Goal: Task Accomplishment & Management: Manage account settings

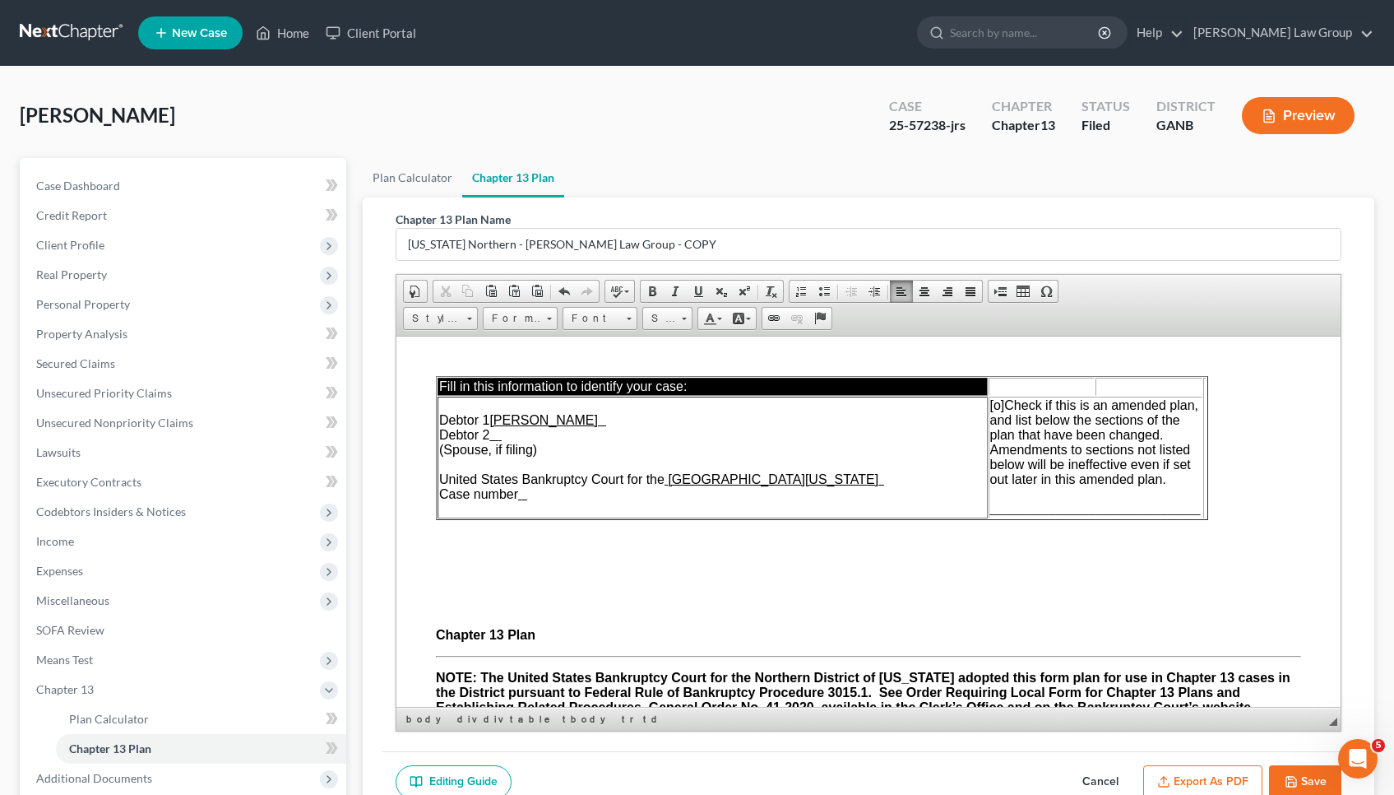
scroll to position [5547, 0]
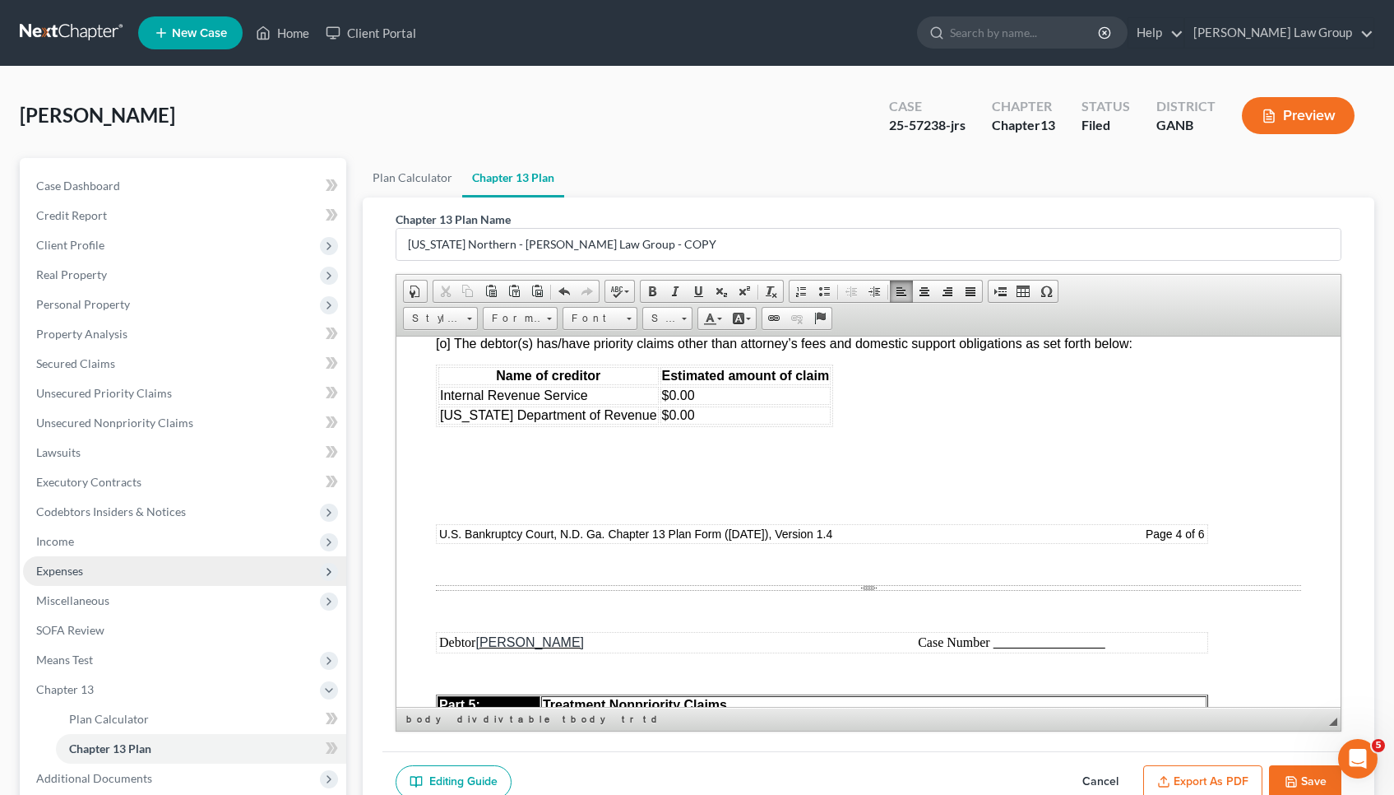
click at [95, 568] on span "Expenses" at bounding box center [184, 571] width 323 height 30
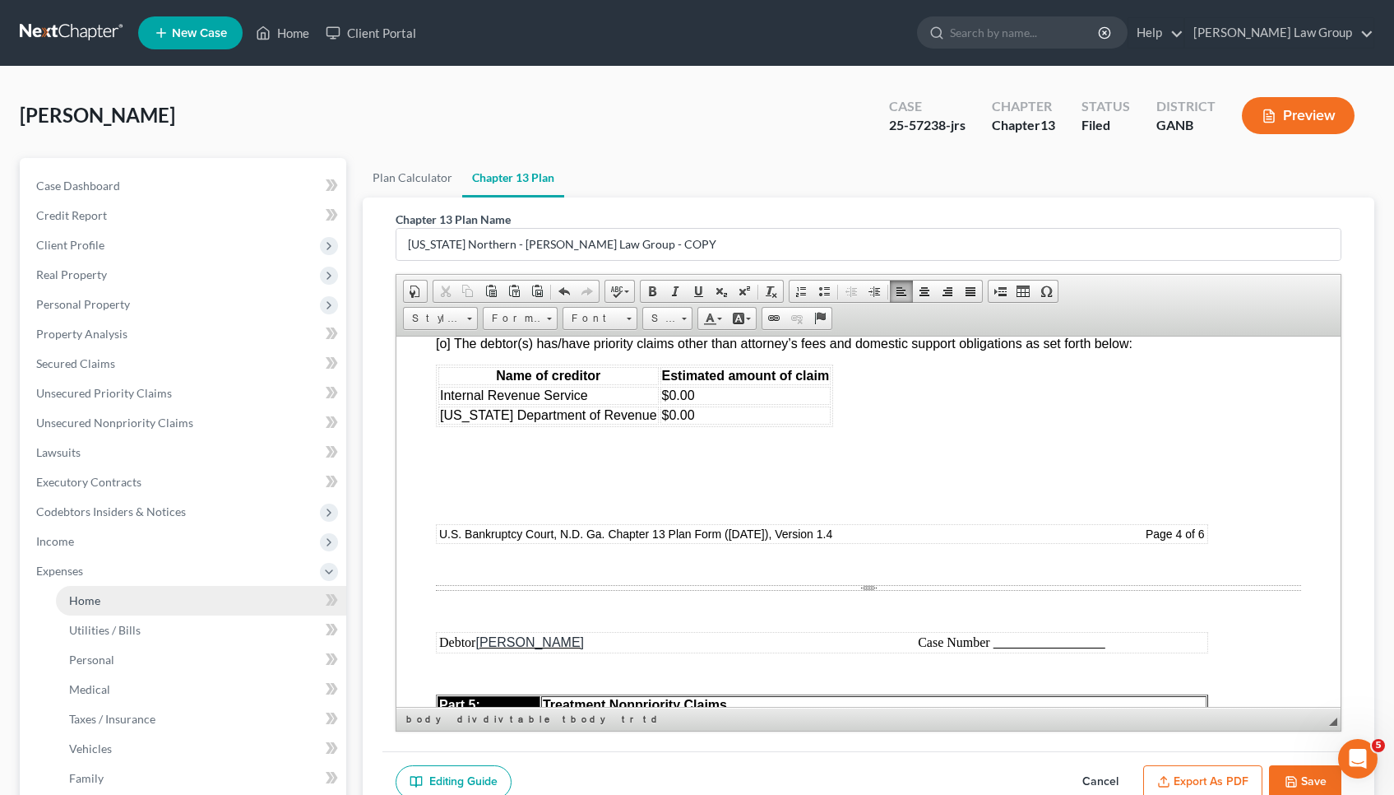
click at [100, 605] on span "Home" at bounding box center [84, 600] width 31 height 14
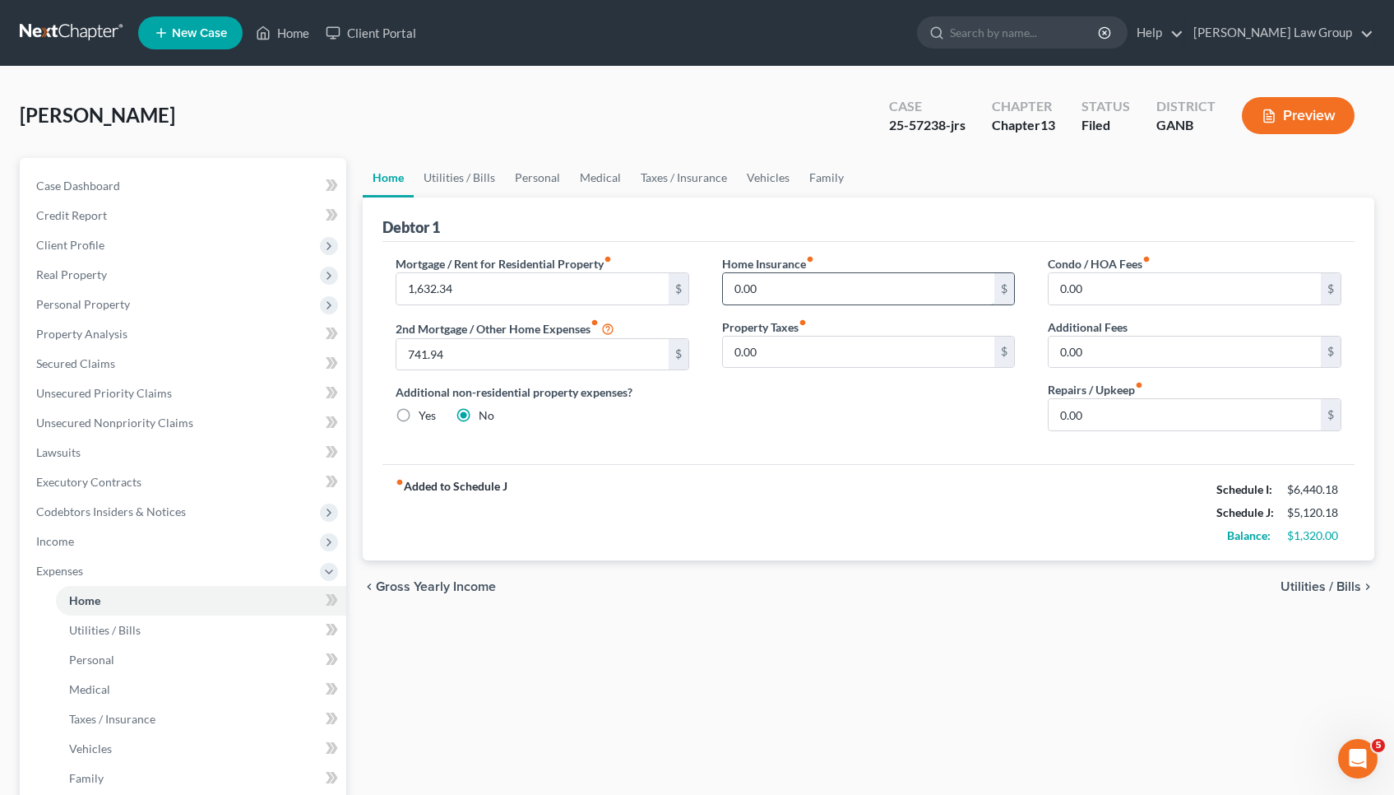
drag, startPoint x: 975, startPoint y: 290, endPoint x: 966, endPoint y: 290, distance: 9.0
click at [966, 290] on input "0.00" at bounding box center [859, 288] width 272 height 31
drag, startPoint x: 1152, startPoint y: 293, endPoint x: 983, endPoint y: 283, distance: 169.7
click at [983, 283] on div "Mortgage / Rent for Residential Property fiber_manual_record 1,632.34 $ 2nd Mor…" at bounding box center [868, 349] width 979 height 189
type input "41.67"
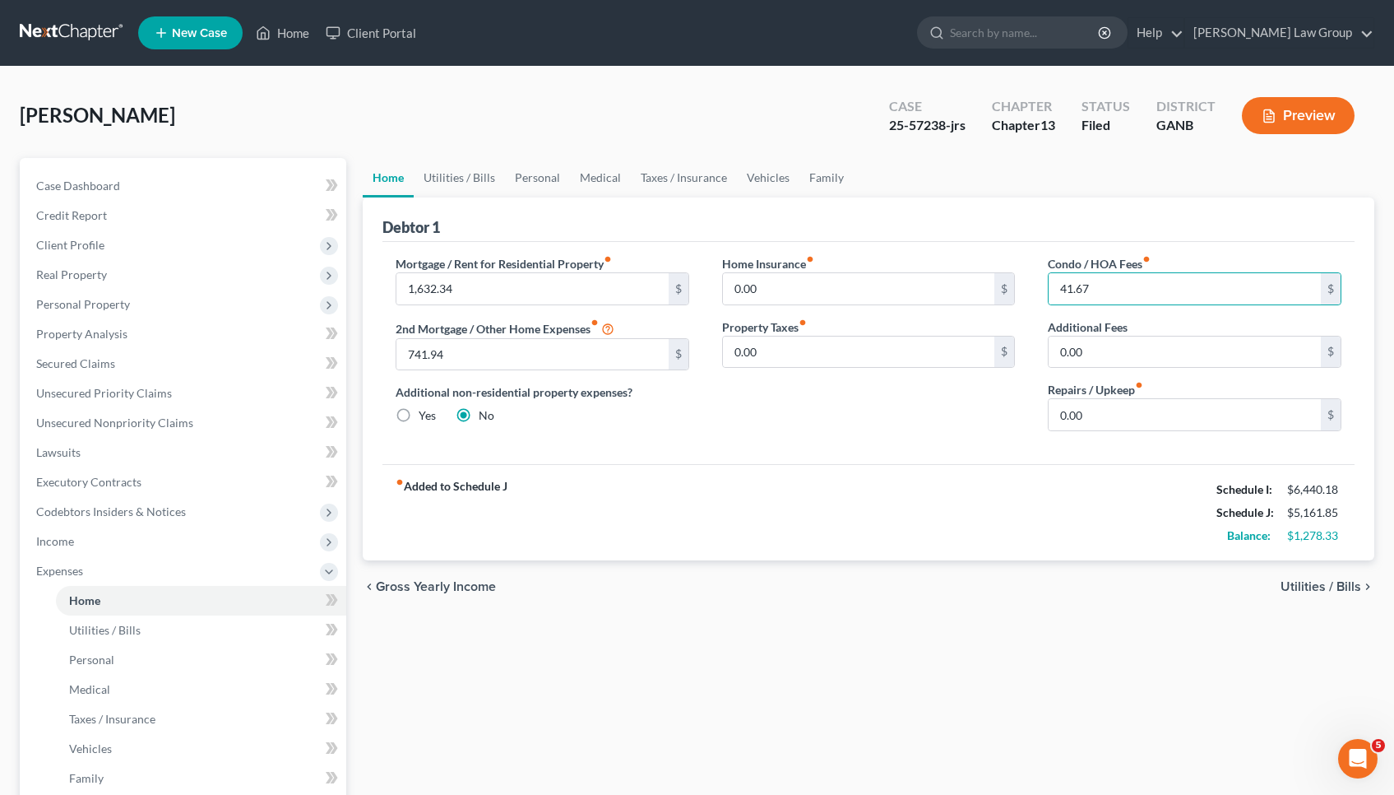
click at [954, 498] on div "fiber_manual_record Added to Schedule J Schedule I: $6,440.18 Schedule J: $5,16…" at bounding box center [868, 512] width 972 height 96
click at [275, 31] on link "Home" at bounding box center [283, 33] width 70 height 30
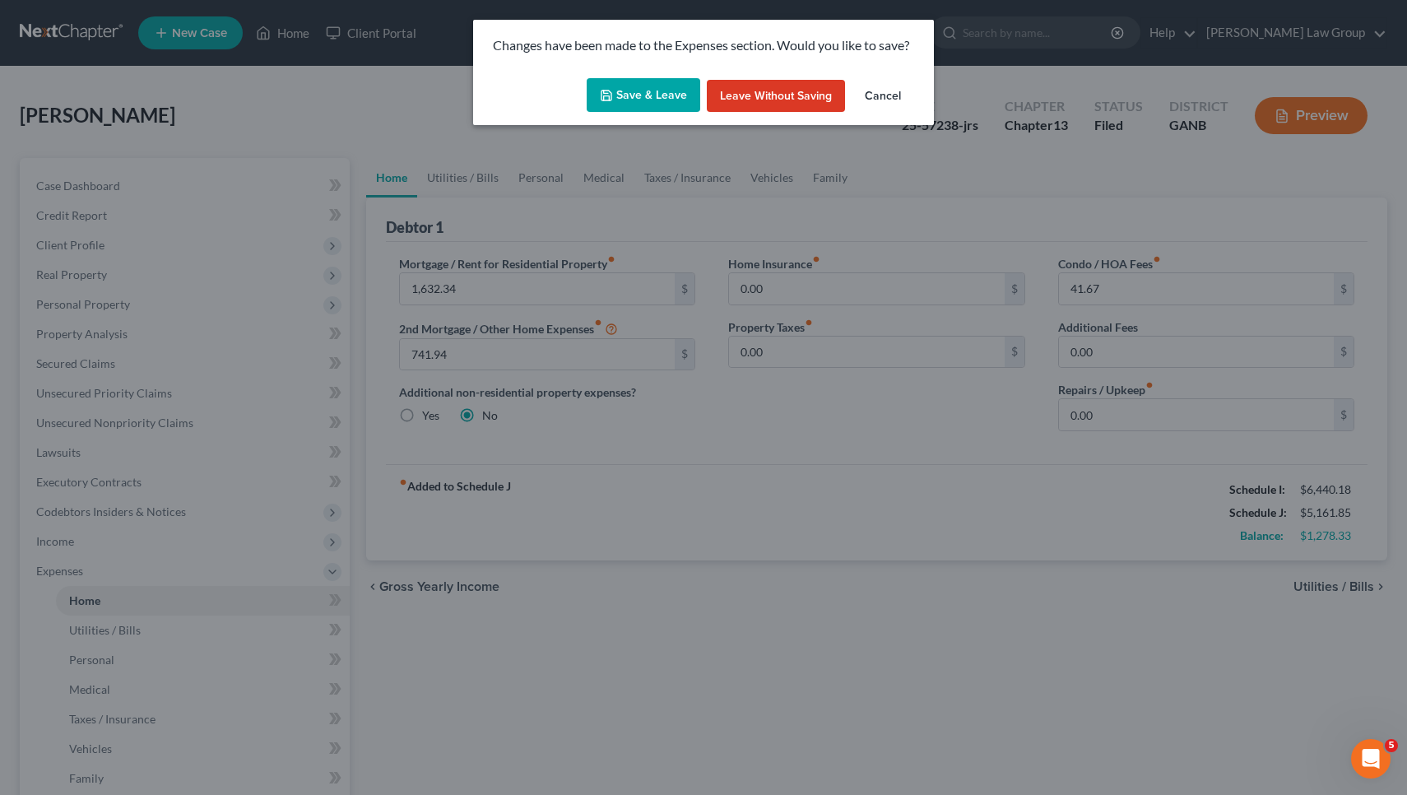
click at [647, 112] on div "Save & Leave Leave without Saving Cancel" at bounding box center [703, 99] width 461 height 54
click at [644, 101] on button "Save & Leave" at bounding box center [643, 95] width 114 height 35
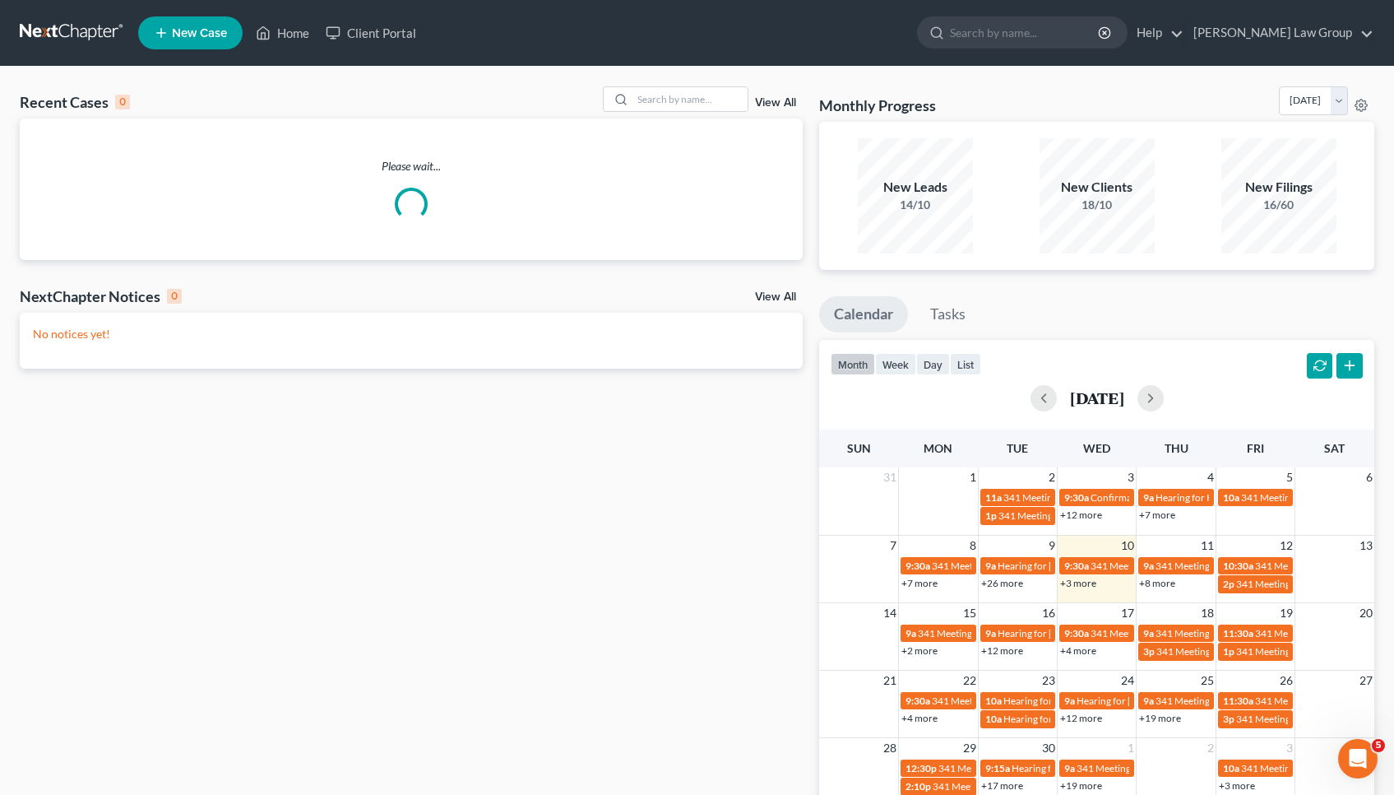
click at [688, 114] on div "Recent Cases 0 View All" at bounding box center [411, 102] width 783 height 32
click at [683, 100] on input "search" at bounding box center [690, 99] width 115 height 24
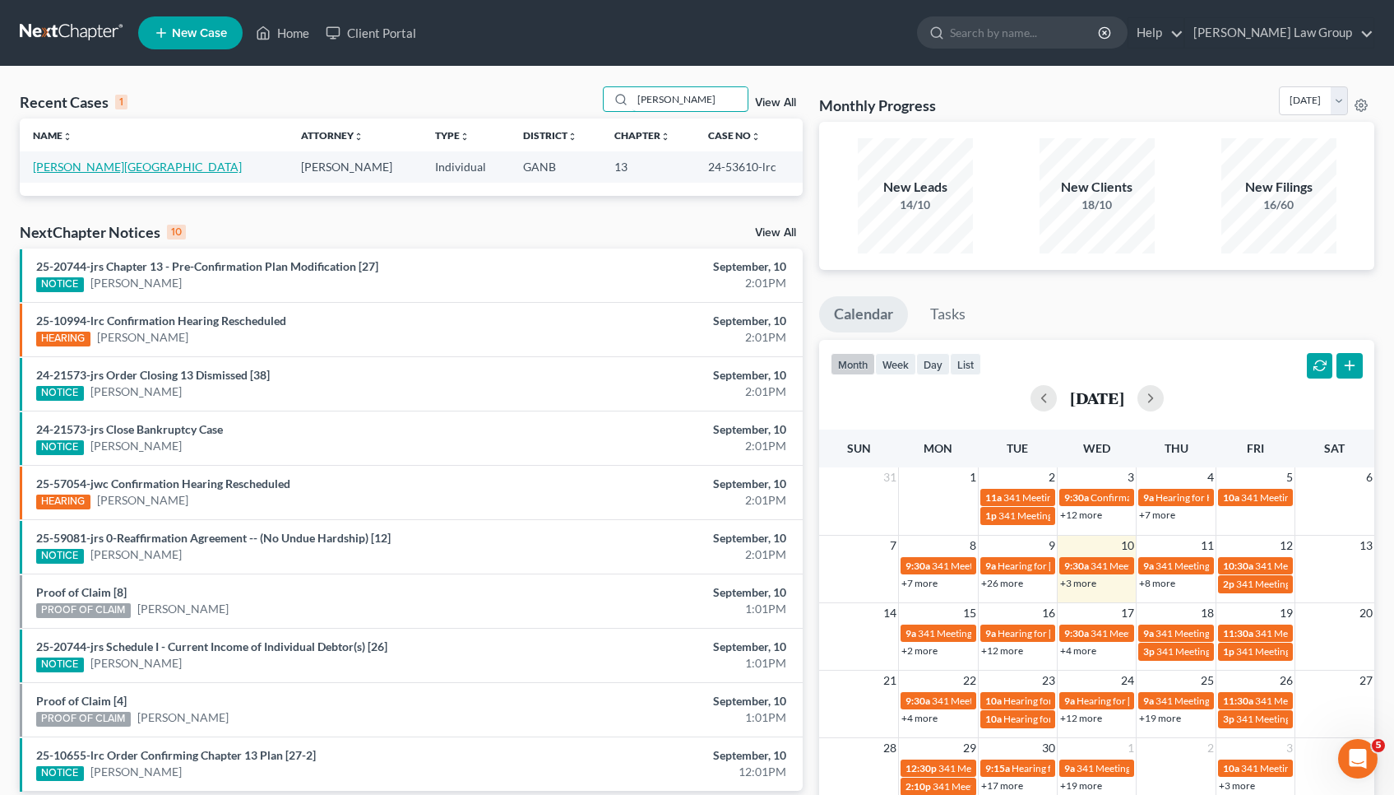
type input "[PERSON_NAME]"
click at [56, 164] on link "[PERSON_NAME][GEOGRAPHIC_DATA]" at bounding box center [137, 167] width 209 height 14
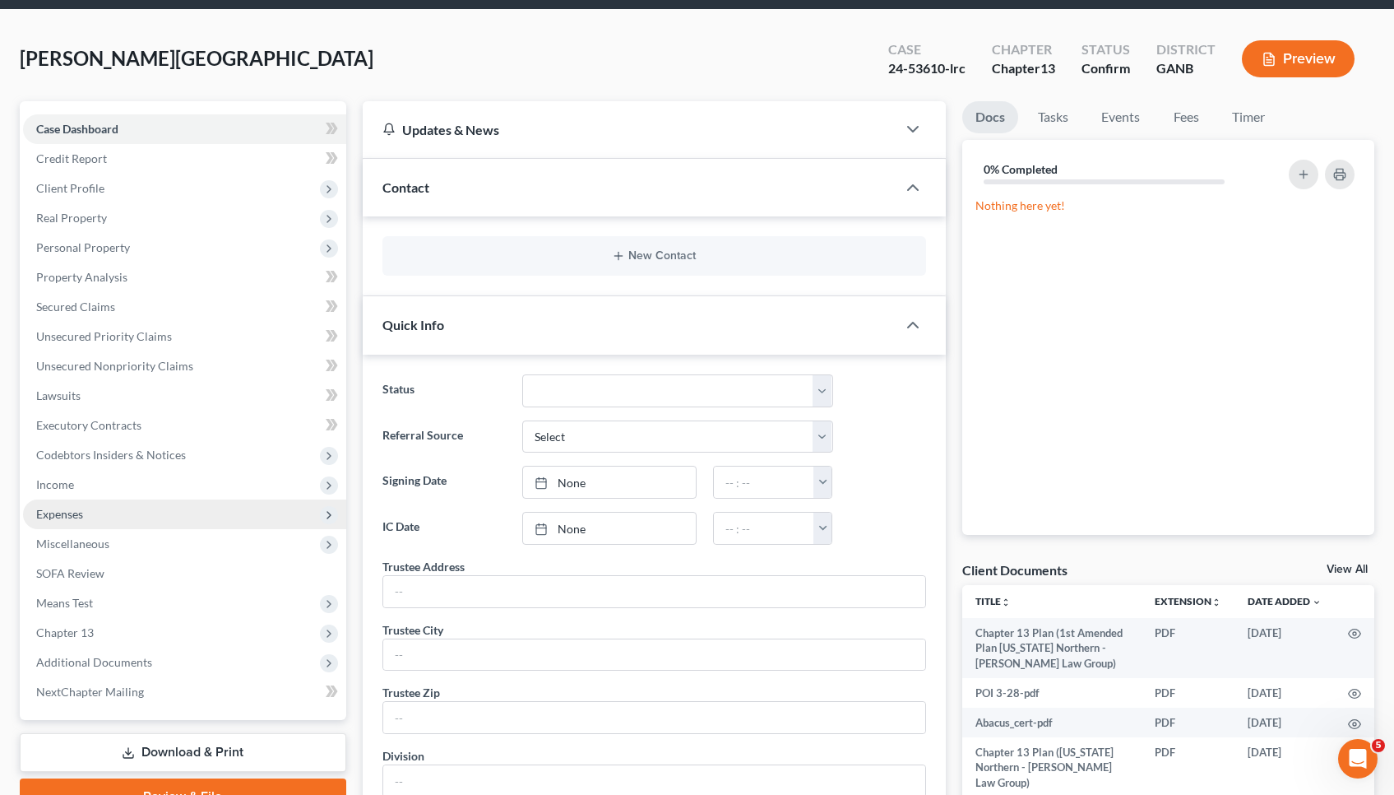
scroll to position [67, 0]
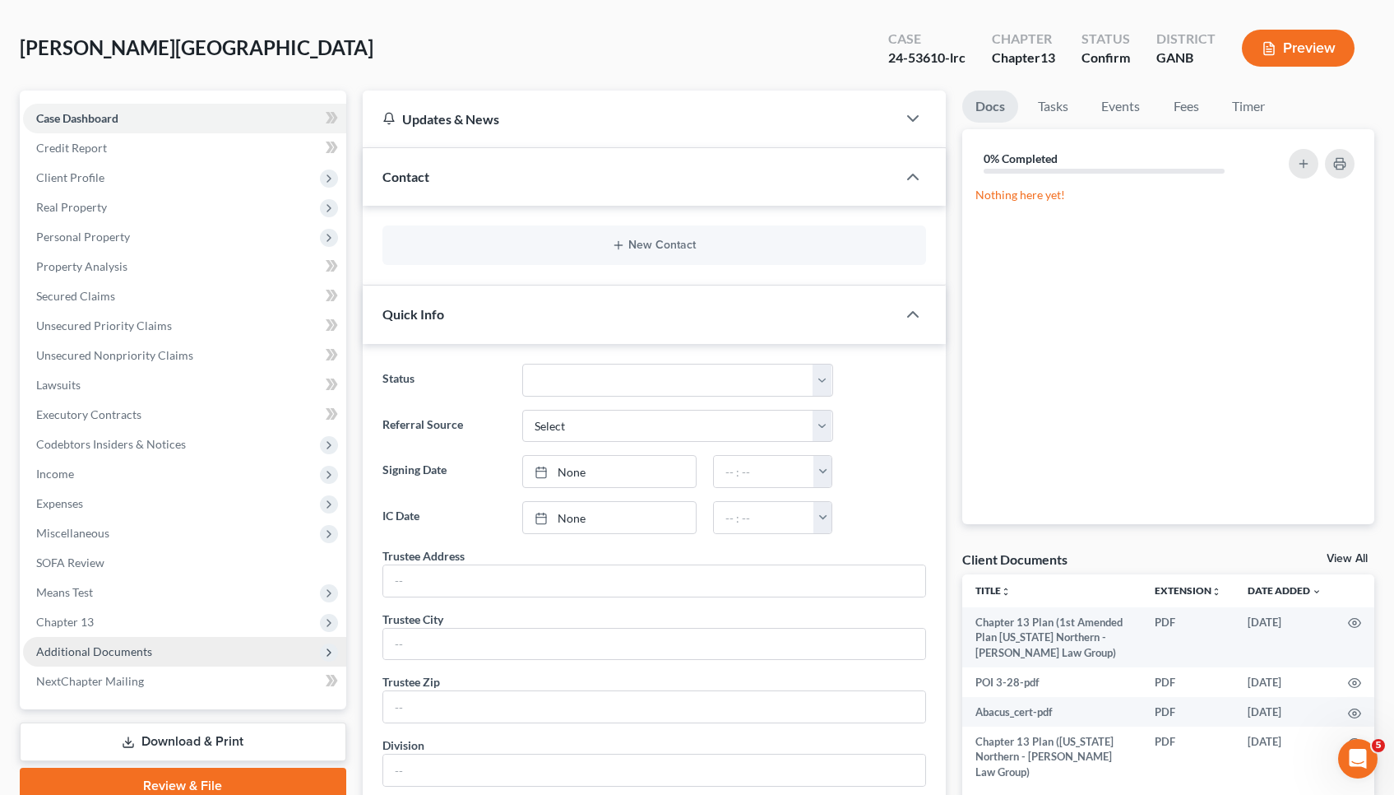
click at [160, 651] on span "Additional Documents" at bounding box center [184, 652] width 323 height 30
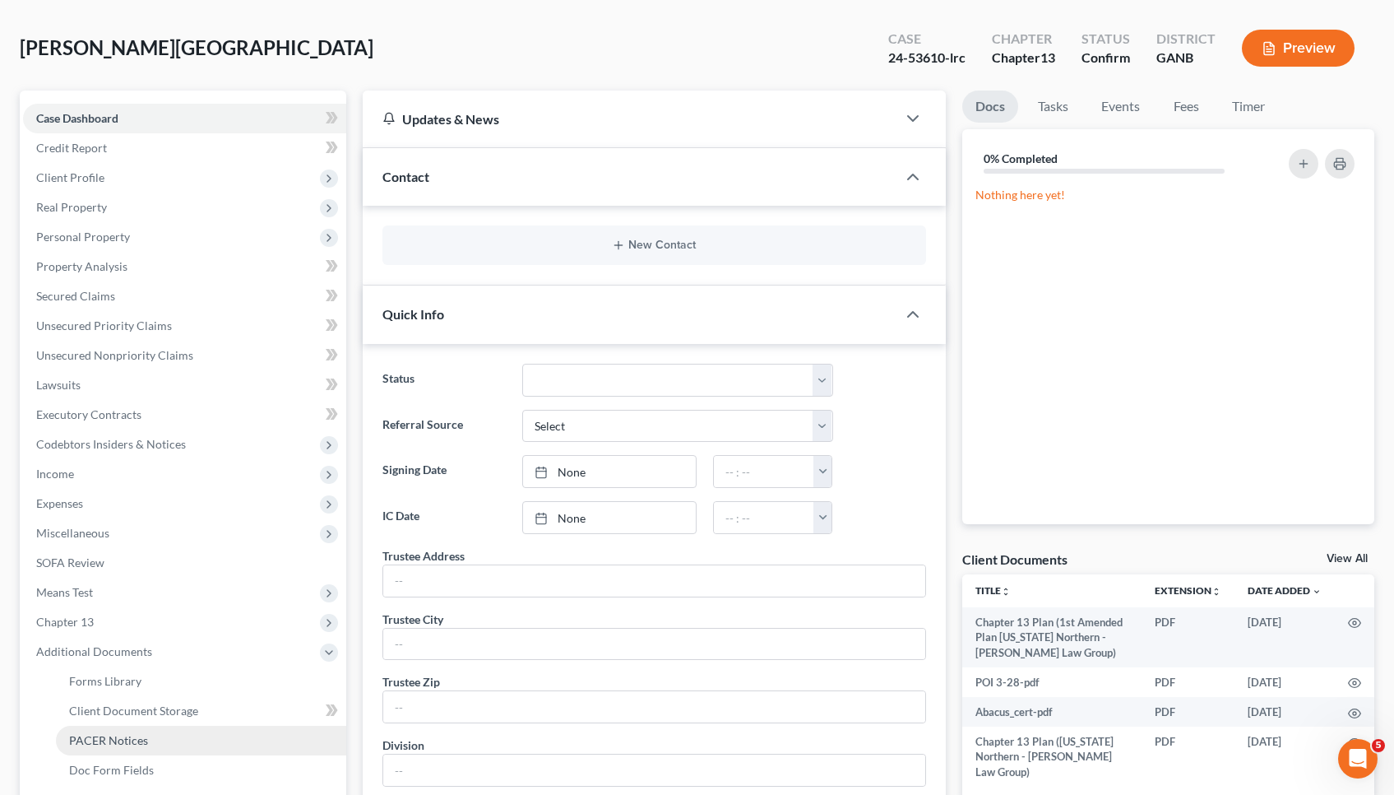
click at [146, 742] on span "PACER Notices" at bounding box center [108, 740] width 79 height 14
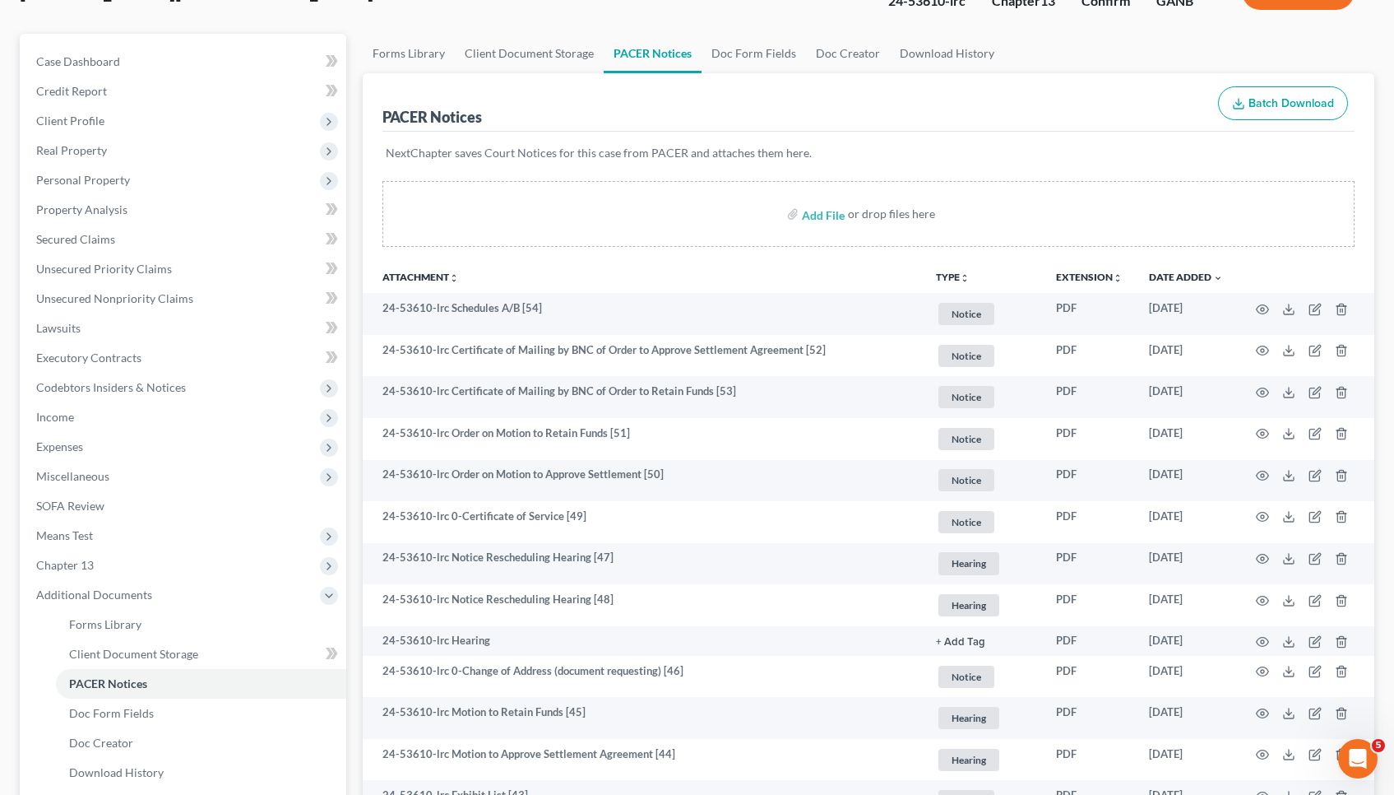
scroll to position [129, 0]
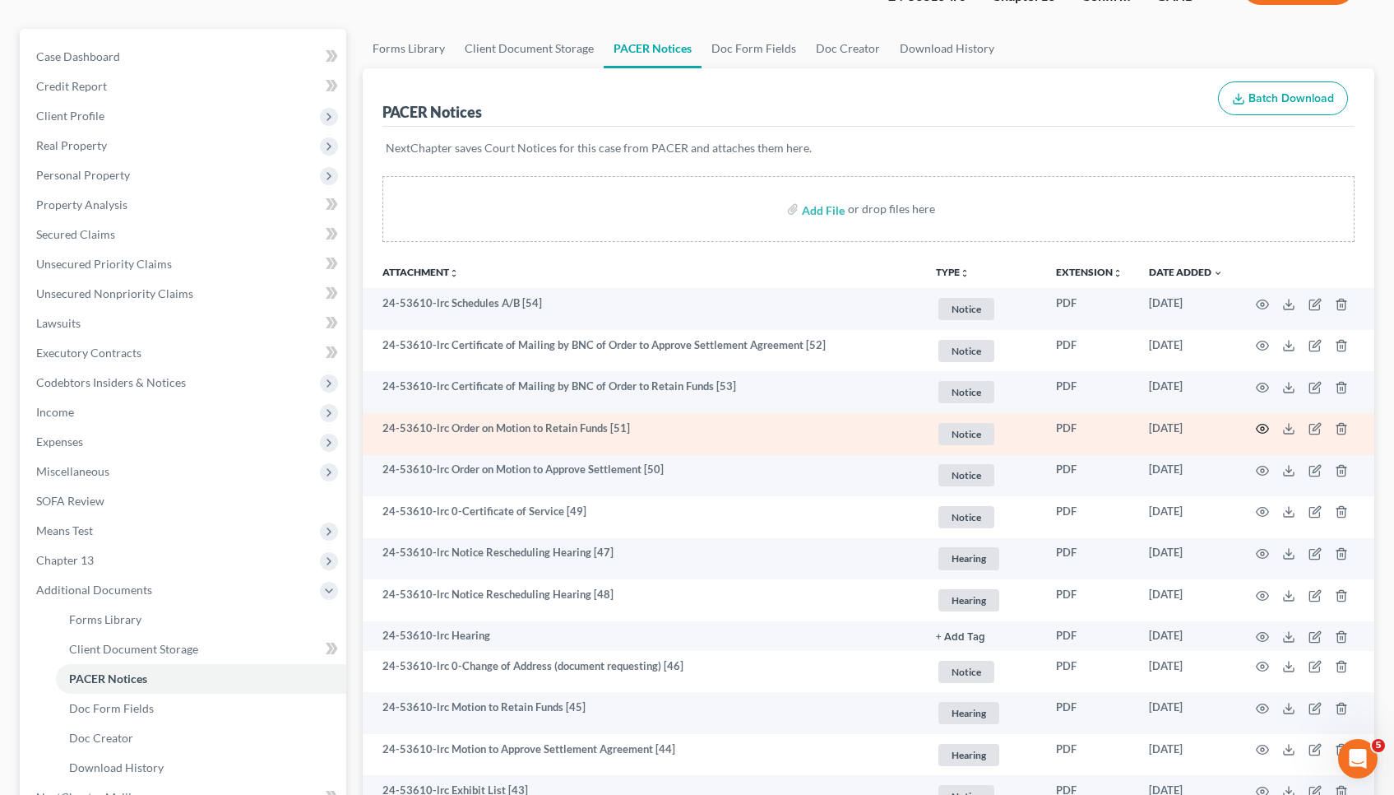
click at [1263, 430] on circle "button" at bounding box center [1262, 428] width 3 height 3
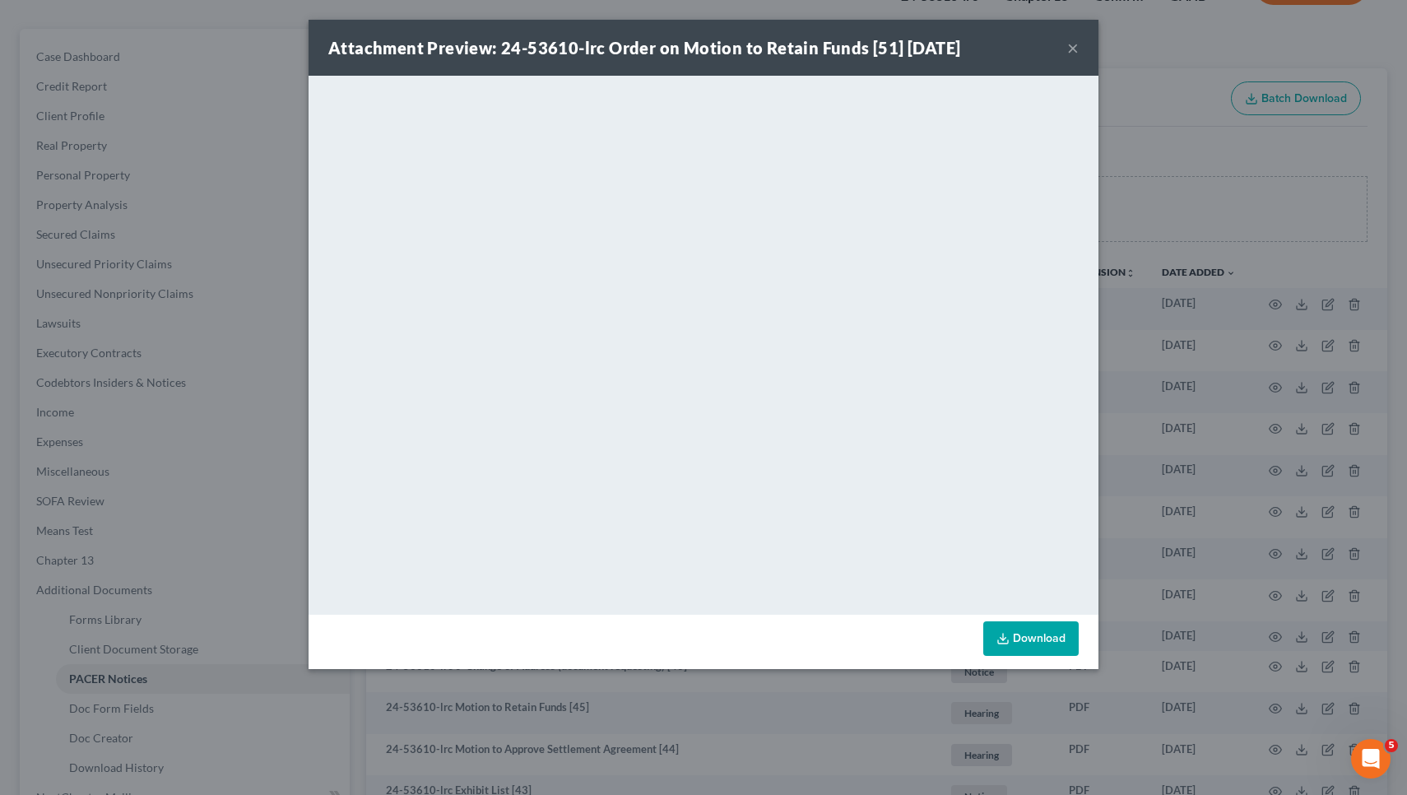
click at [1070, 49] on button "×" at bounding box center [1073, 48] width 12 height 20
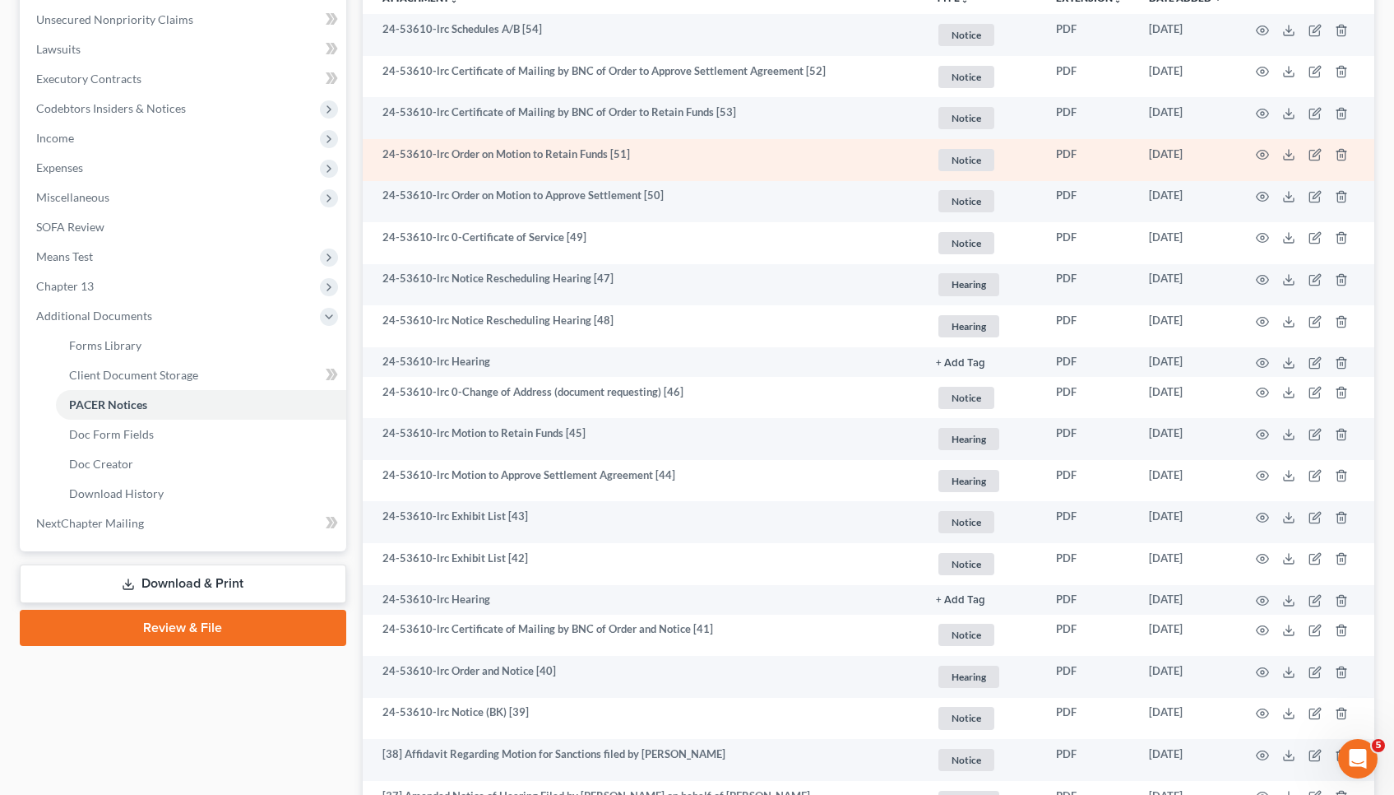
scroll to position [424, 0]
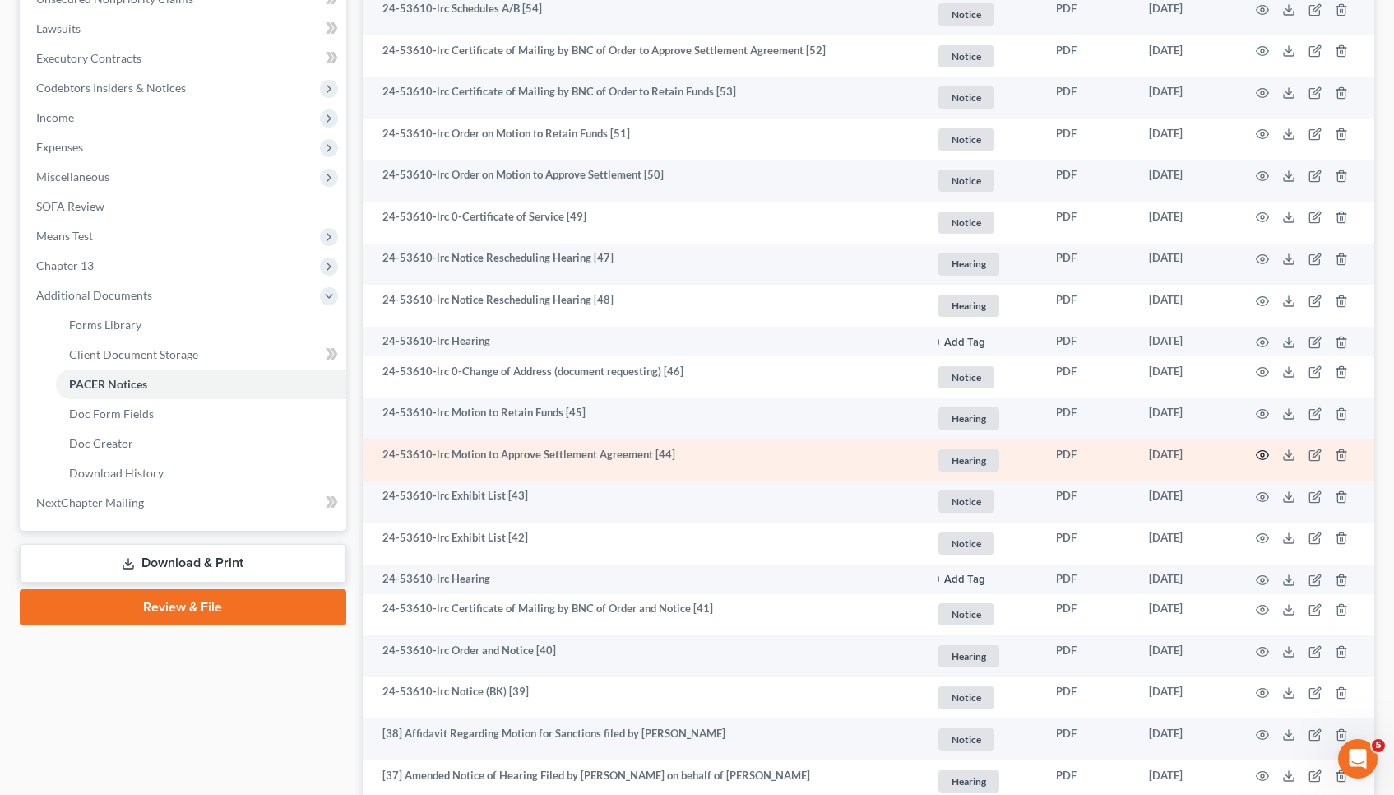
click at [1261, 453] on circle "button" at bounding box center [1262, 454] width 3 height 3
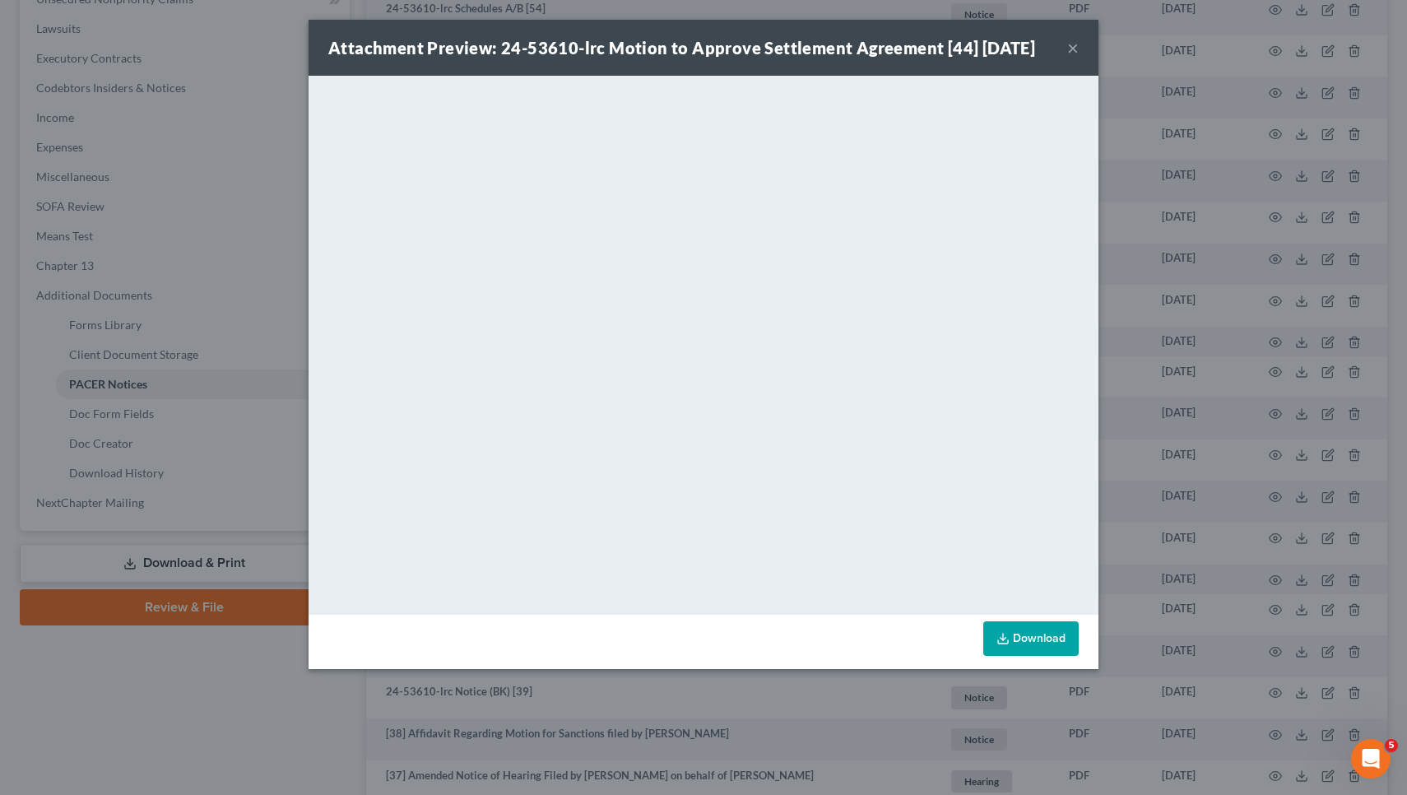
click at [1074, 50] on button "×" at bounding box center [1073, 48] width 12 height 20
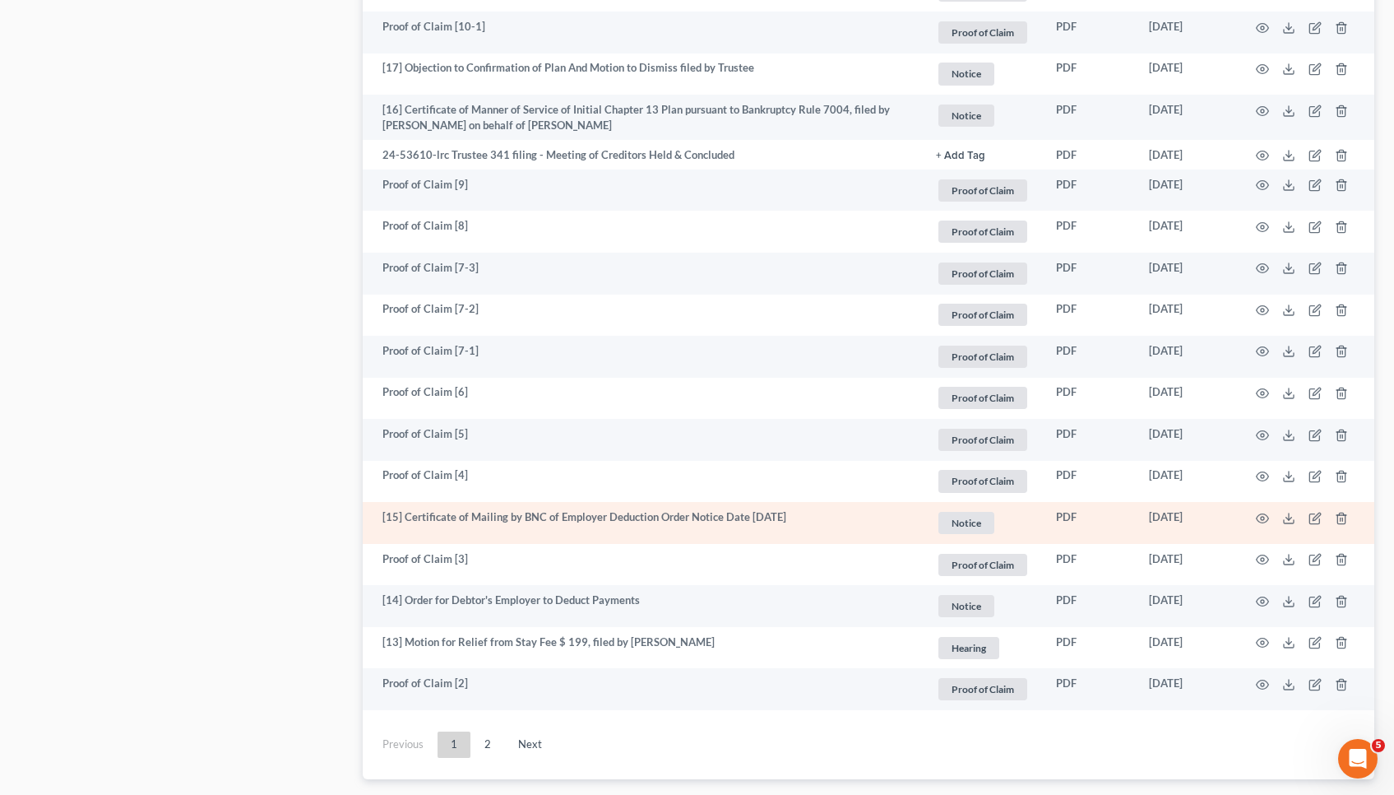
scroll to position [2836, 0]
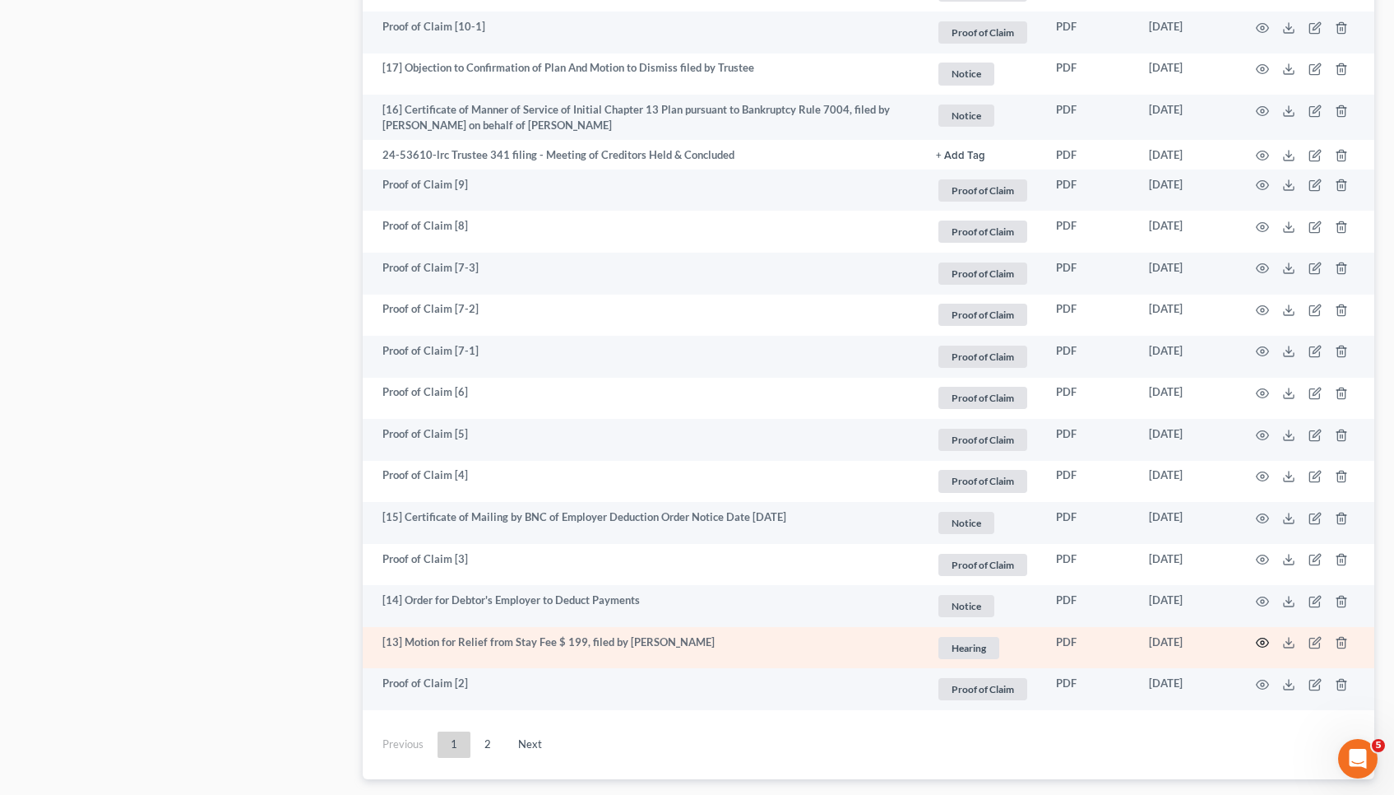
click at [1264, 636] on icon "button" at bounding box center [1262, 642] width 13 height 13
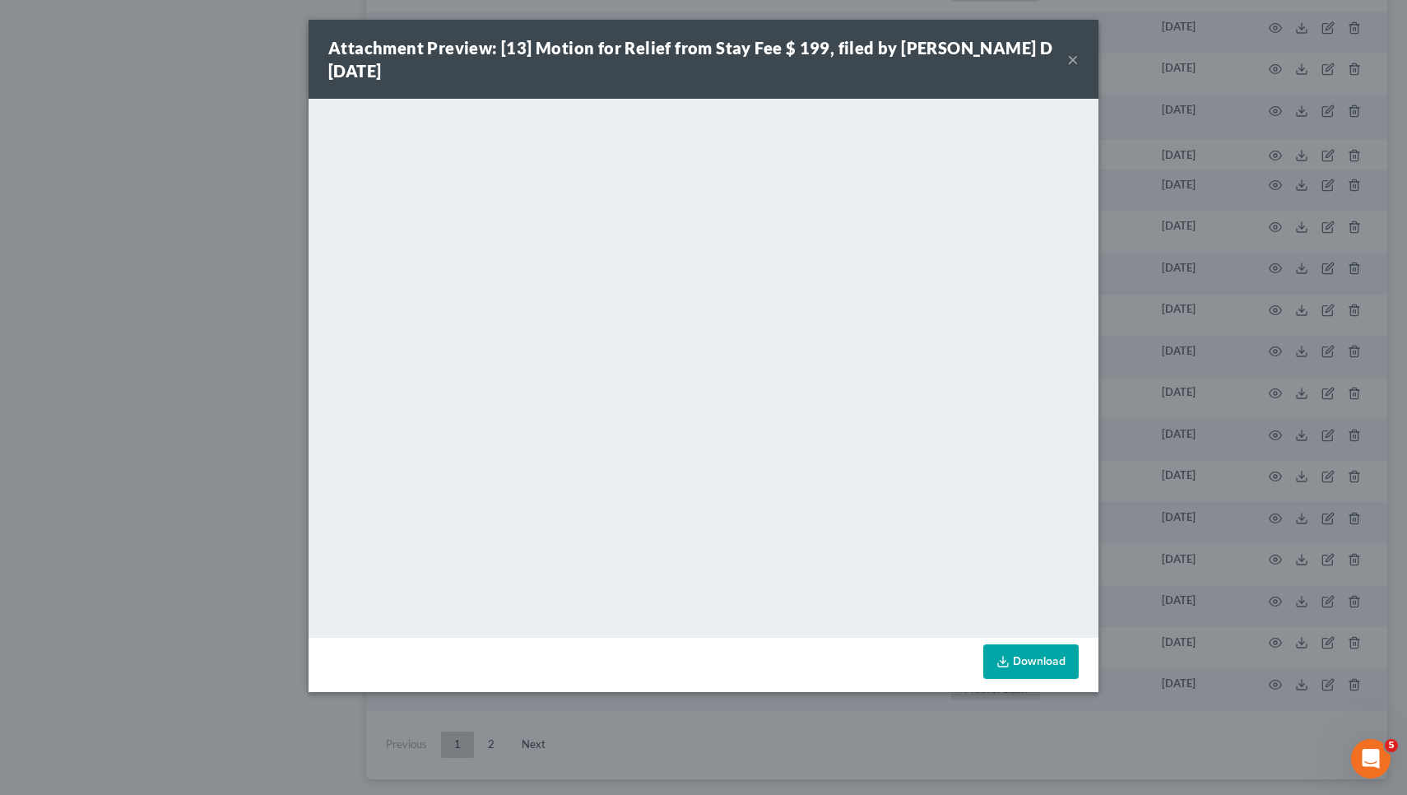
click at [1074, 49] on button "×" at bounding box center [1073, 59] width 12 height 20
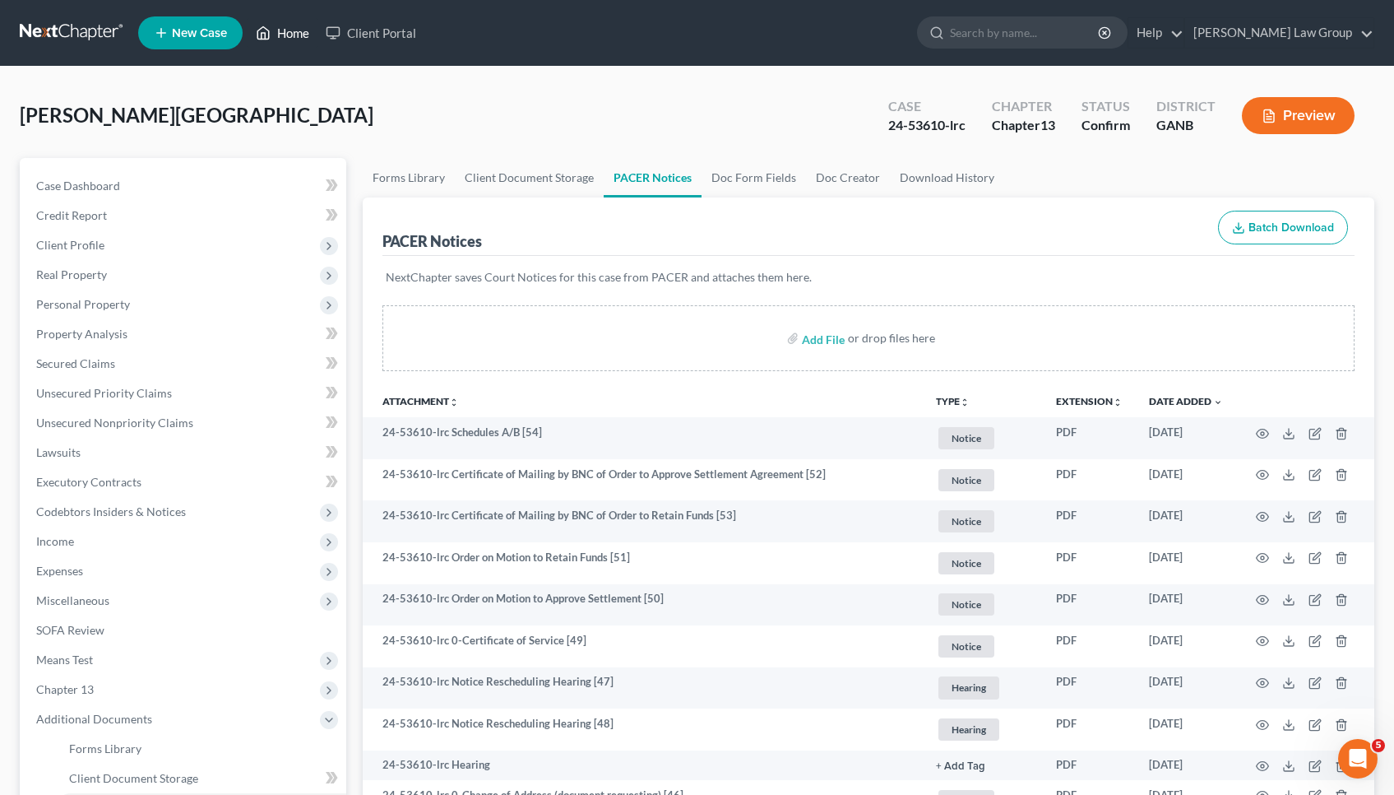
scroll to position [0, 0]
click at [294, 35] on link "Home" at bounding box center [283, 33] width 70 height 30
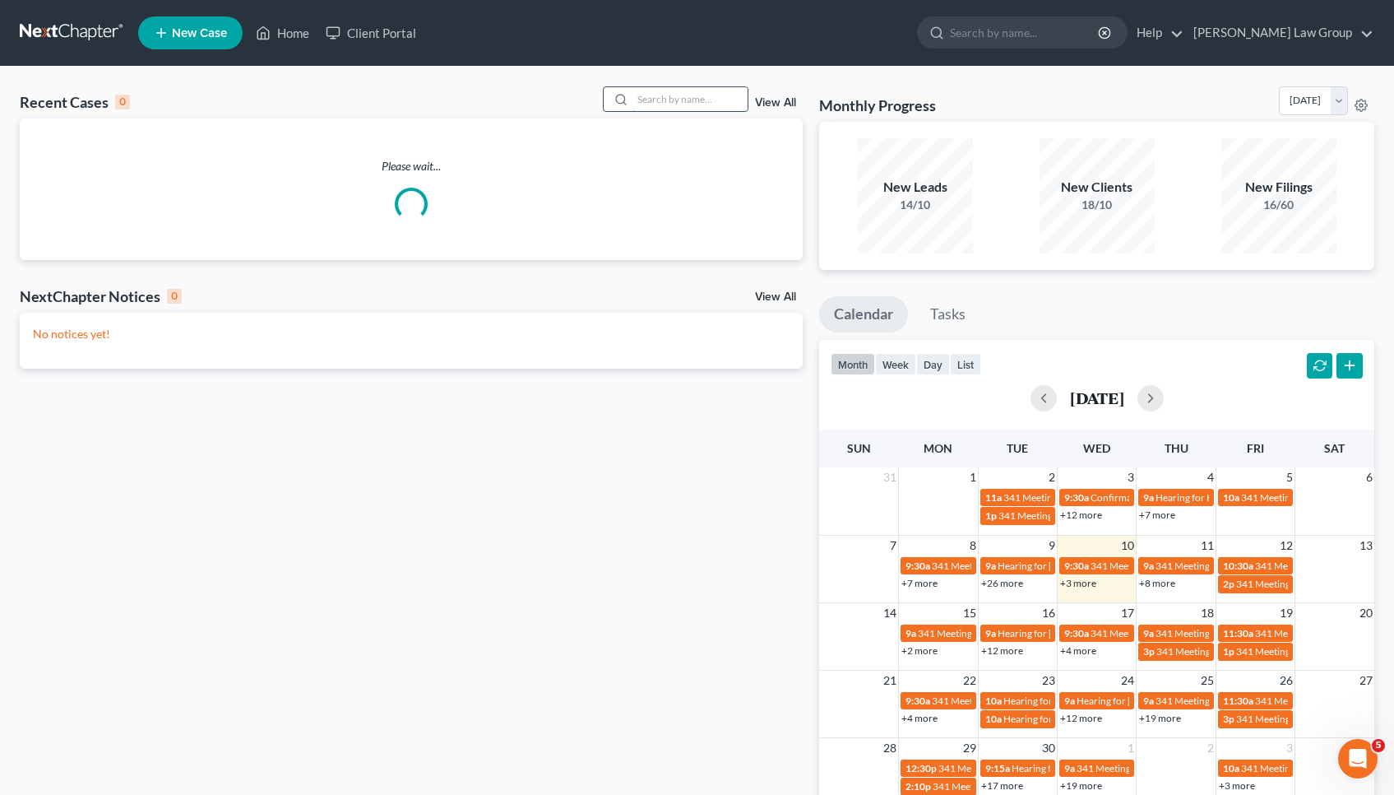
click at [677, 97] on input "search" at bounding box center [690, 99] width 115 height 24
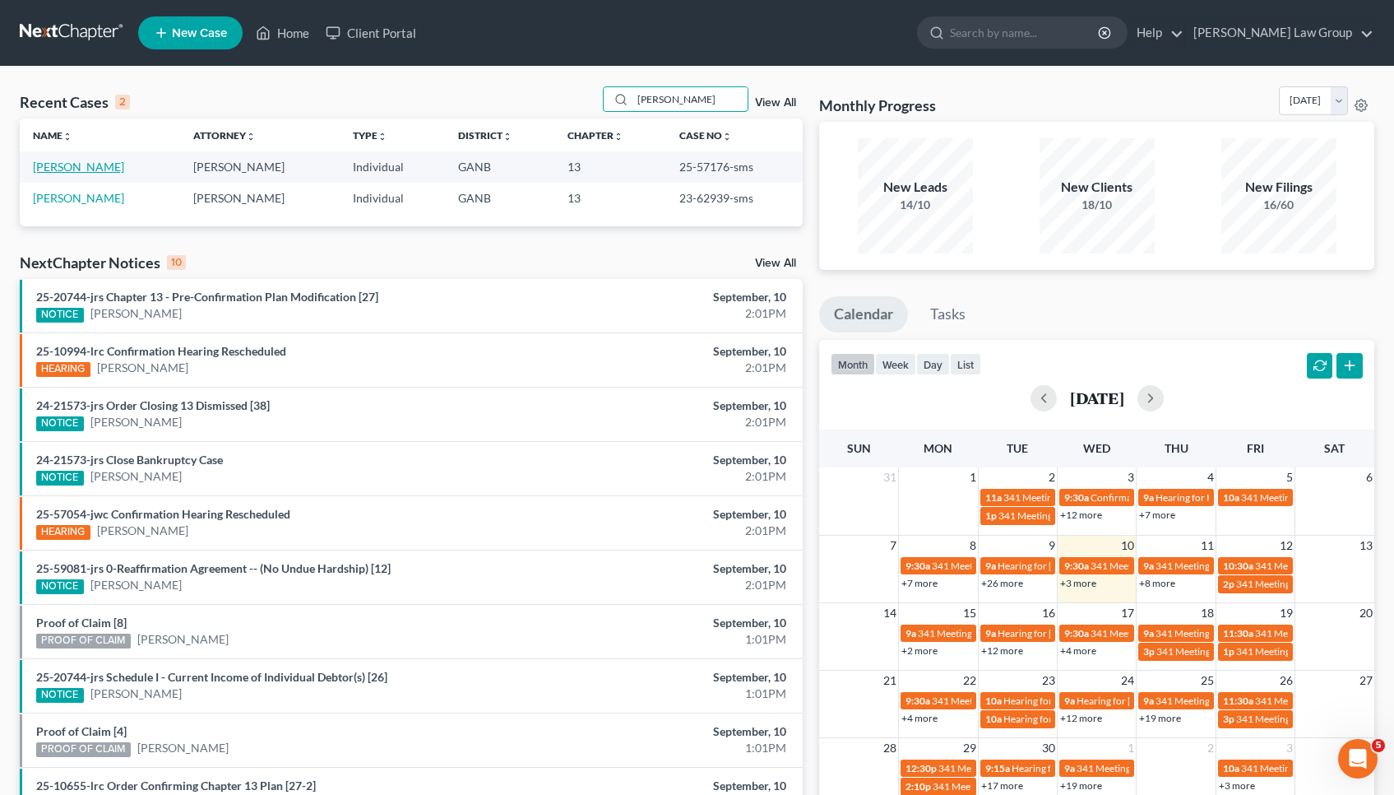
type input "[PERSON_NAME]"
click at [78, 169] on link "[PERSON_NAME]" at bounding box center [78, 167] width 91 height 14
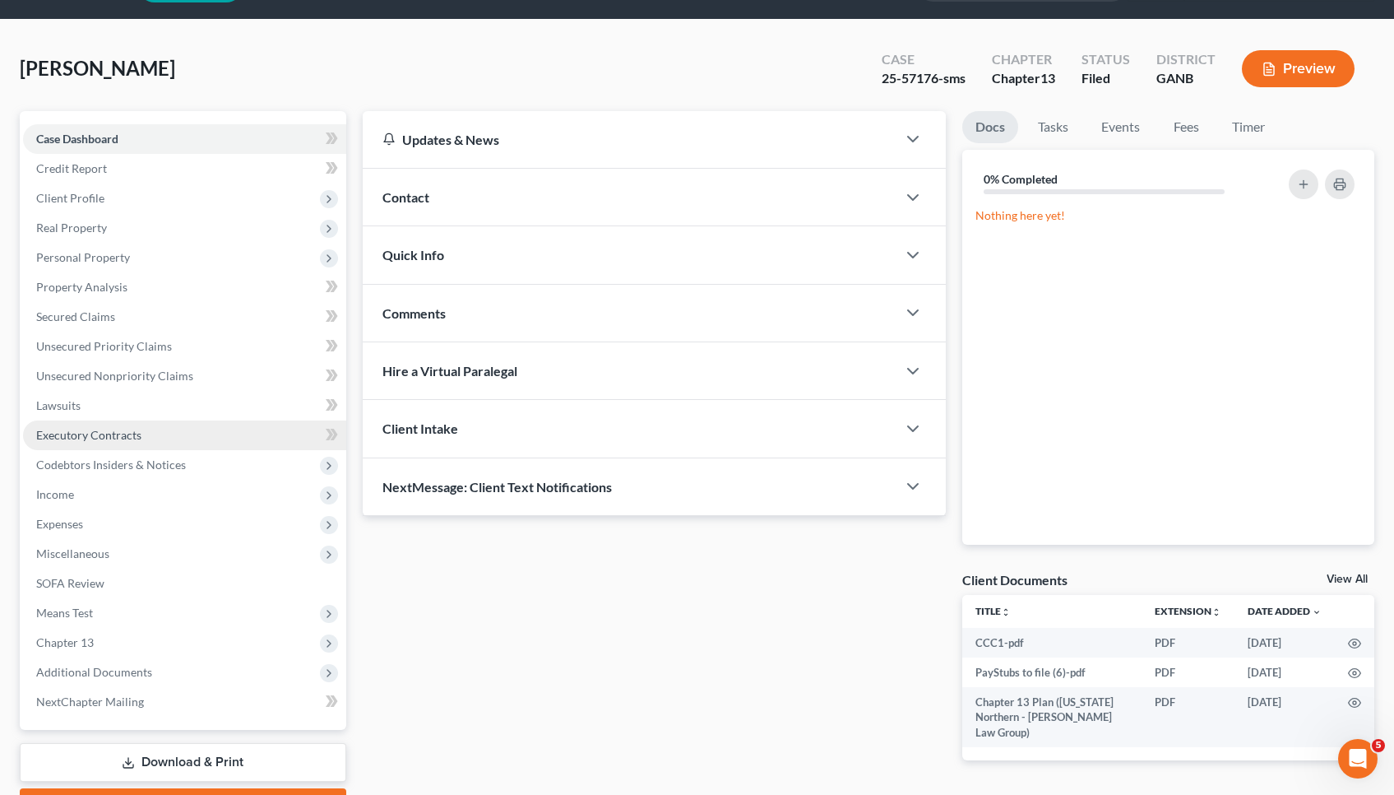
scroll to position [50, 0]
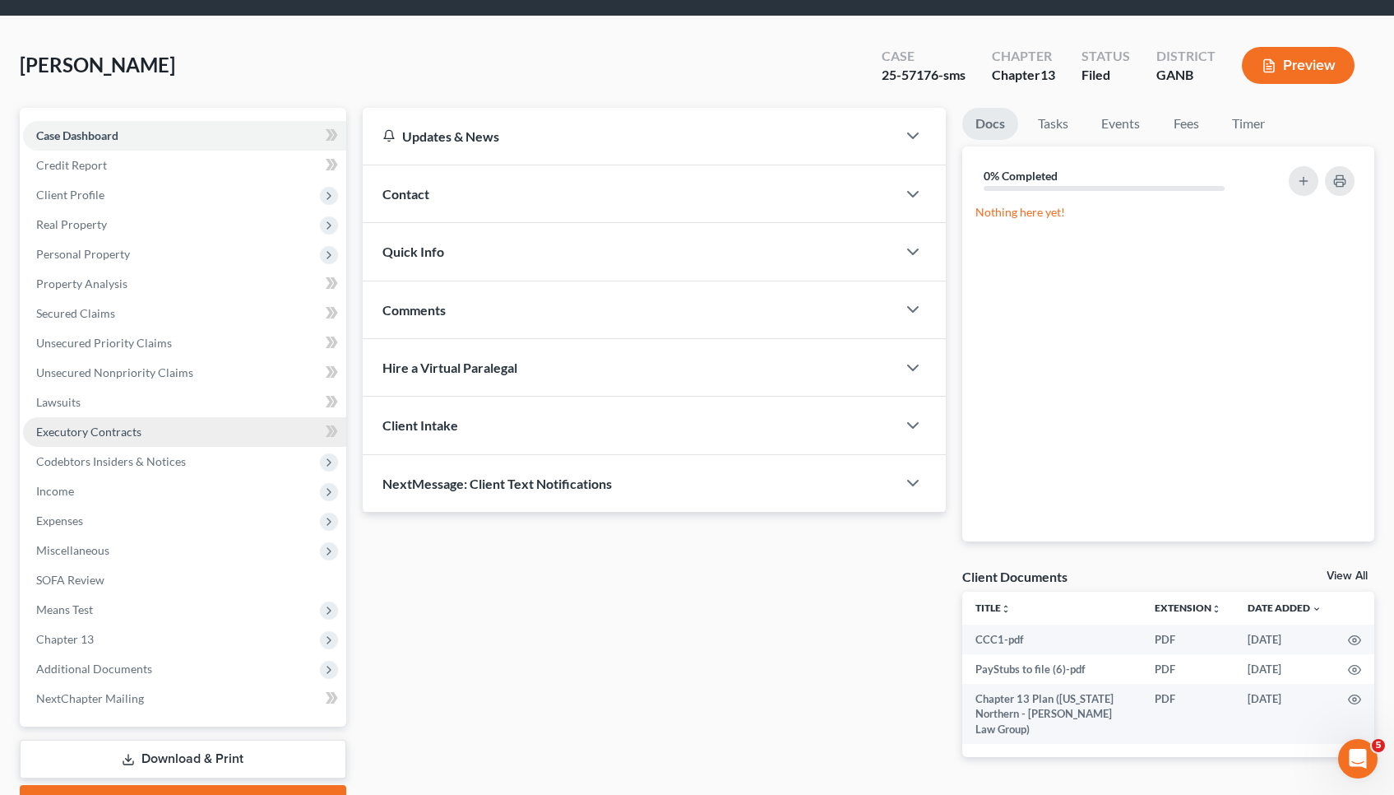
click at [132, 429] on span "Executory Contracts" at bounding box center [88, 431] width 105 height 14
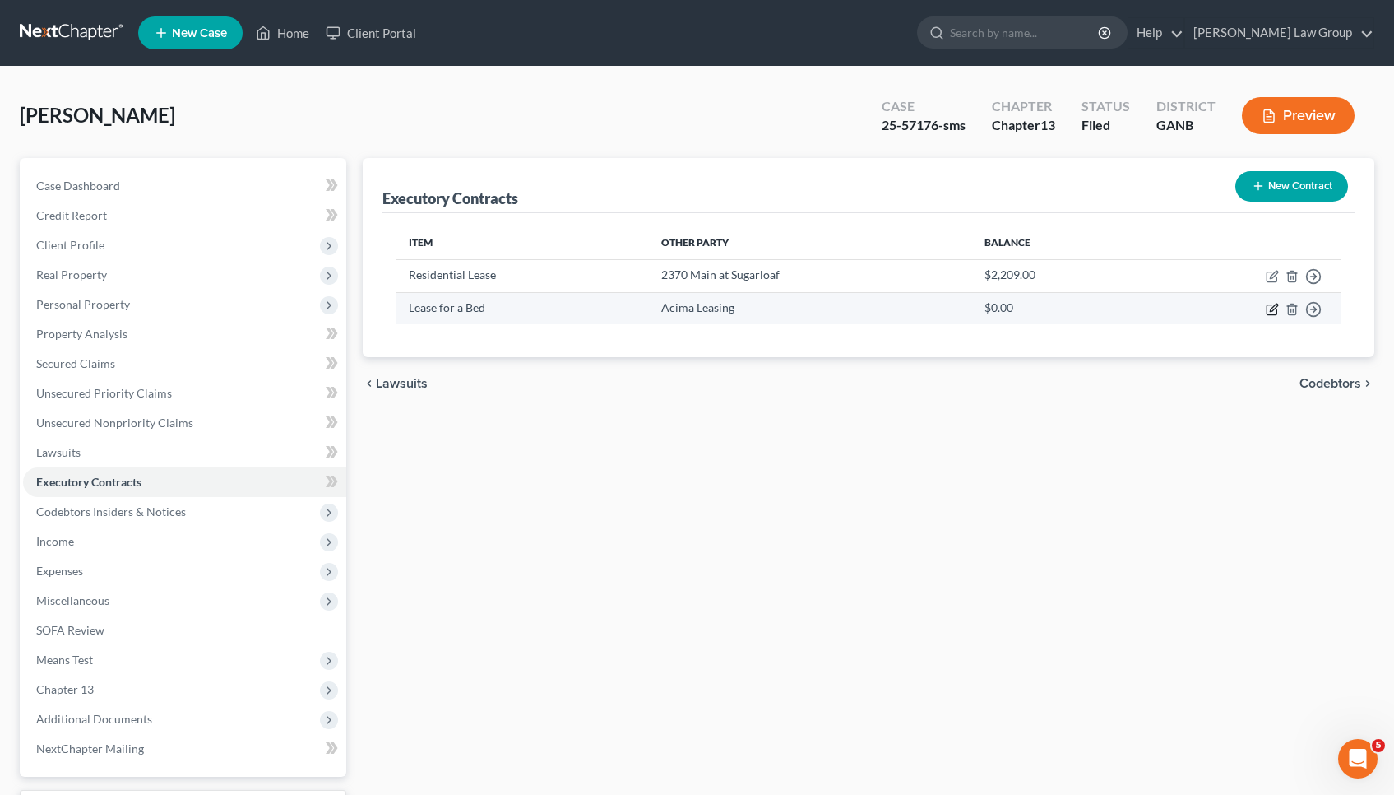
click at [1276, 309] on icon "button" at bounding box center [1272, 309] width 13 height 13
select select "46"
select select "0"
select select "2"
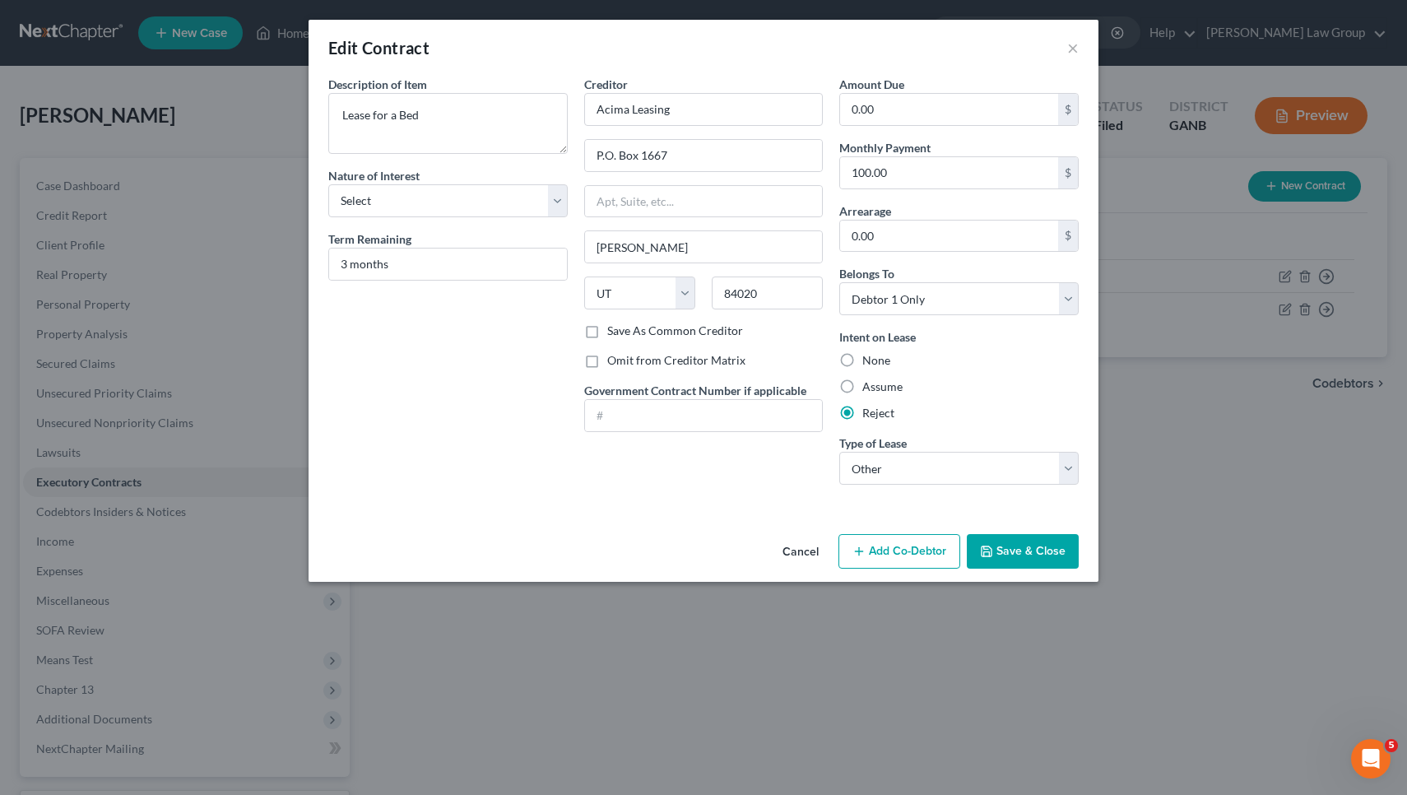
click at [1000, 549] on button "Save & Close" at bounding box center [1022, 551] width 112 height 35
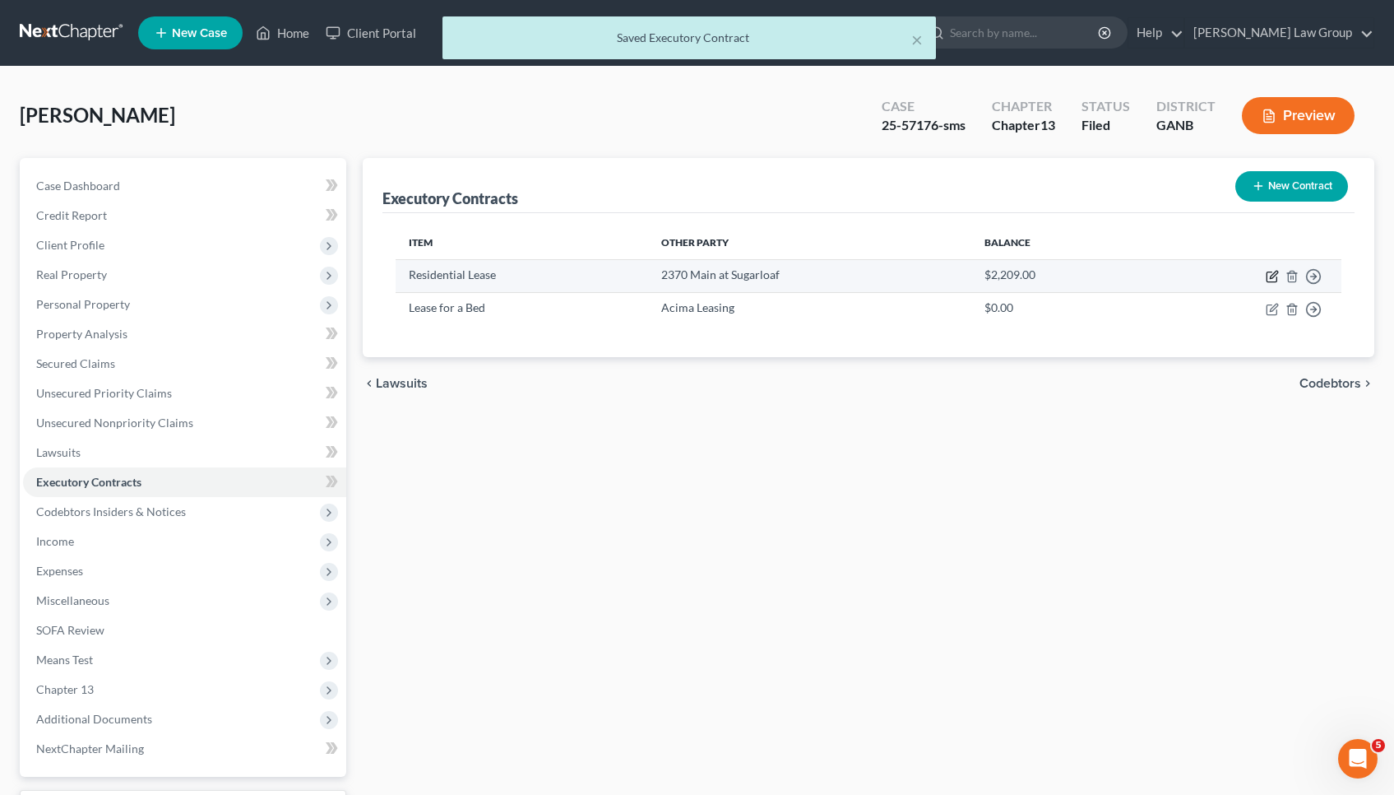
click at [1274, 272] on icon "button" at bounding box center [1273, 274] width 7 height 7
select select "3"
select select "10"
select select "0"
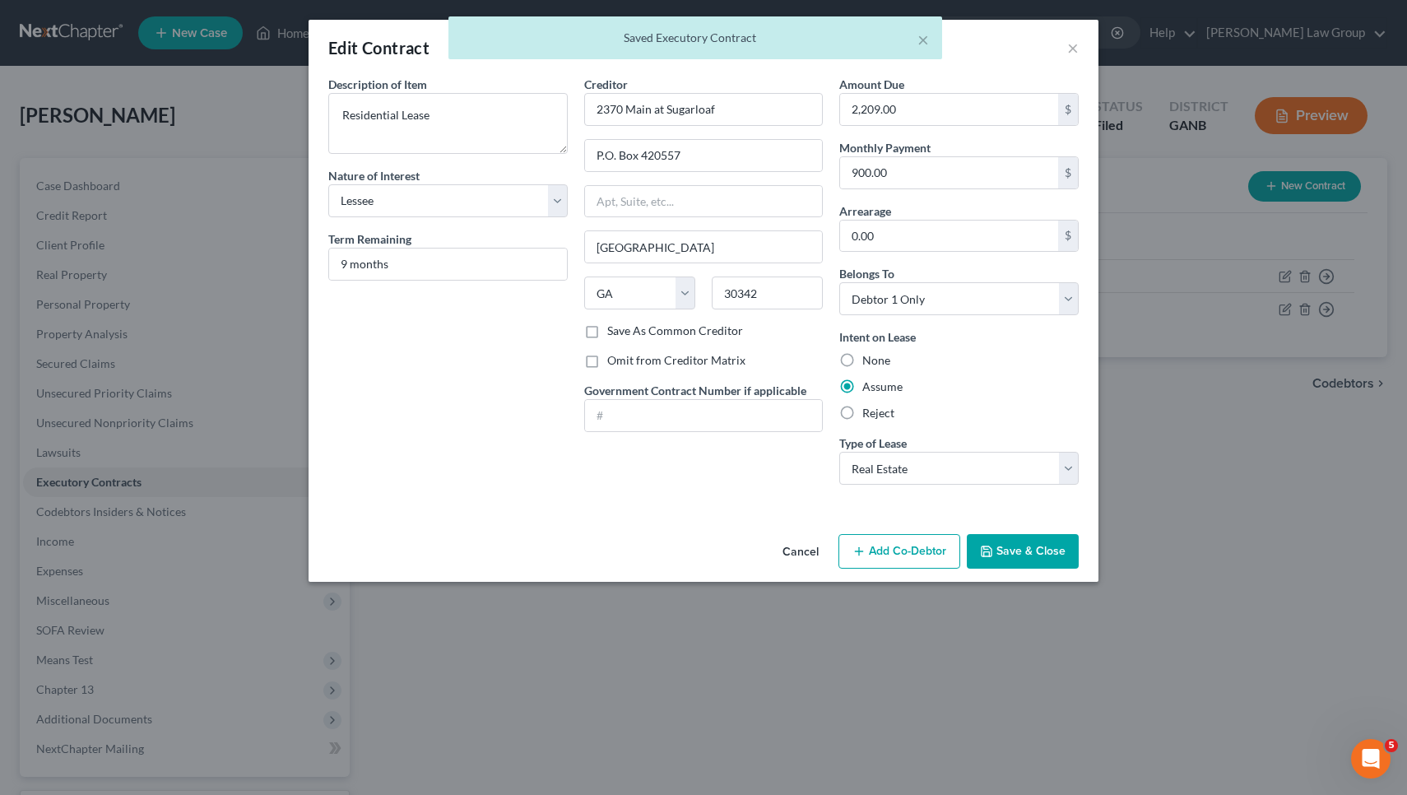
click at [889, 416] on label "Reject" at bounding box center [878, 413] width 32 height 16
click at [879, 415] on input "Reject" at bounding box center [874, 410] width 11 height 11
radio input "true"
click at [1027, 551] on button "Save & Close" at bounding box center [1022, 551] width 112 height 35
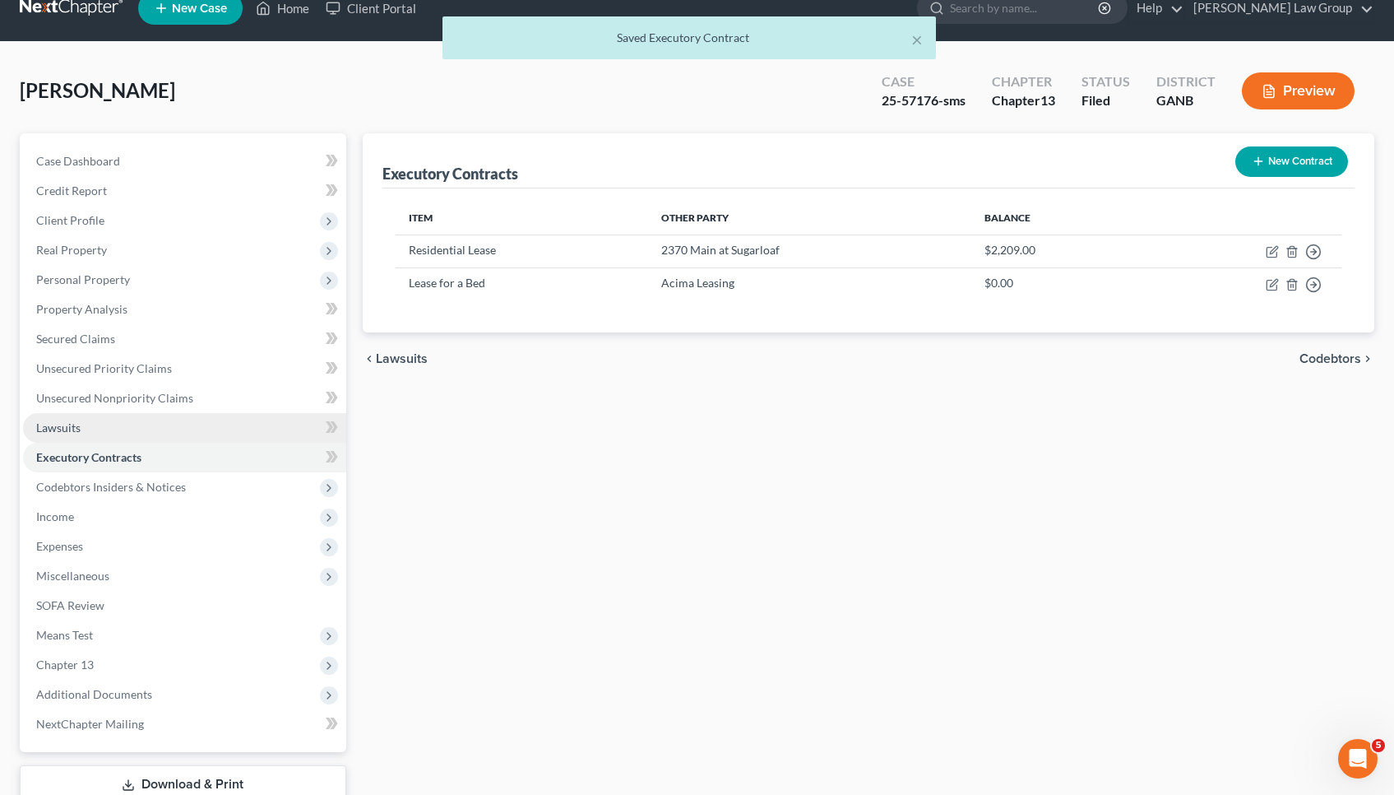
scroll to position [32, 0]
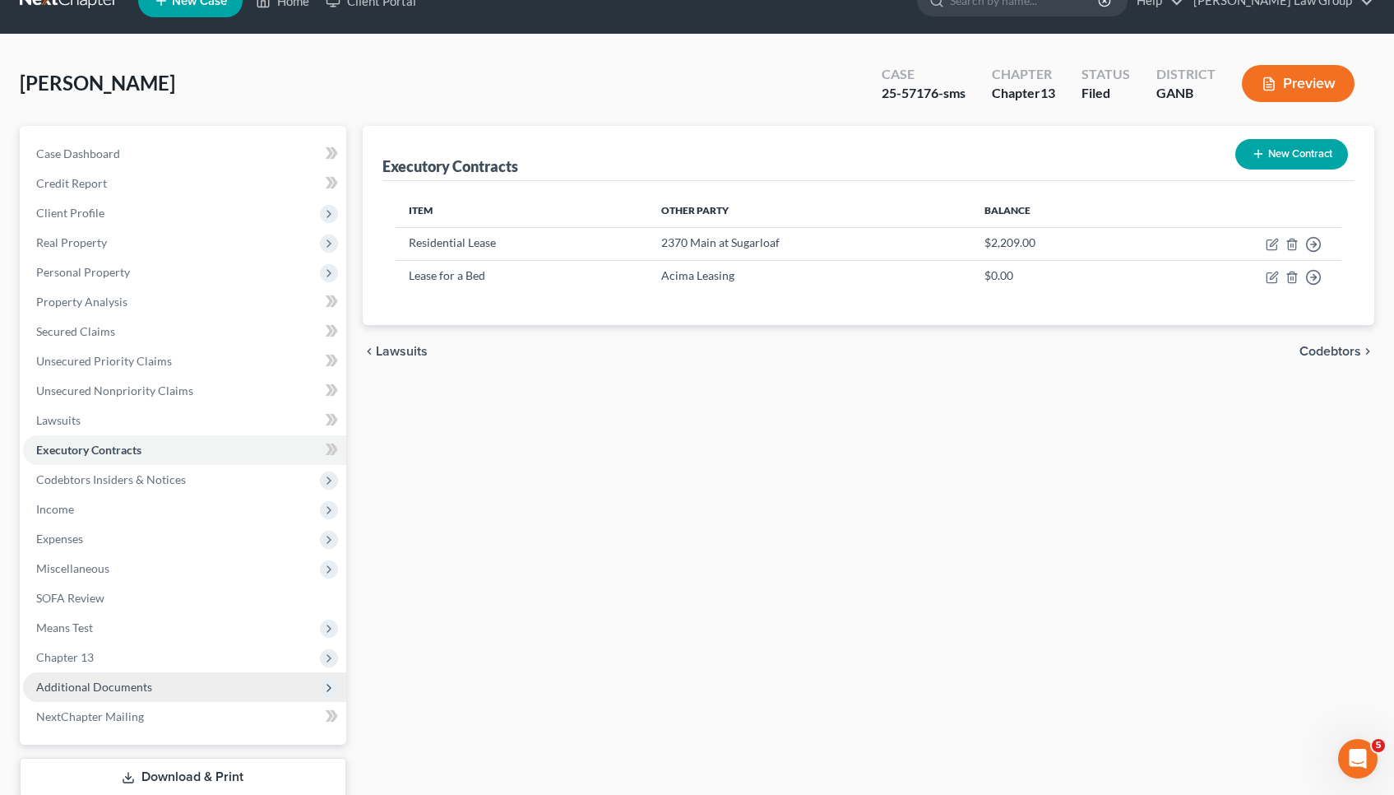
click at [155, 681] on span "Additional Documents" at bounding box center [184, 687] width 323 height 30
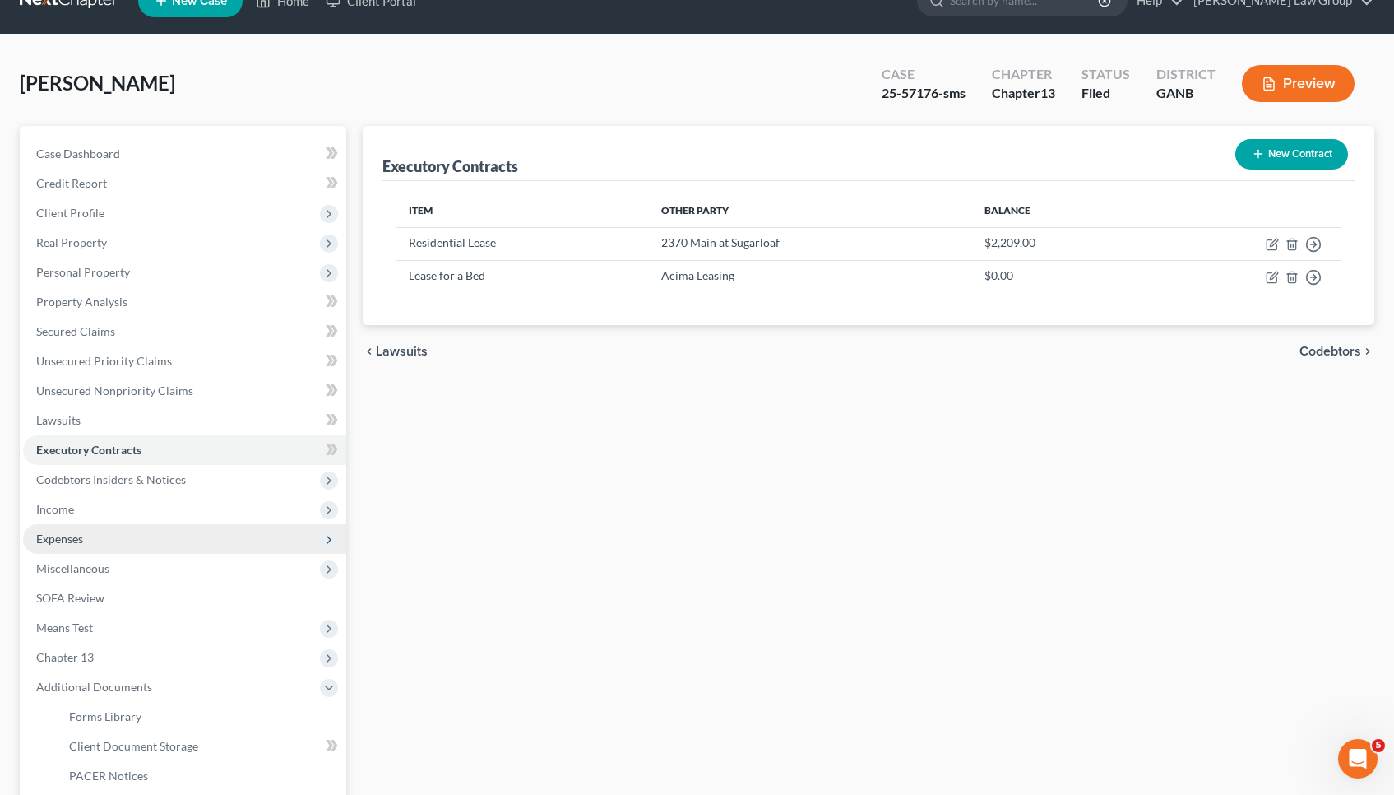
click at [72, 540] on span "Expenses" at bounding box center [59, 538] width 47 height 14
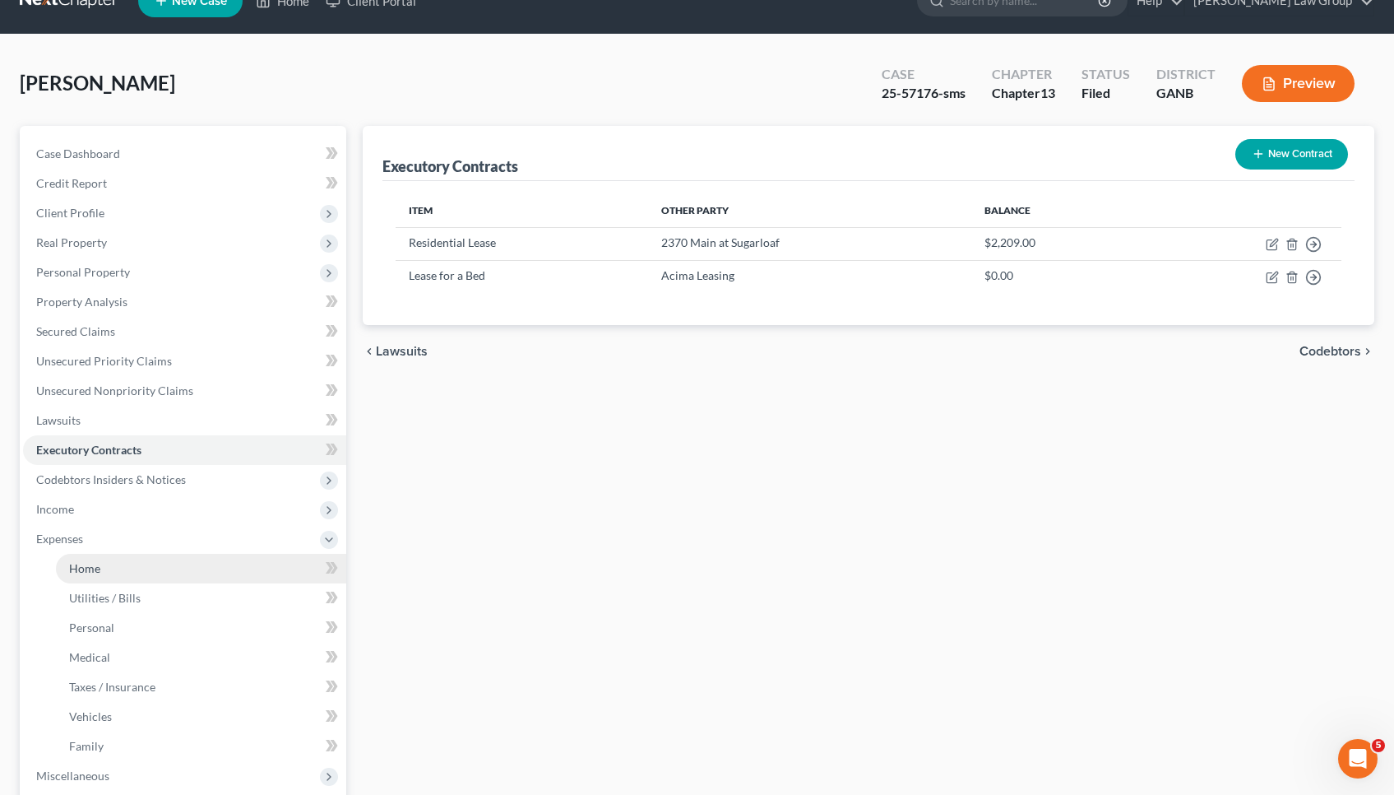
click at [98, 572] on span "Home" at bounding box center [84, 568] width 31 height 14
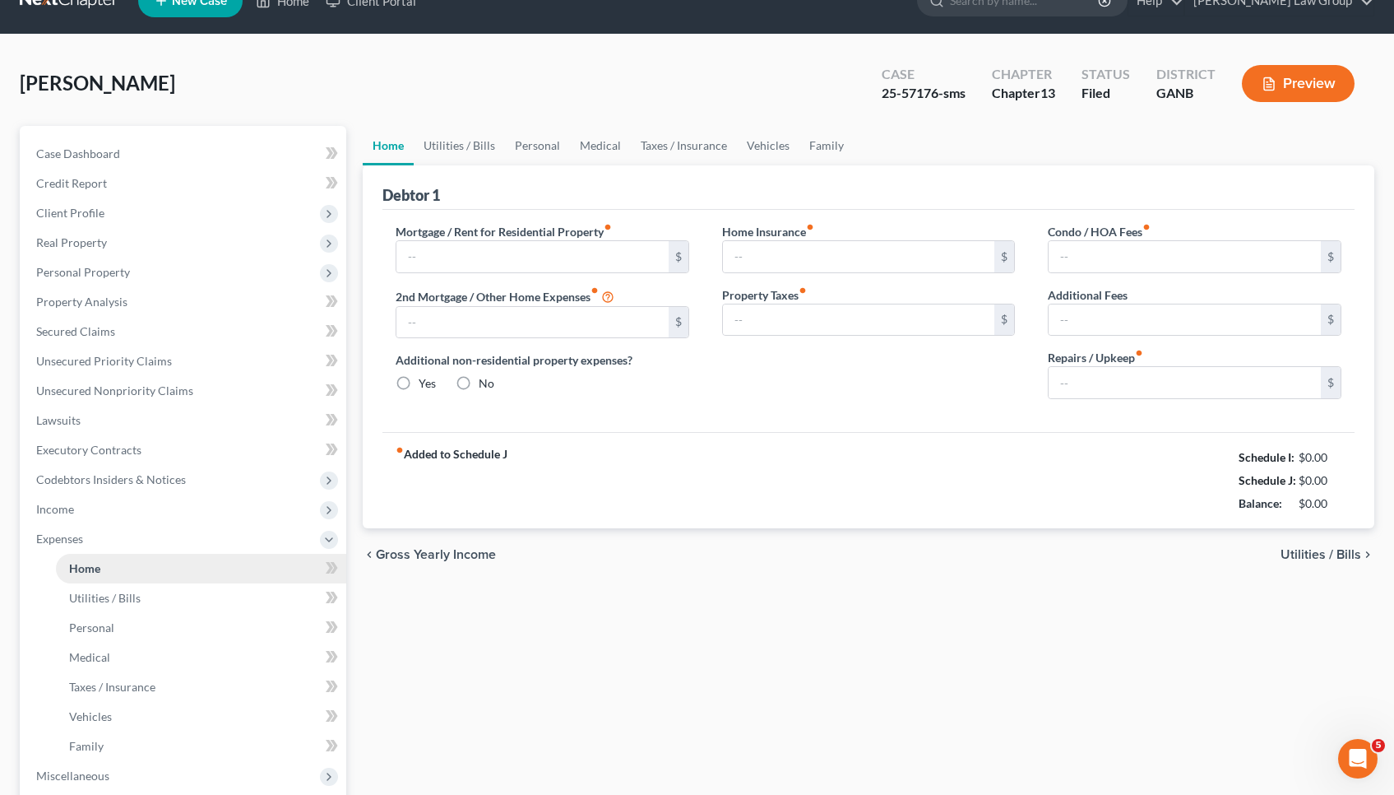
type input "900.00"
type input "0.00"
radio input "true"
type input "0.00"
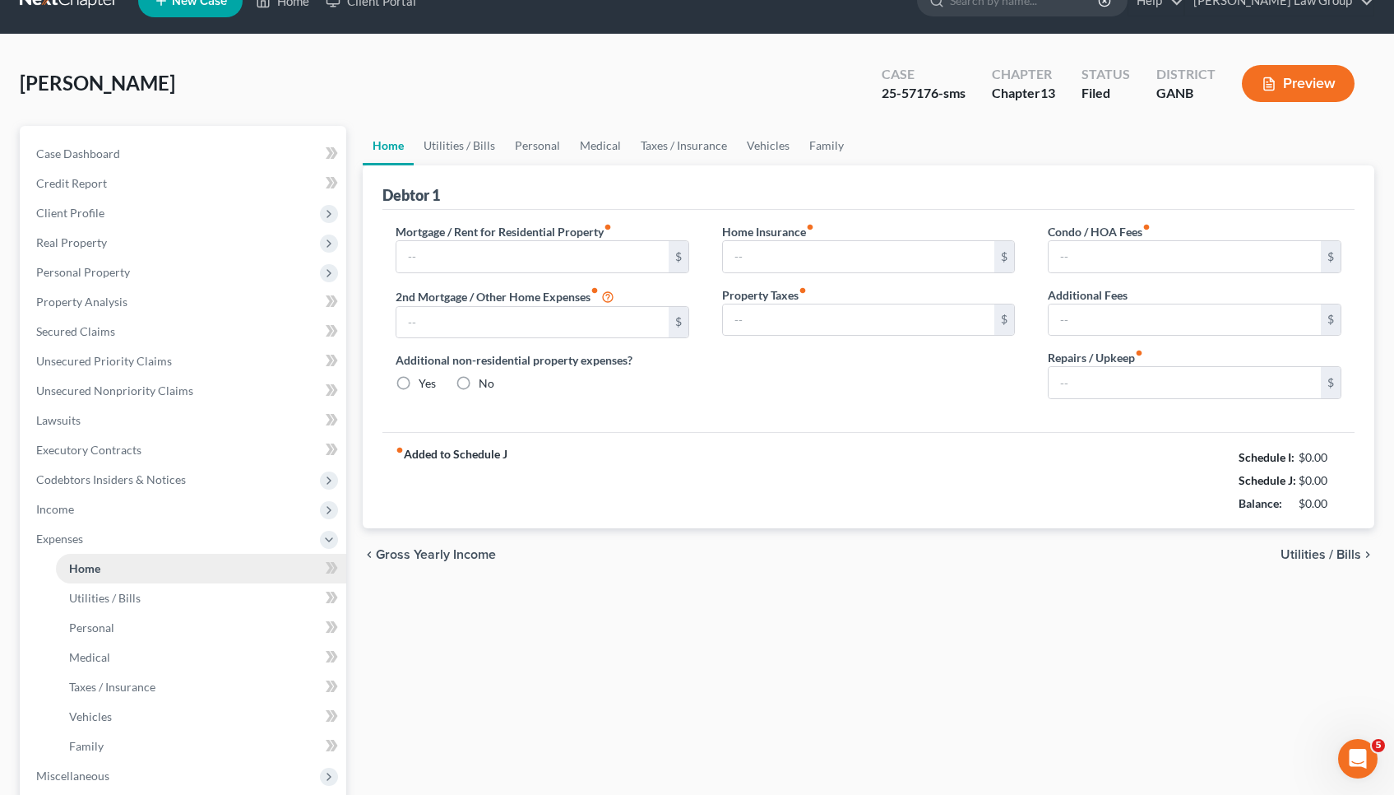
type input "0.00"
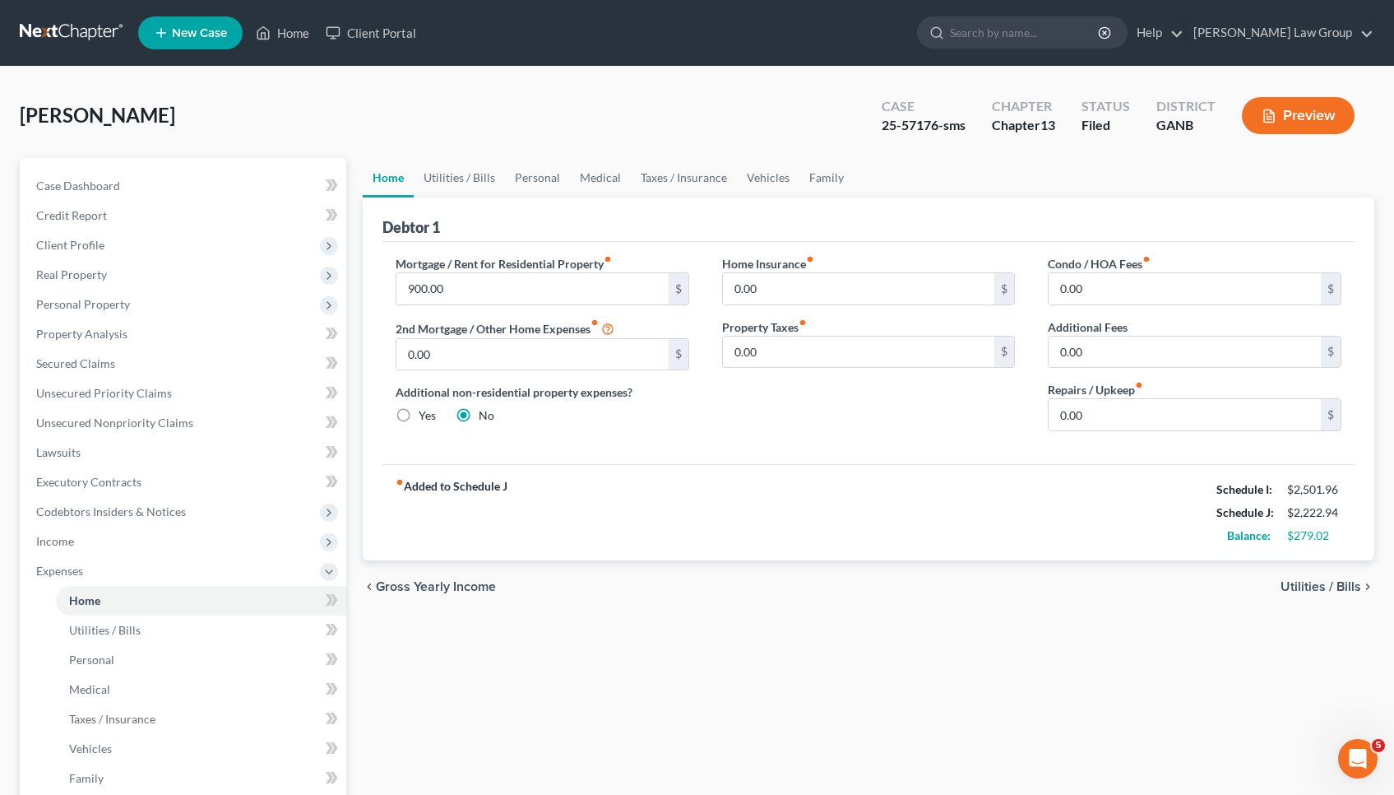
click at [1323, 589] on span "Utilities / Bills" at bounding box center [1321, 586] width 81 height 13
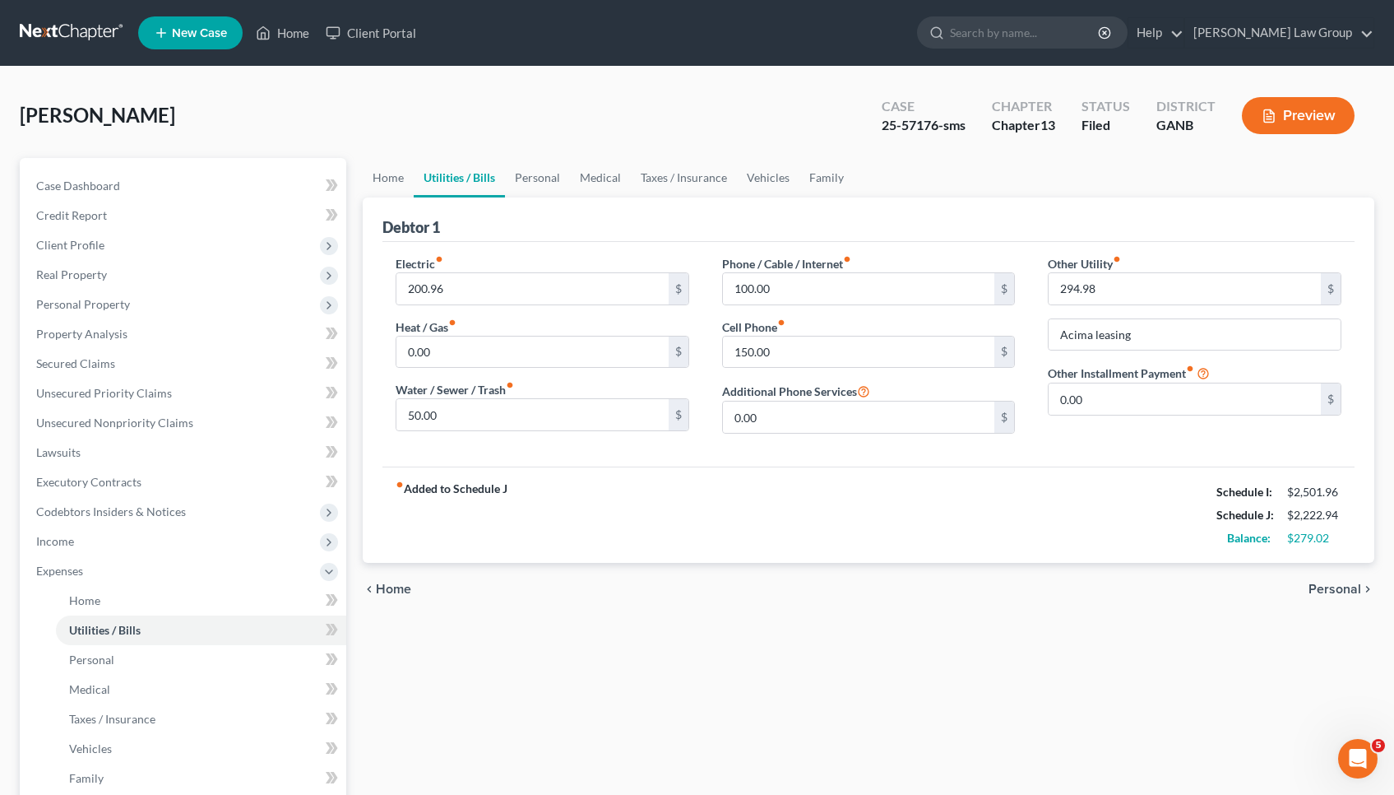
click at [1323, 594] on span "Personal" at bounding box center [1335, 588] width 53 height 13
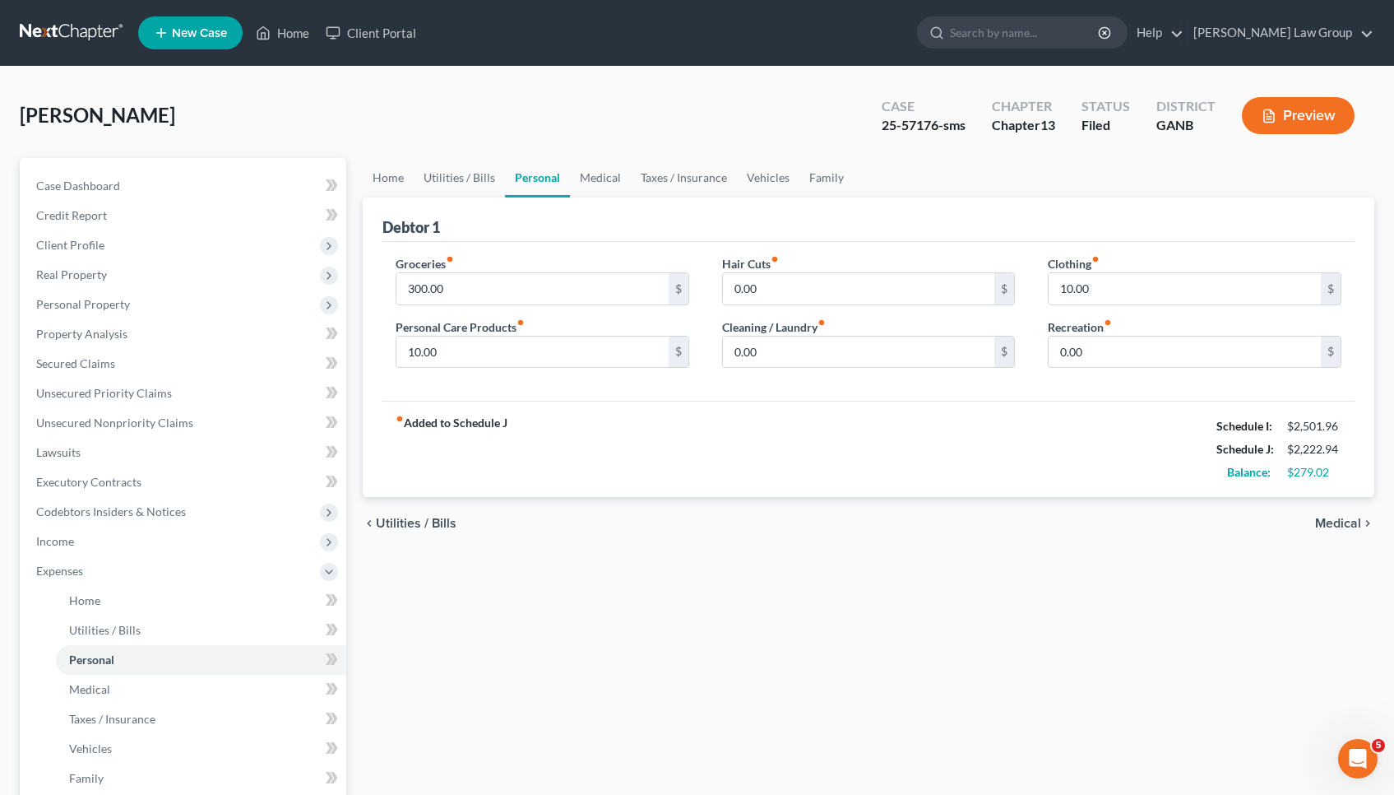
click at [1326, 524] on span "Medical" at bounding box center [1338, 523] width 46 height 13
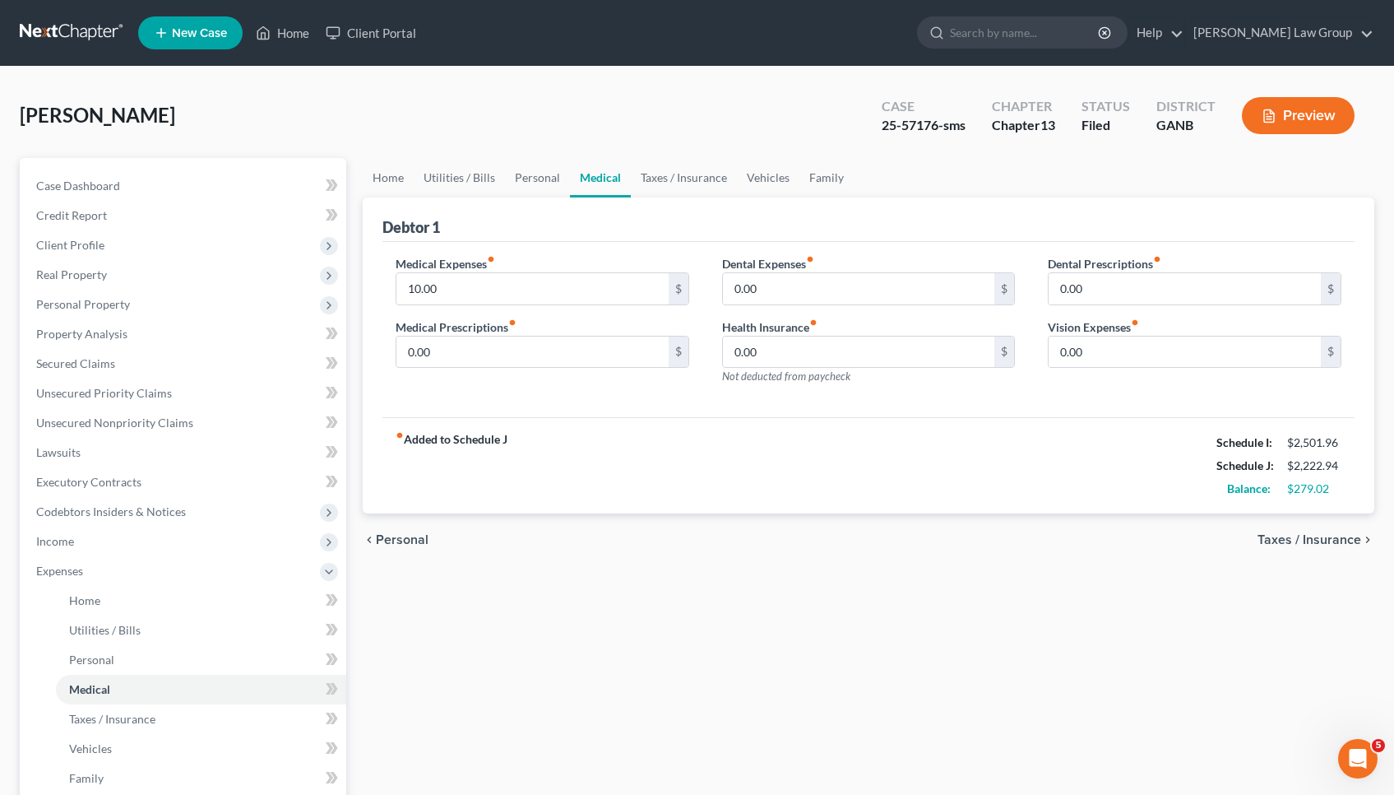
click at [1328, 533] on span "Taxes / Insurance" at bounding box center [1310, 539] width 104 height 13
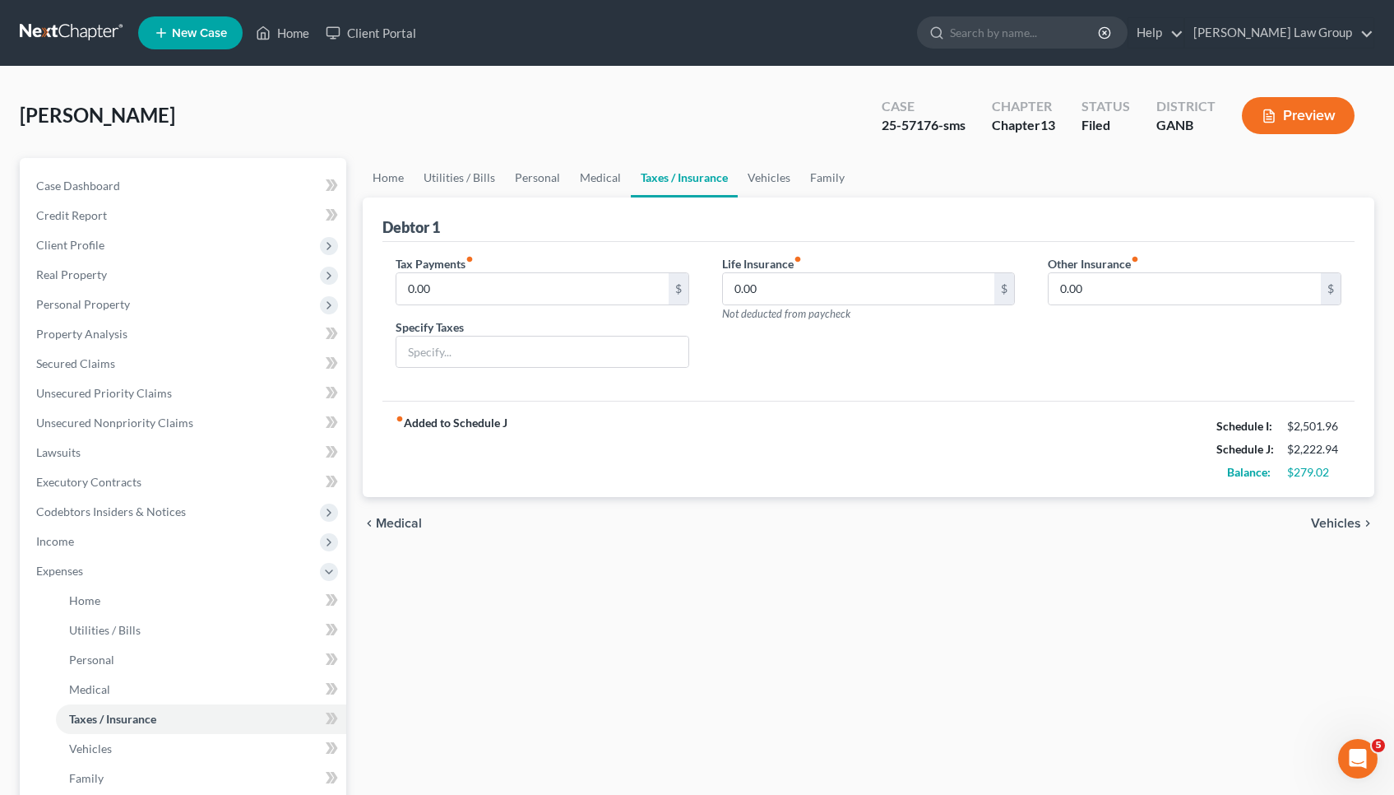
click at [1328, 529] on span "Vehicles" at bounding box center [1336, 523] width 50 height 13
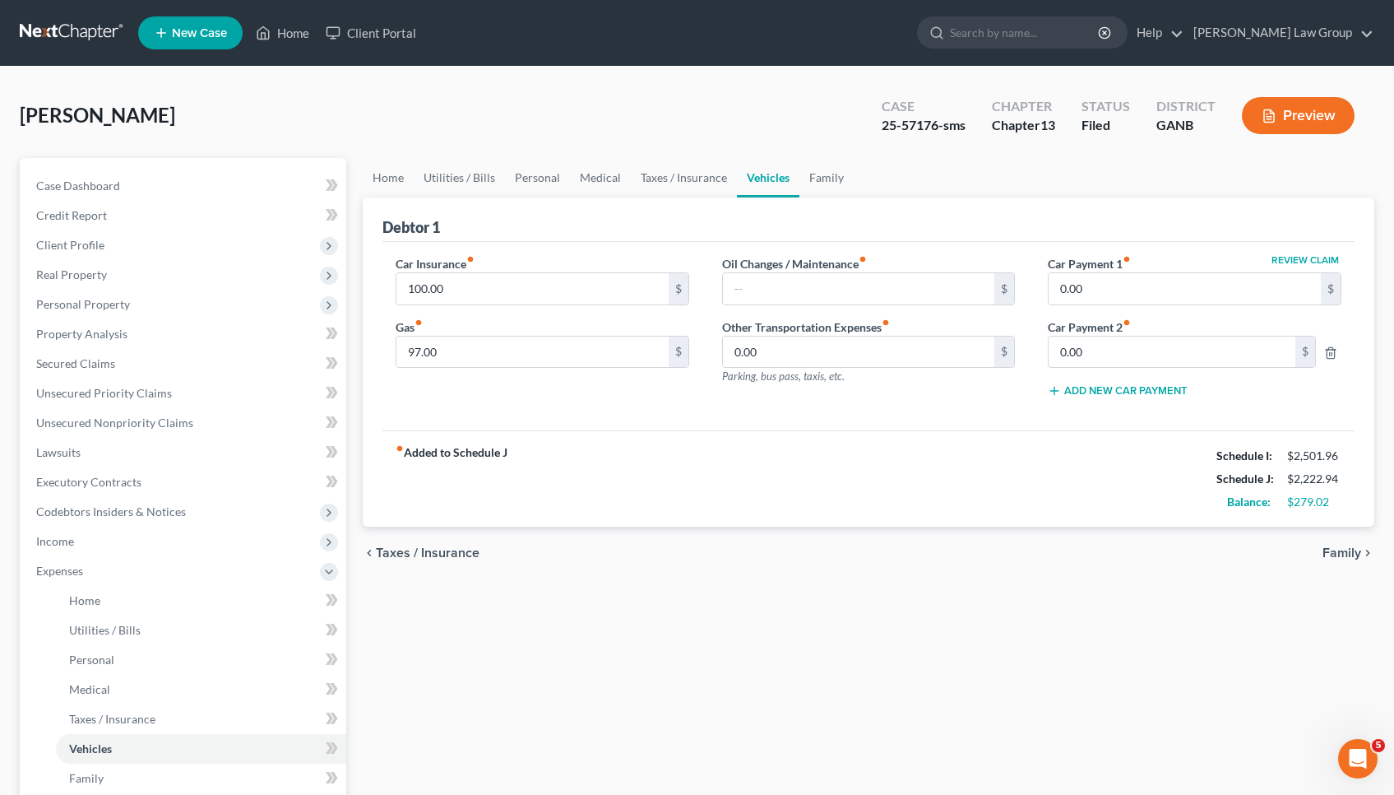
click at [1330, 546] on span "Family" at bounding box center [1342, 552] width 39 height 13
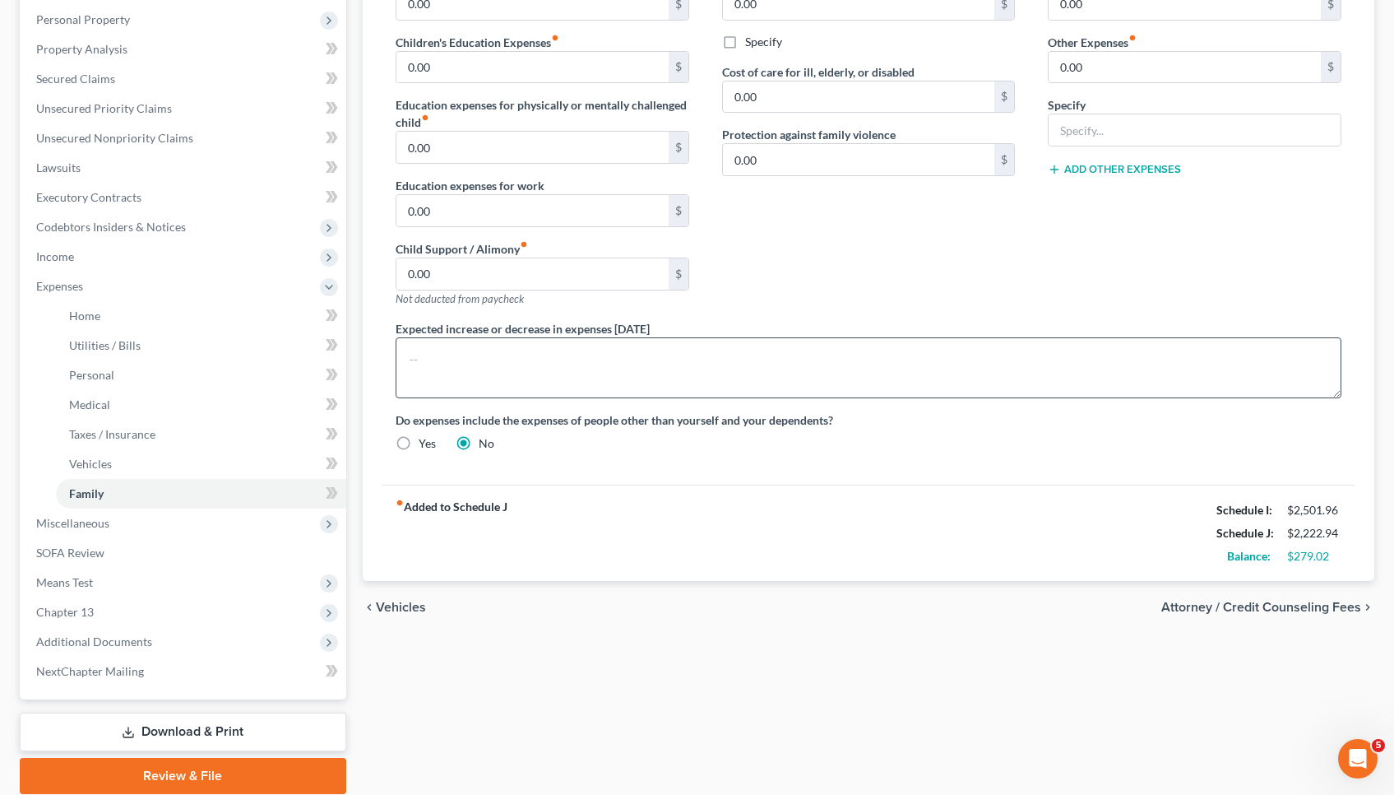
scroll to position [294, 0]
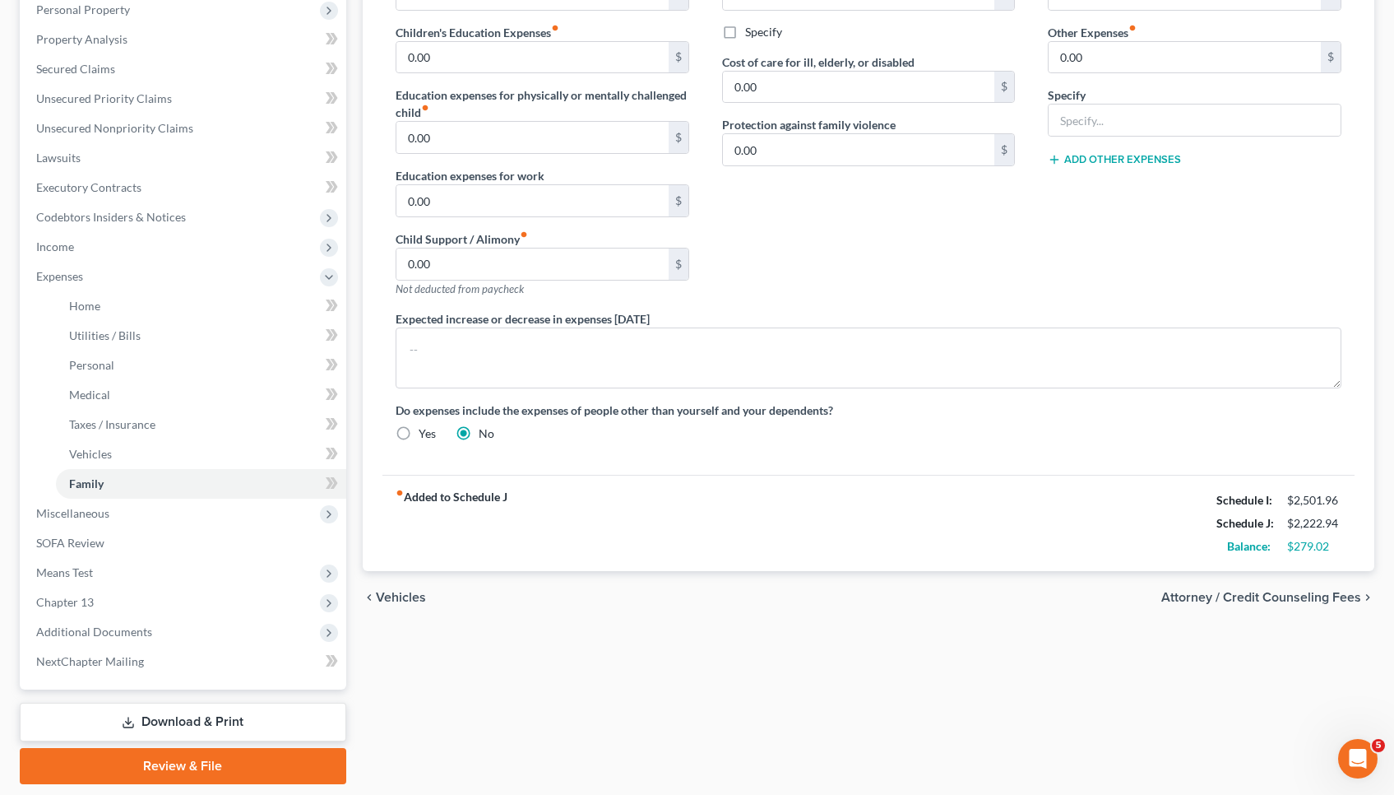
click at [383, 598] on span "Vehicles" at bounding box center [401, 597] width 50 height 13
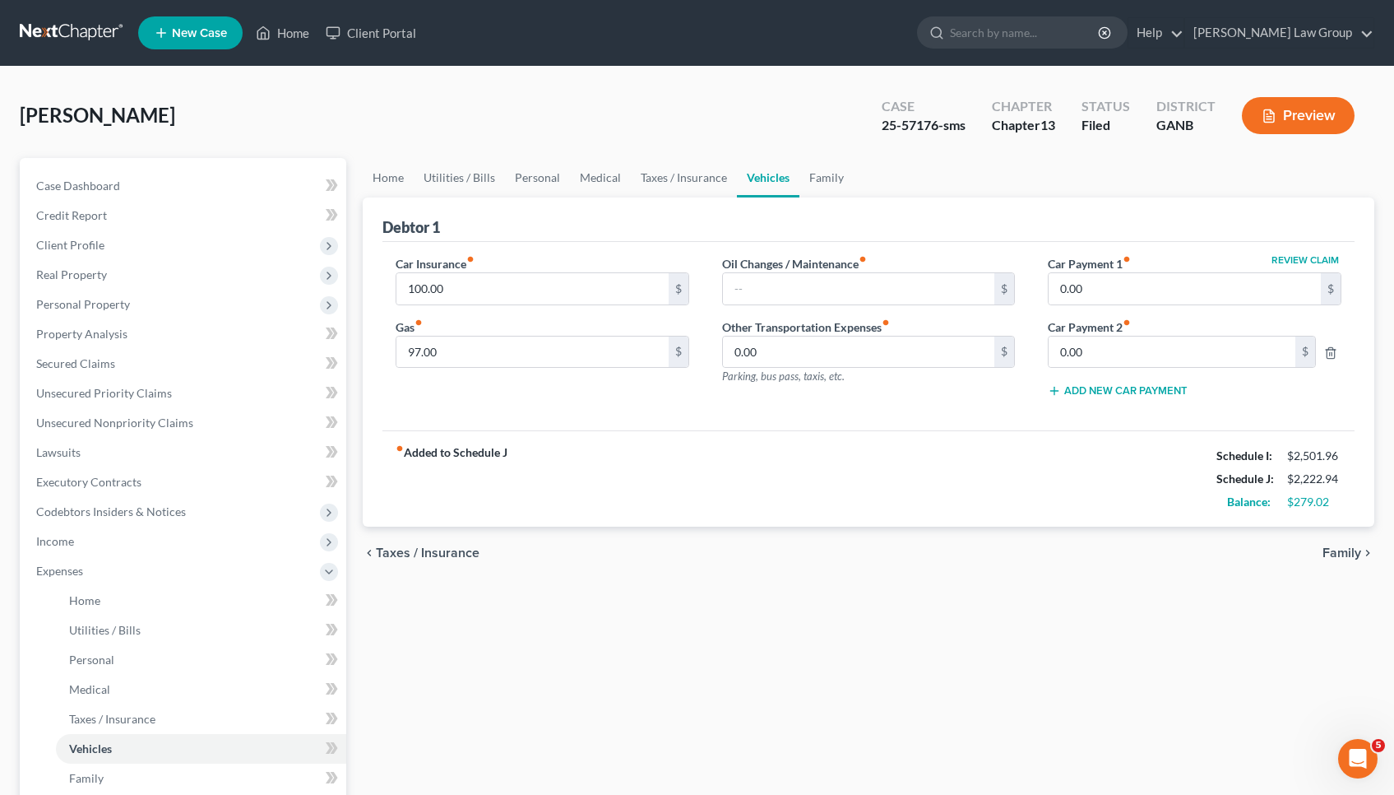
click at [404, 551] on span "Taxes / Insurance" at bounding box center [428, 552] width 104 height 13
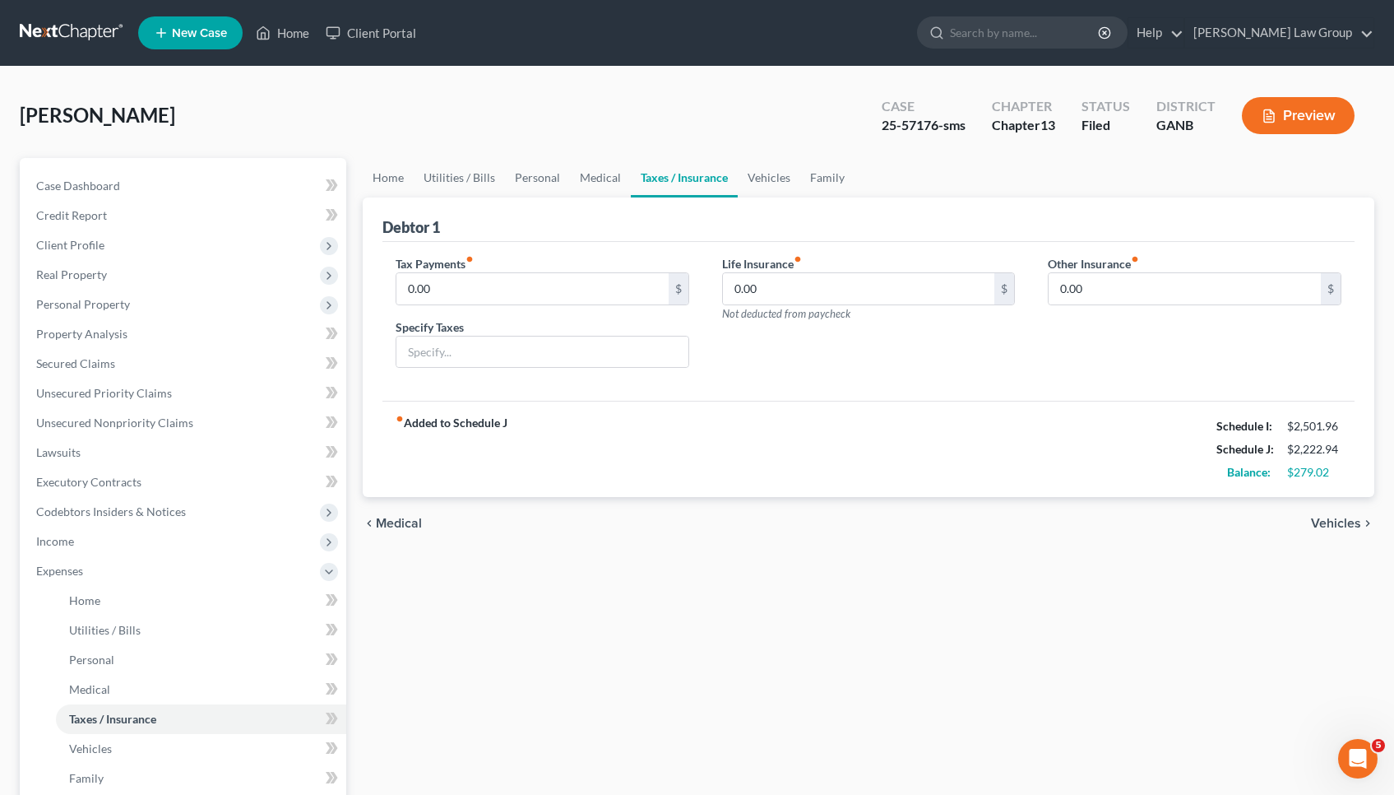
click at [402, 524] on span "Medical" at bounding box center [399, 523] width 46 height 13
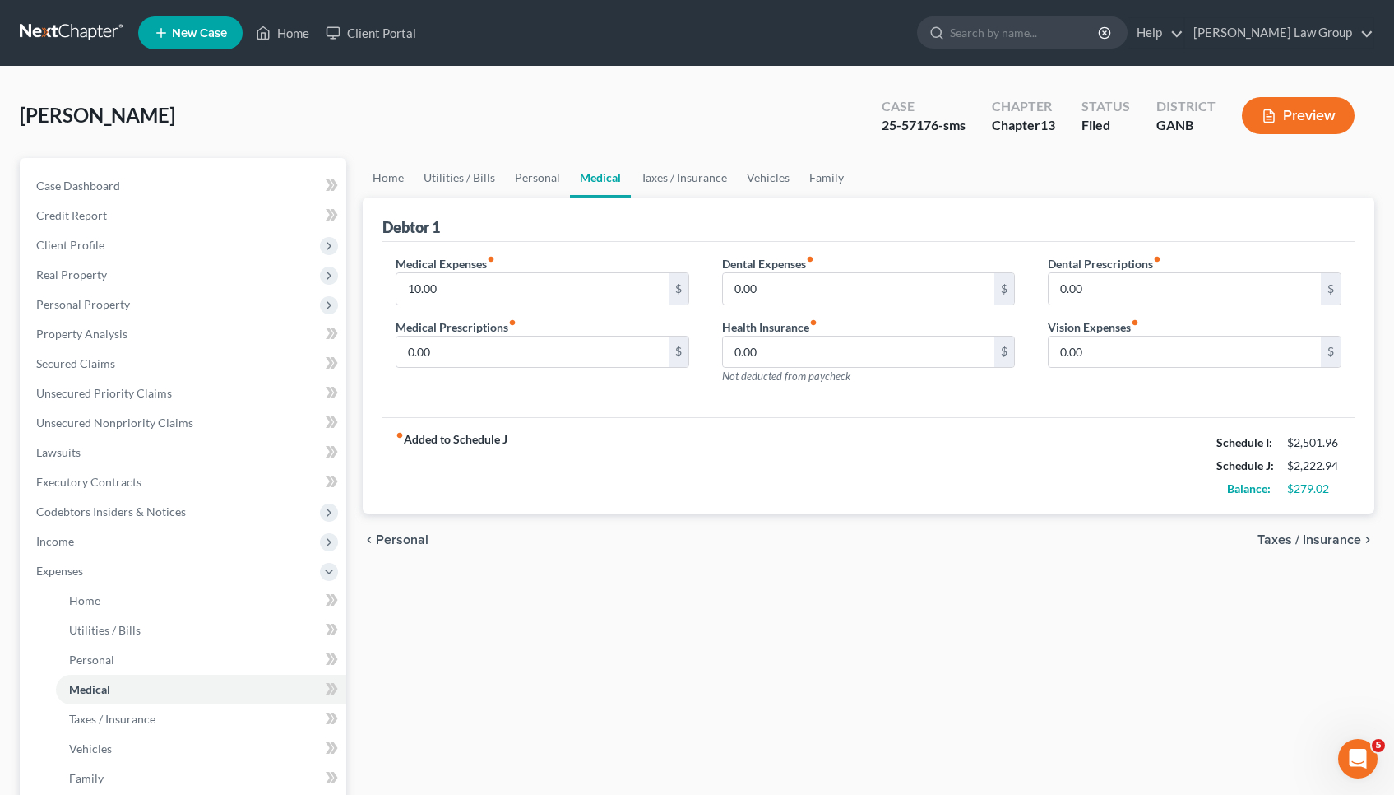
click at [406, 535] on span "Personal" at bounding box center [402, 539] width 53 height 13
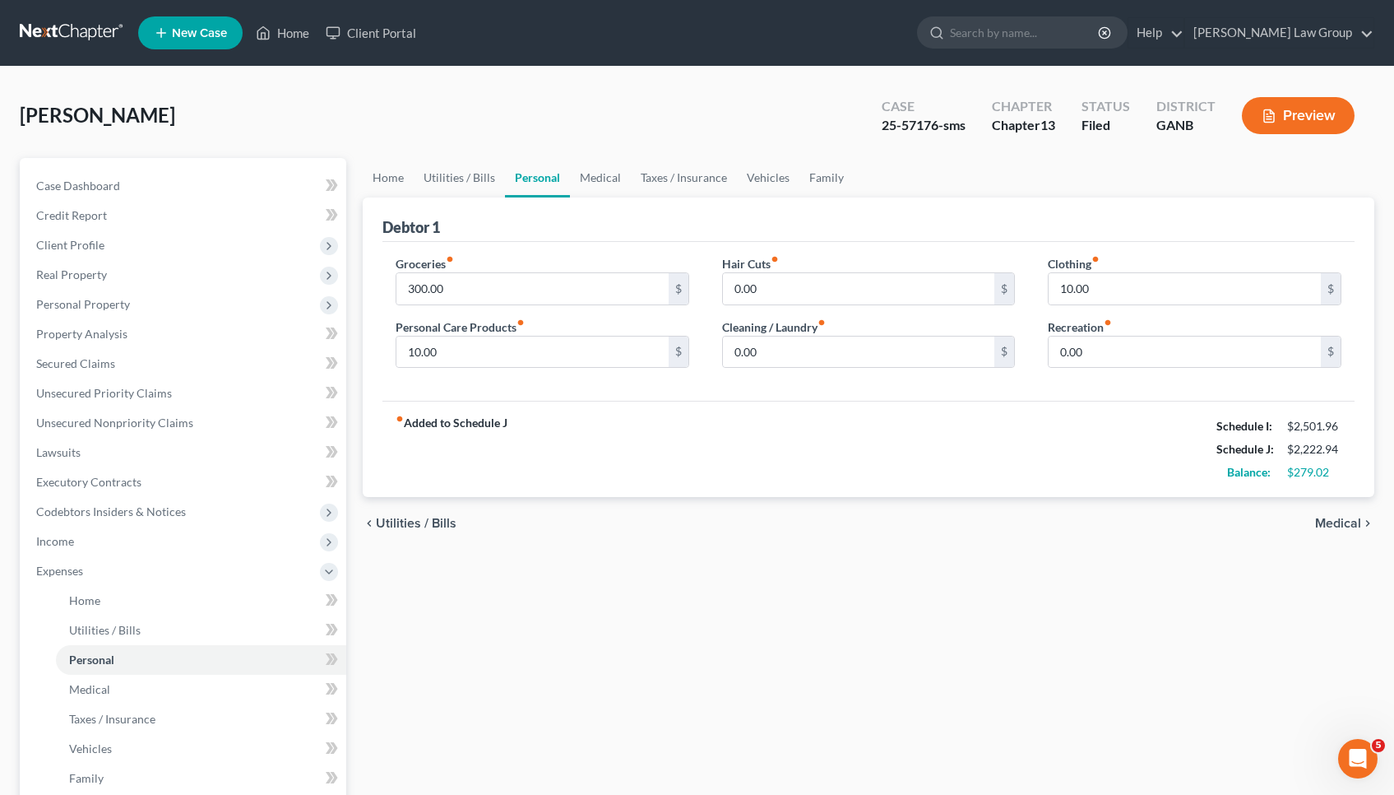
click at [406, 523] on span "Utilities / Bills" at bounding box center [416, 523] width 81 height 13
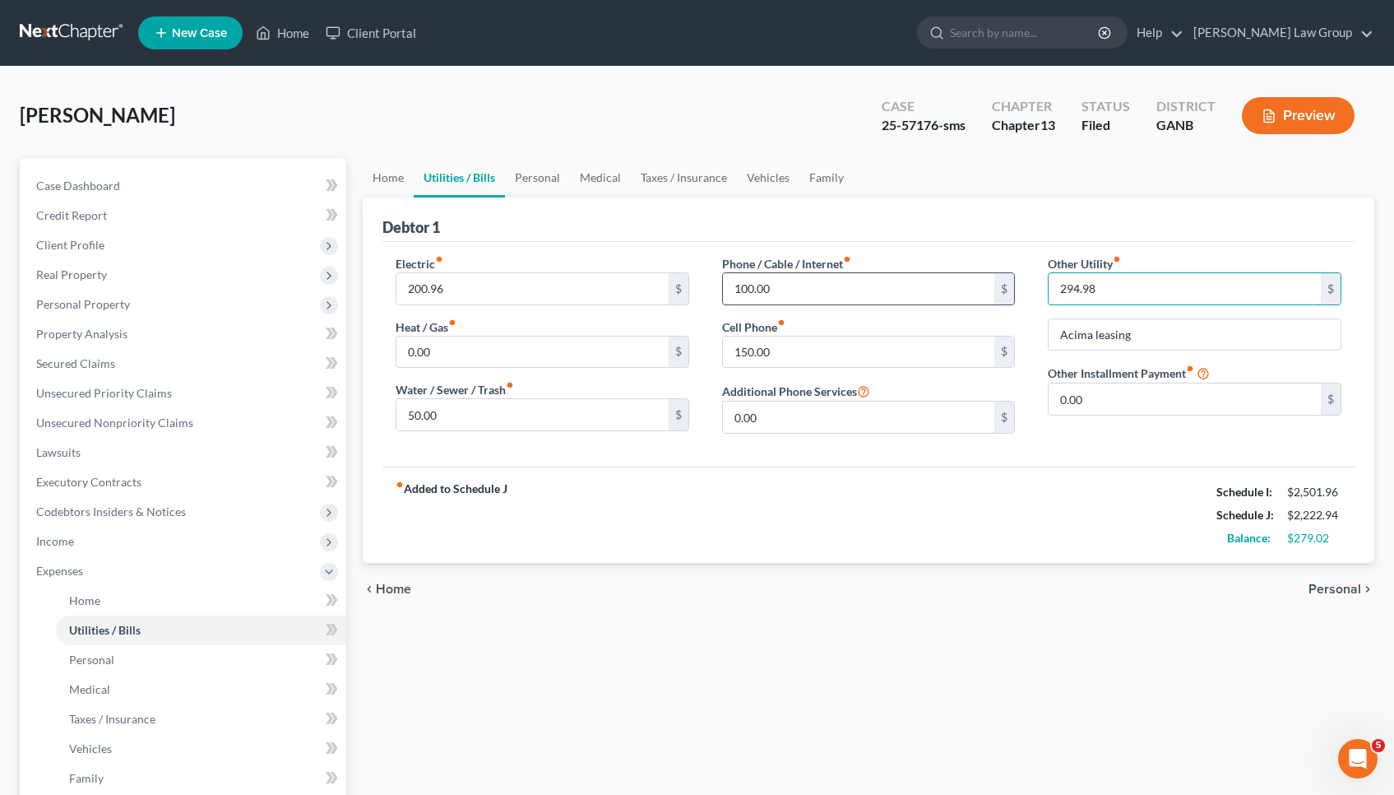
drag, startPoint x: 1122, startPoint y: 285, endPoint x: 1014, endPoint y: 276, distance: 108.2
click at [1014, 276] on div "Electric fiber_manual_record 200.96 $ Heat / Gas fiber_manual_record 0.00 $ Wat…" at bounding box center [868, 351] width 979 height 192
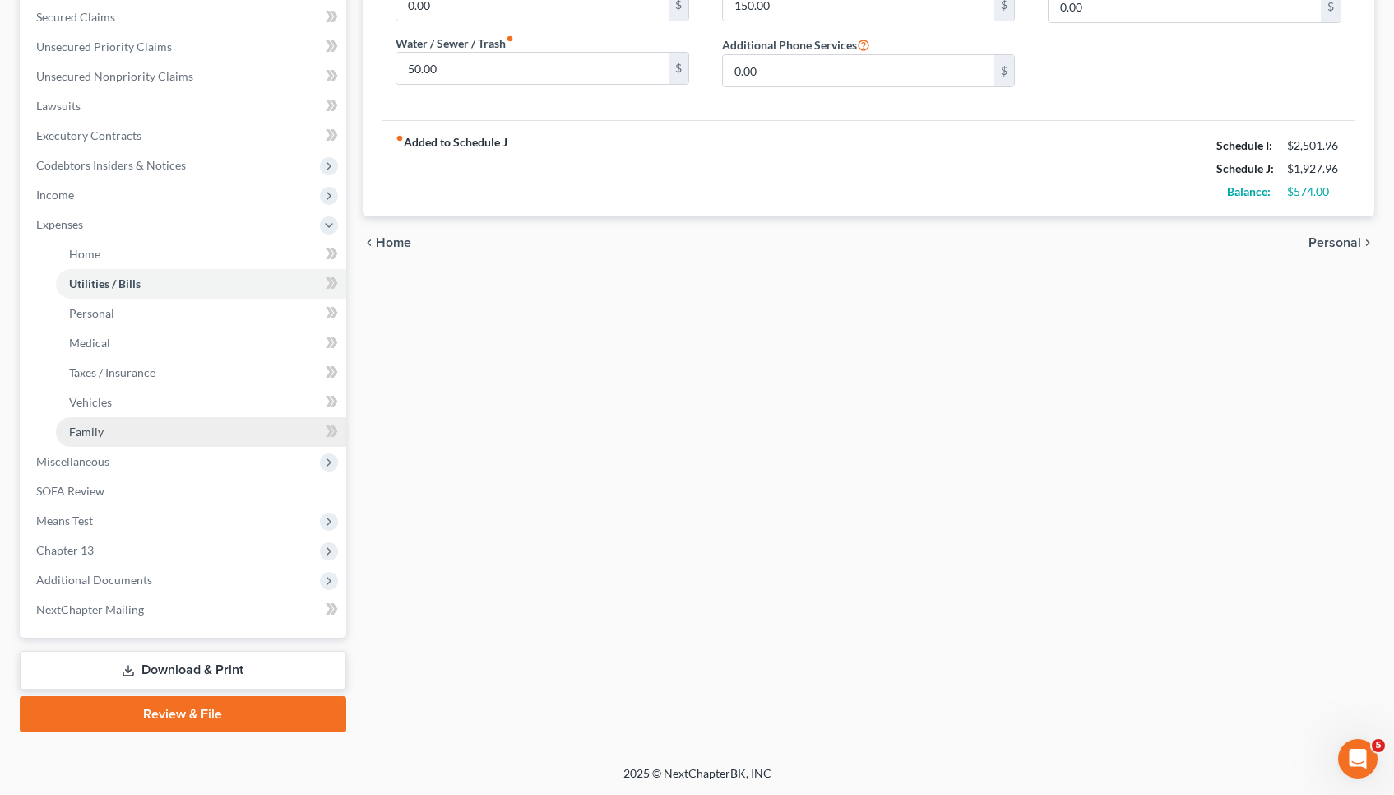
scroll to position [346, 0]
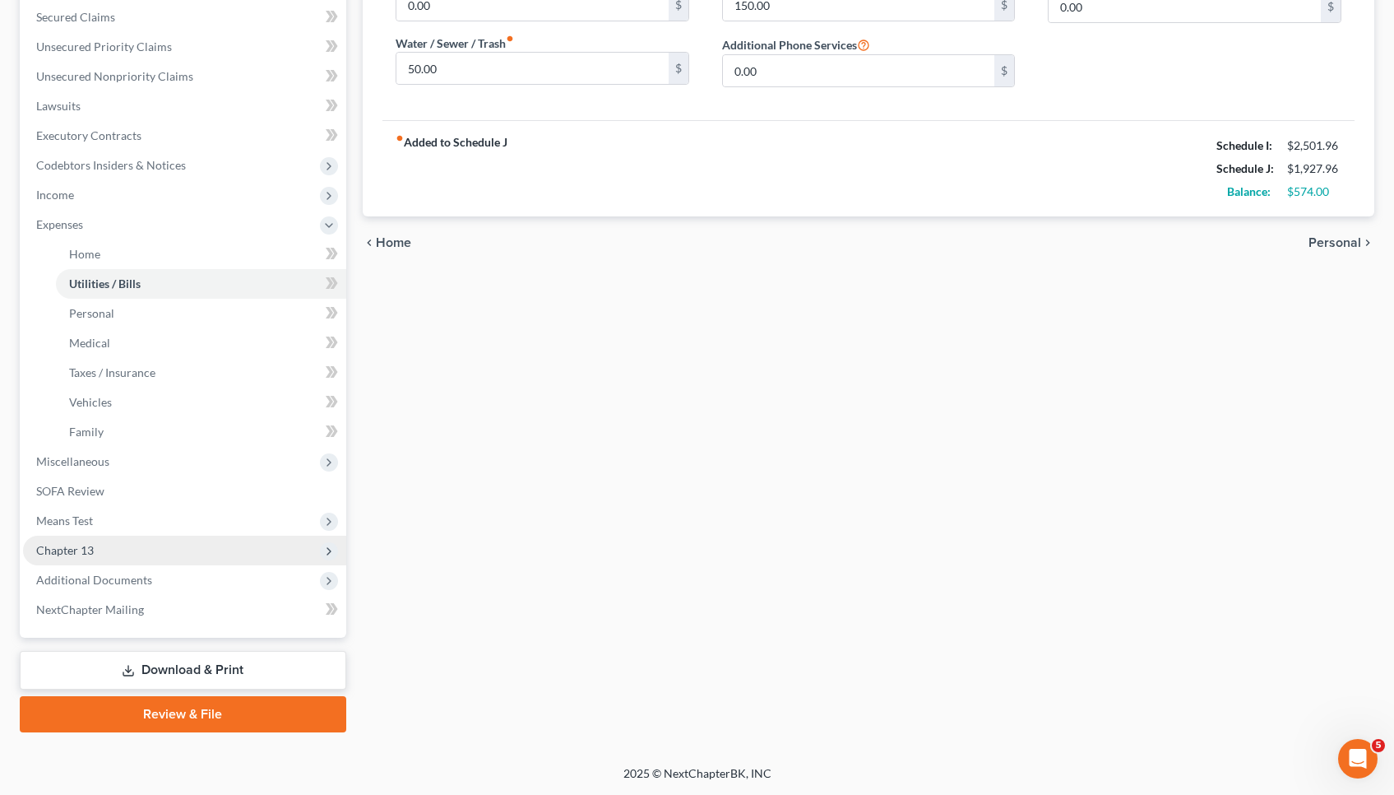
click at [134, 560] on span "Chapter 13" at bounding box center [184, 550] width 323 height 30
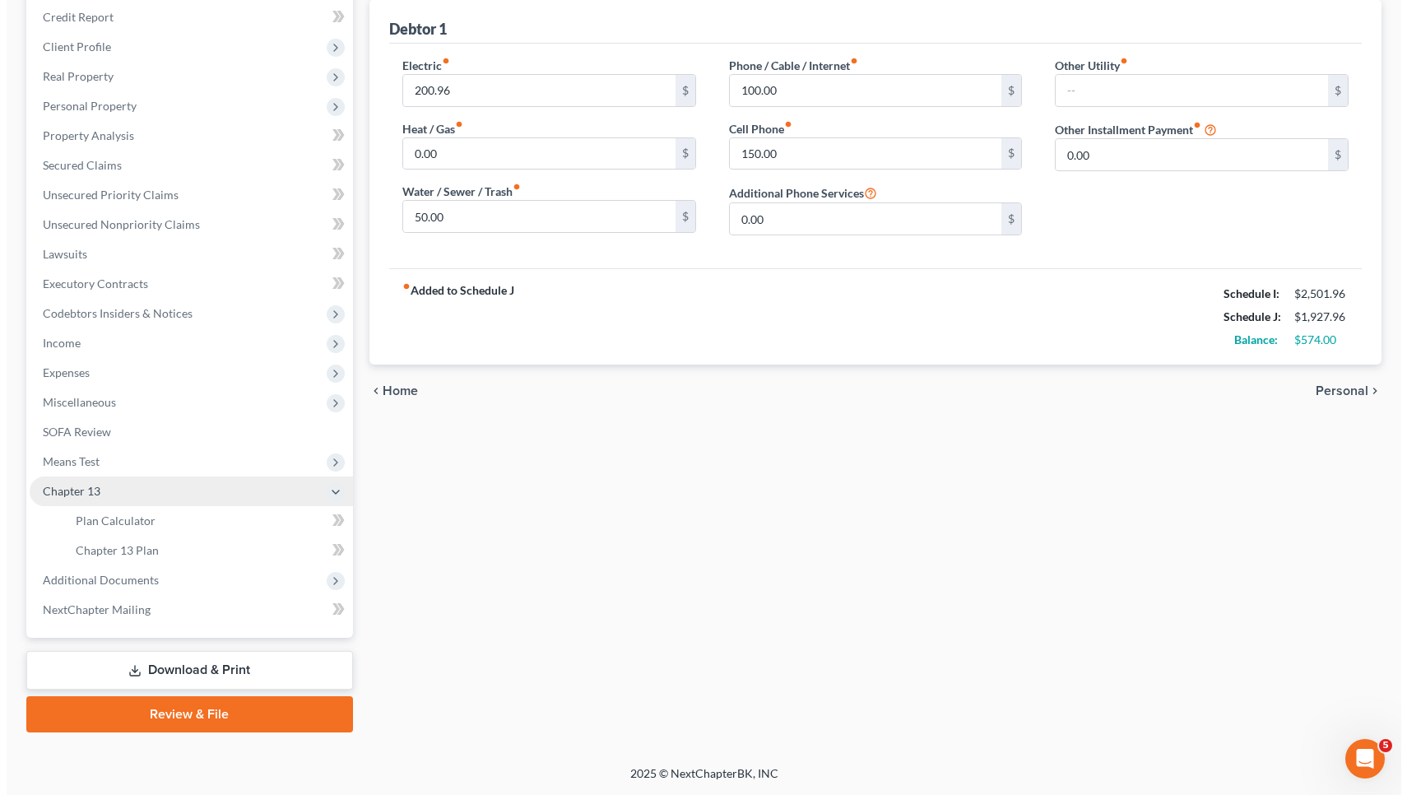
scroll to position [198, 0]
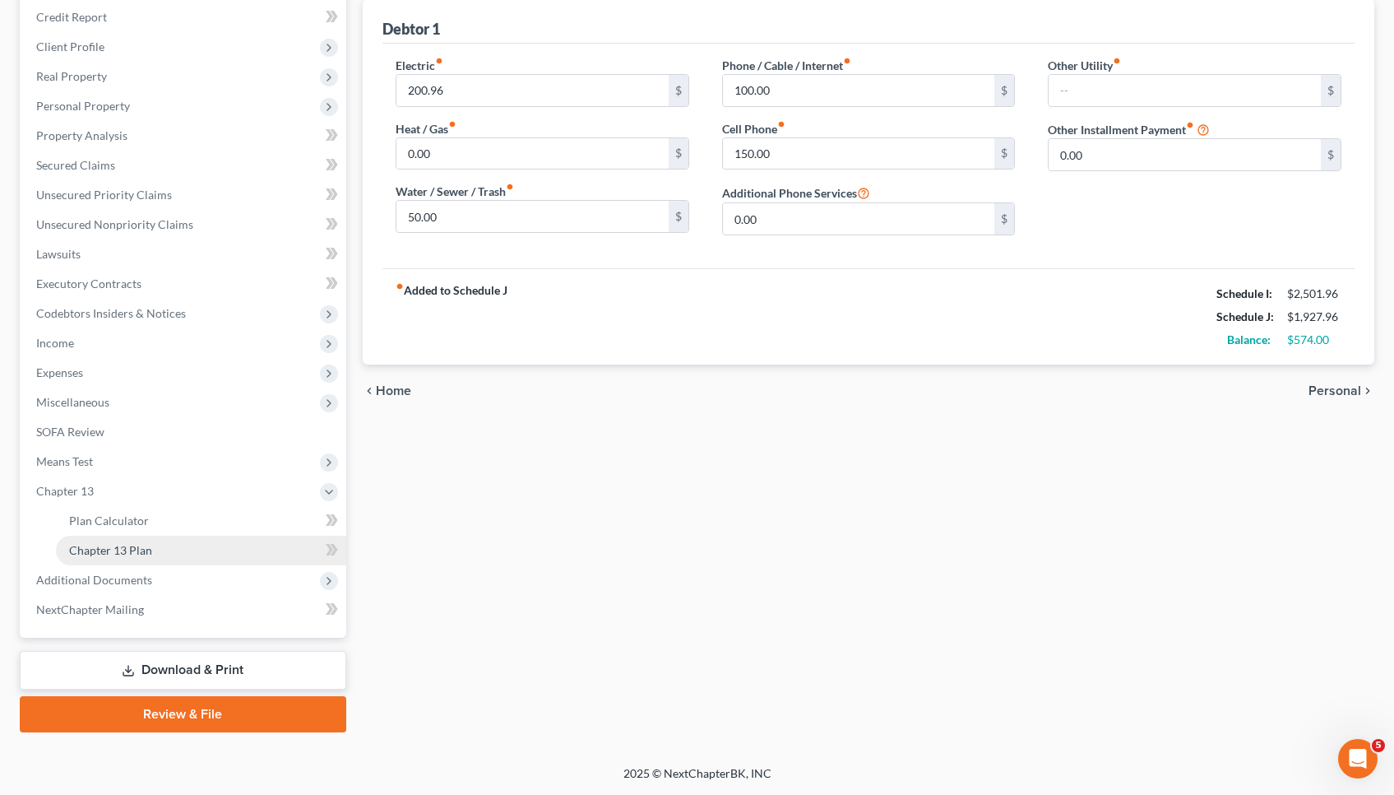
click at [132, 558] on link "Chapter 13 Plan" at bounding box center [201, 550] width 290 height 30
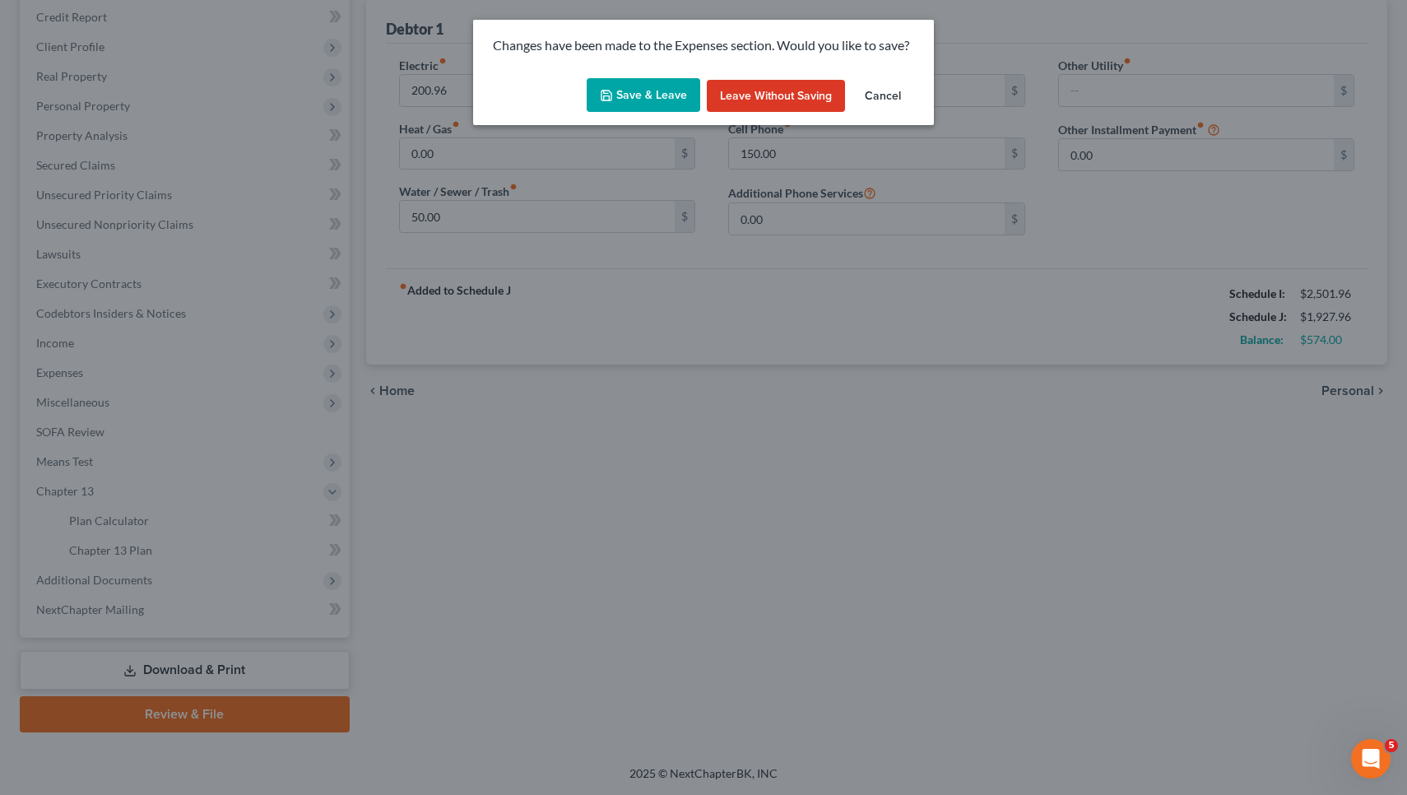
click at [642, 96] on button "Save & Leave" at bounding box center [643, 95] width 114 height 35
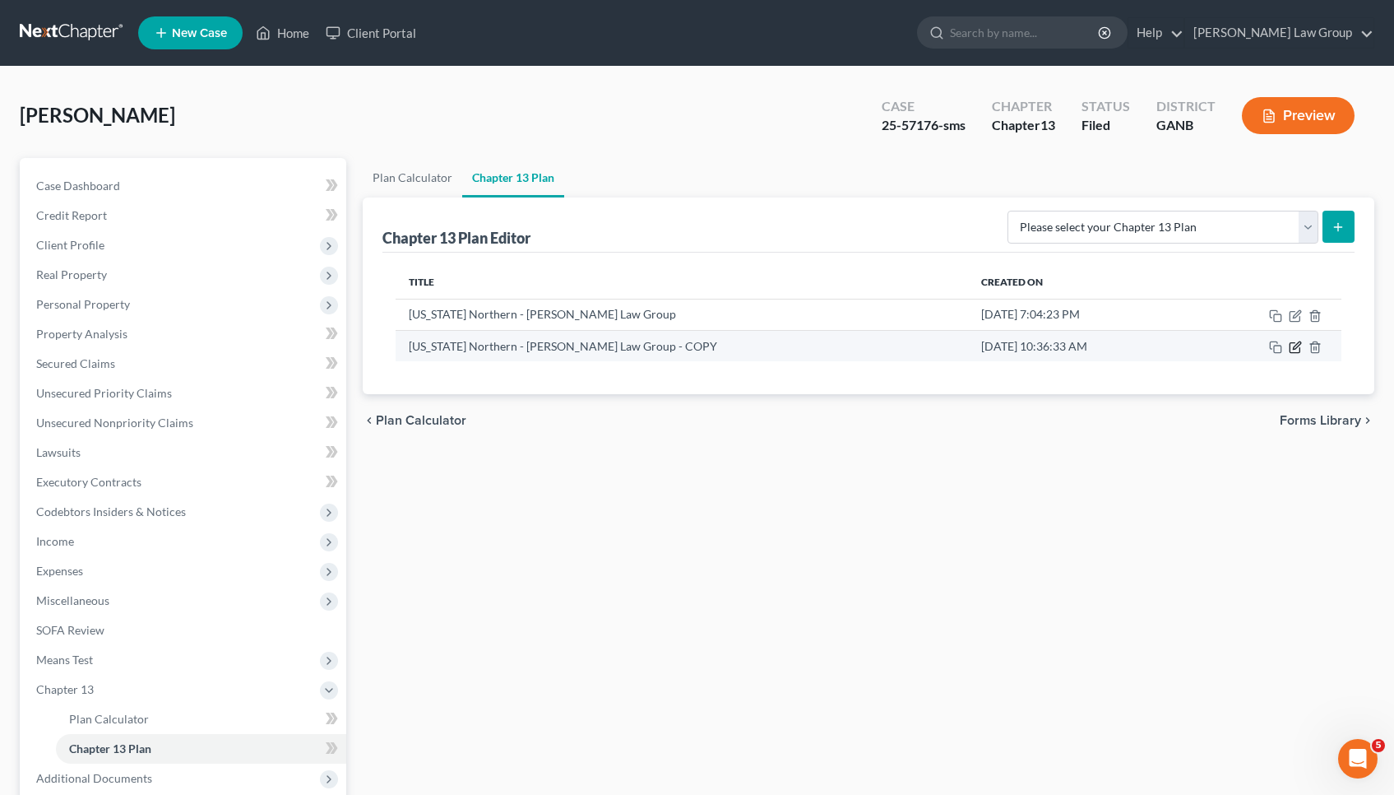
click at [1292, 348] on icon "button" at bounding box center [1295, 347] width 13 height 13
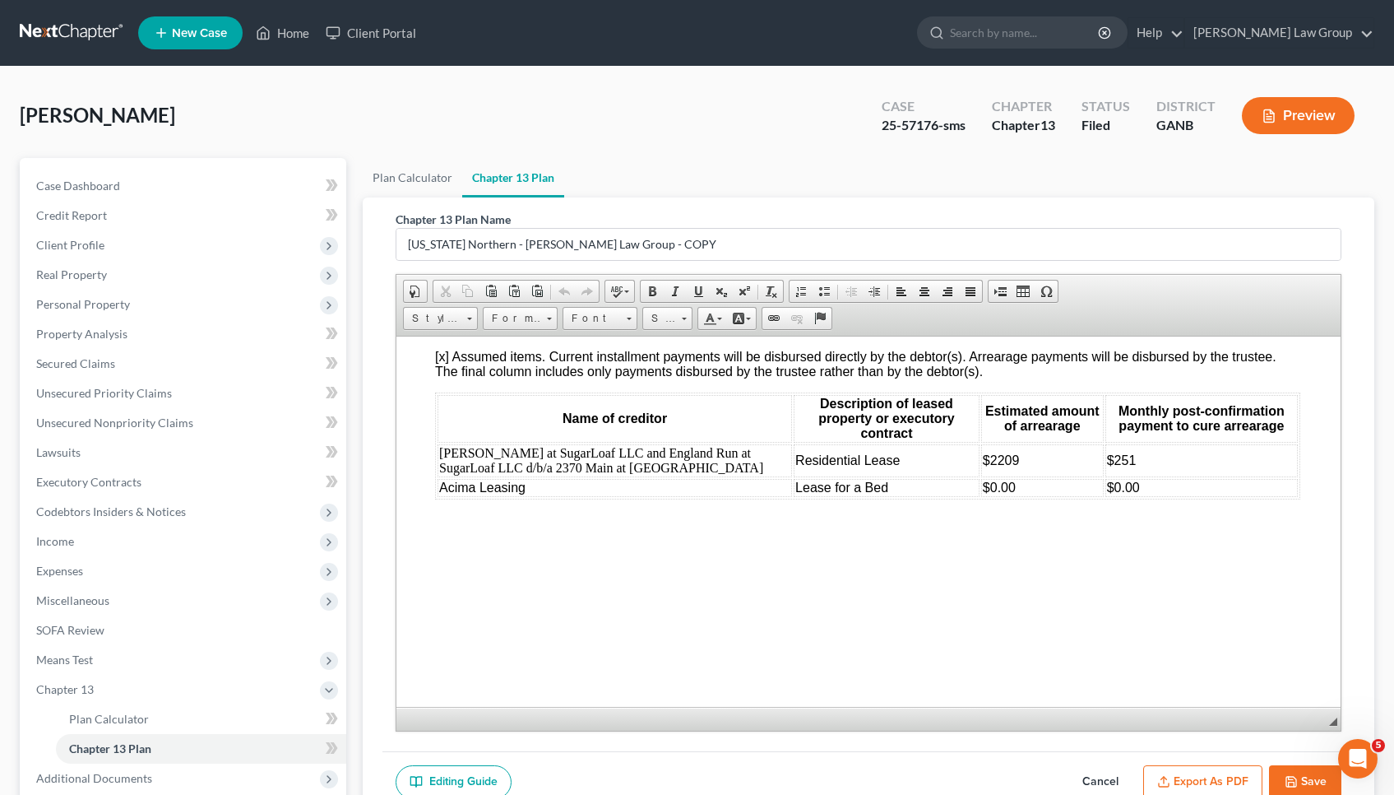
scroll to position [6514, 1]
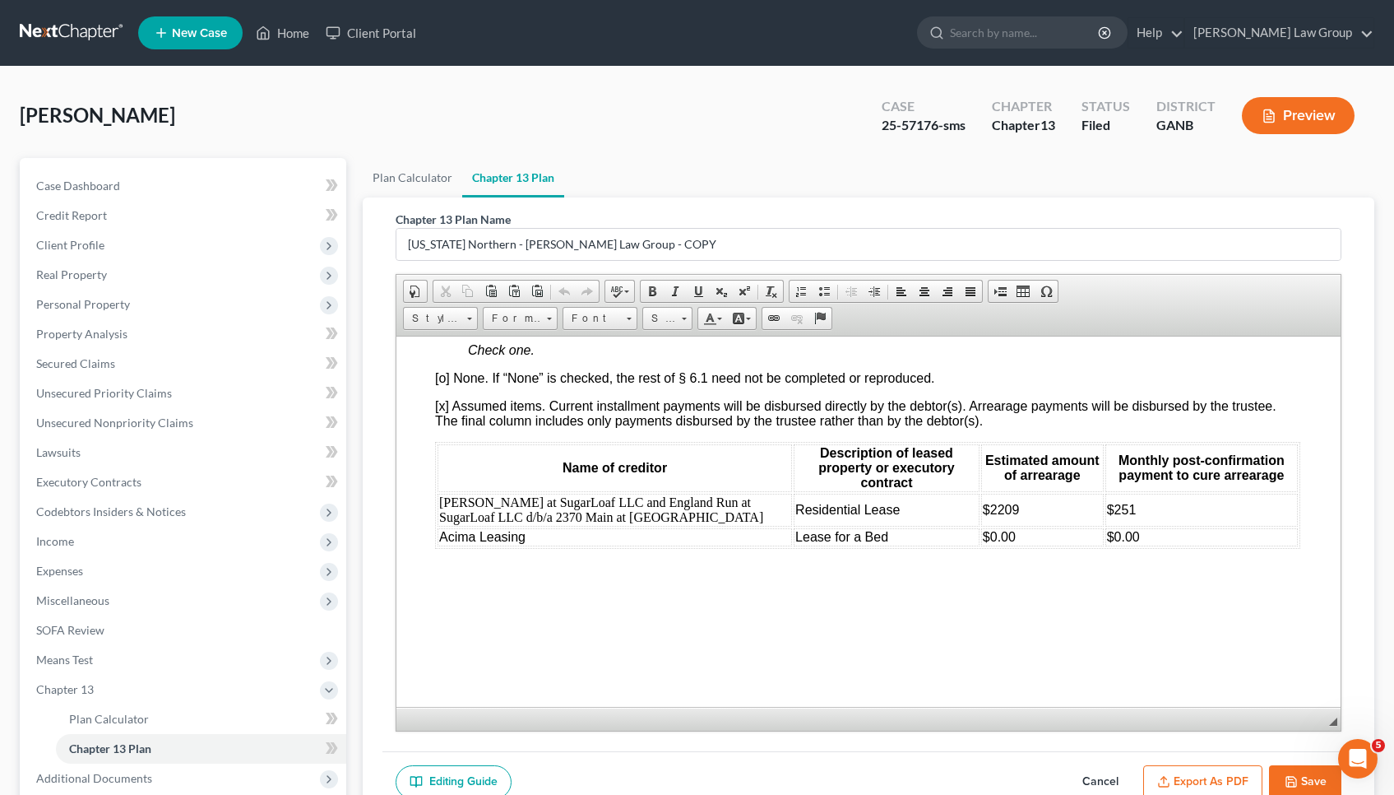
click at [568, 2] on nav "Home New Case Client Portal [PERSON_NAME] Law Group [EMAIL_ADDRESS][DOMAIN_NAME…" at bounding box center [697, 33] width 1394 height 66
click at [610, 240] on input "[US_STATE] Northern - [PERSON_NAME] Law Group - COPY" at bounding box center [868, 244] width 944 height 31
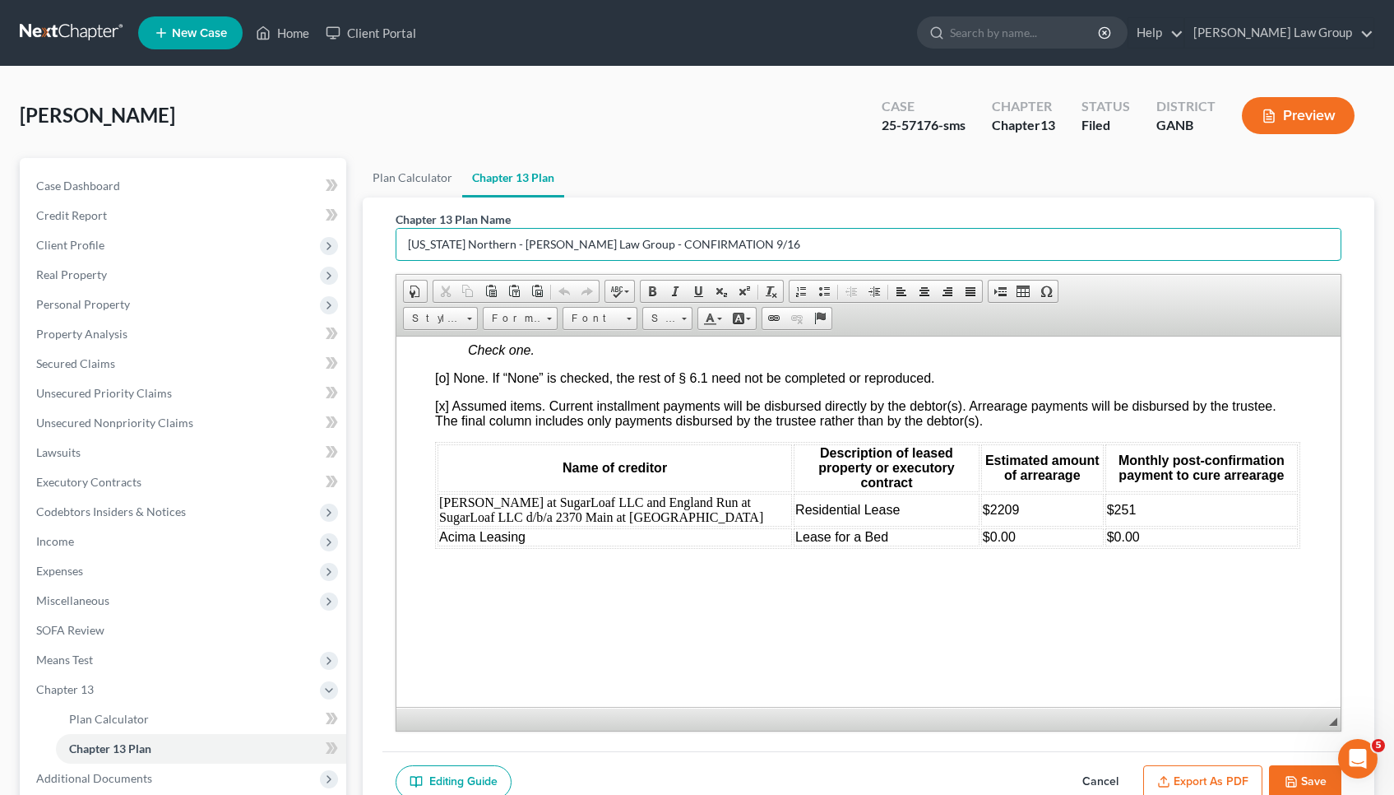
type input "[US_STATE] Northern - [PERSON_NAME] Law Group - CONFIRMATION 9/16"
click at [623, 170] on ul "Plan Calculator Chapter 13 Plan" at bounding box center [869, 177] width 1012 height 39
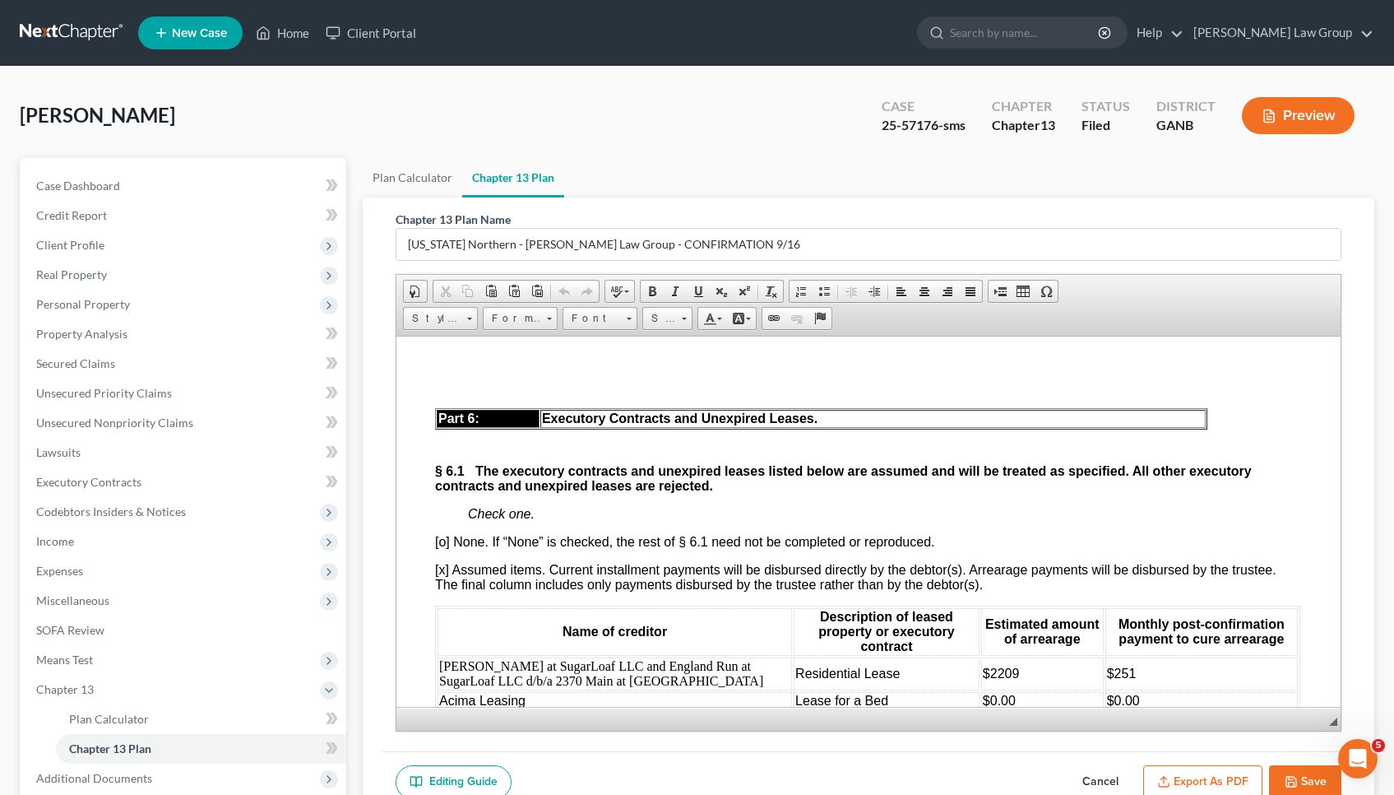
scroll to position [6348, 1]
click at [211, 477] on link "Executory Contracts" at bounding box center [184, 482] width 323 height 30
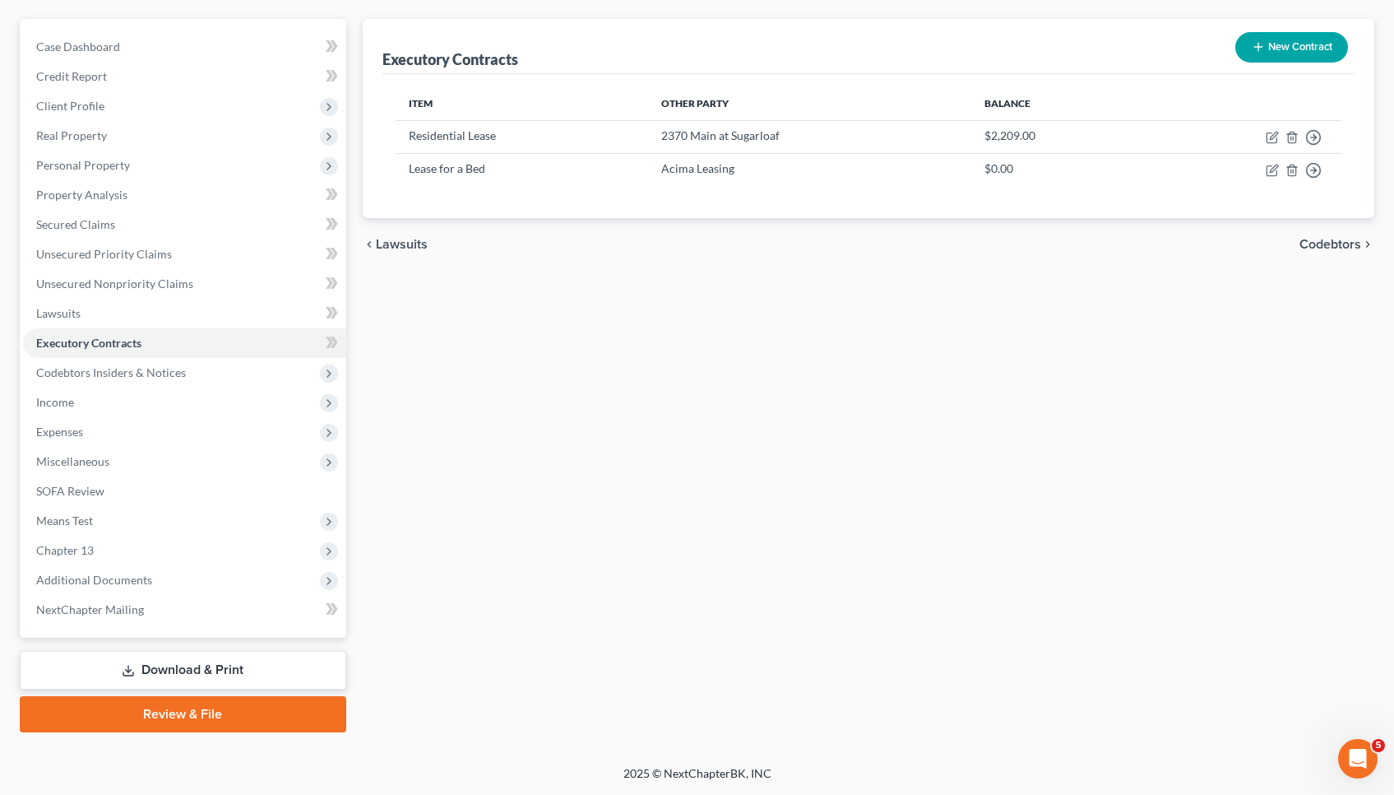
click at [245, 654] on link "Download & Print" at bounding box center [183, 670] width 327 height 39
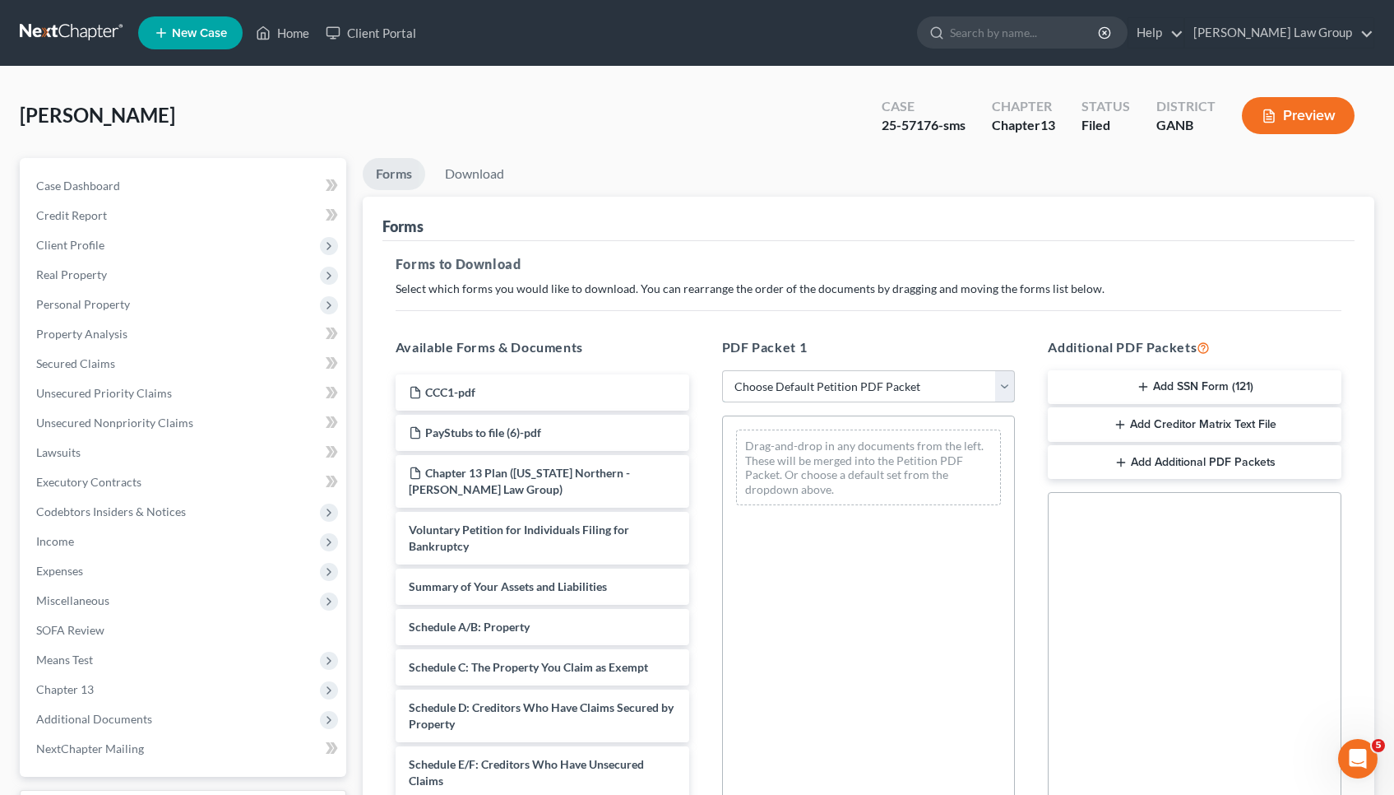
select select "2"
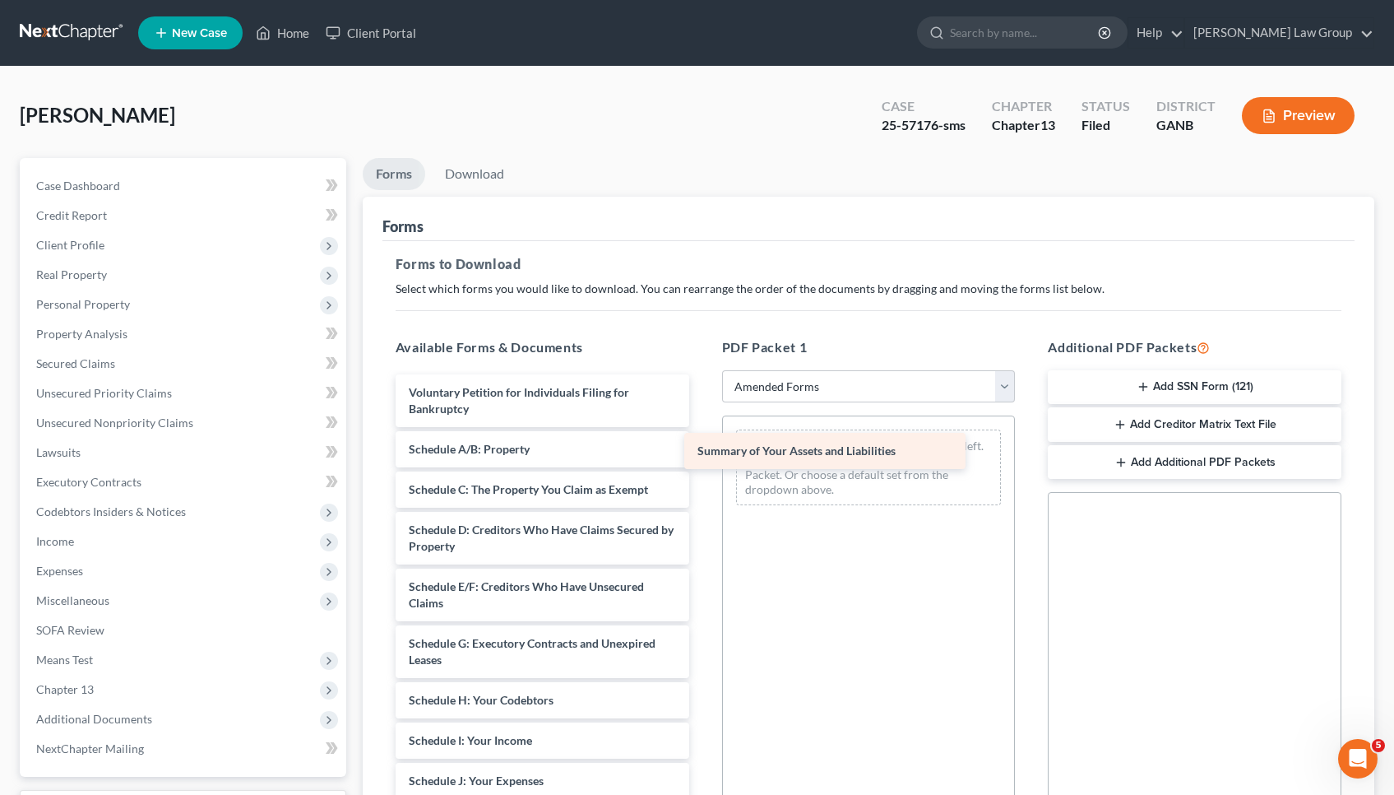
drag, startPoint x: 528, startPoint y: 445, endPoint x: 817, endPoint y: 447, distance: 288.7
click at [702, 447] on div "Summary of Your Assets and Liabilities Voluntary Petition for Individuals Filin…" at bounding box center [542, 752] width 320 height 756
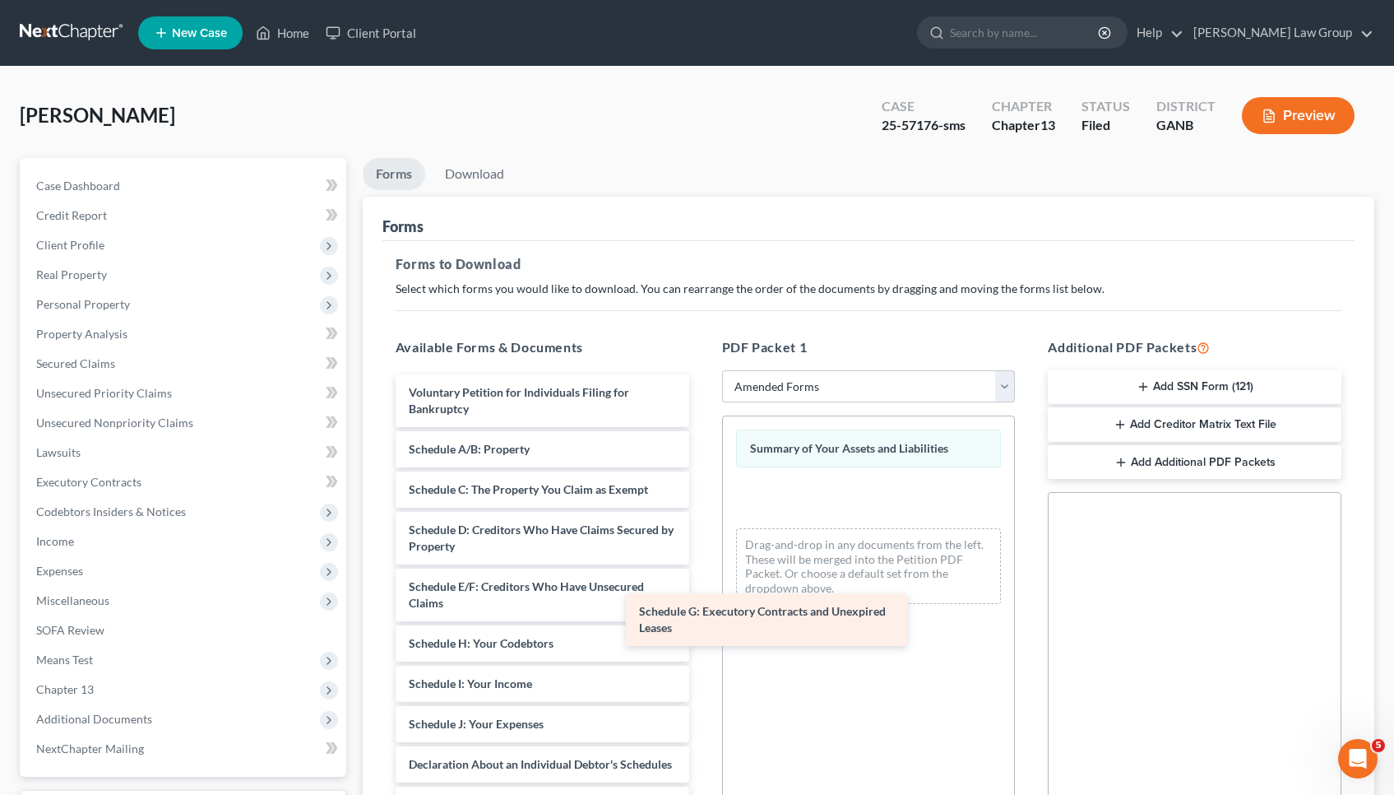
drag, startPoint x: 521, startPoint y: 650, endPoint x: 872, endPoint y: 593, distance: 355.8
click at [702, 593] on div "Schedule G: Executory Contracts and Unexpired Leases Voluntary Petition for Ind…" at bounding box center [542, 723] width 320 height 699
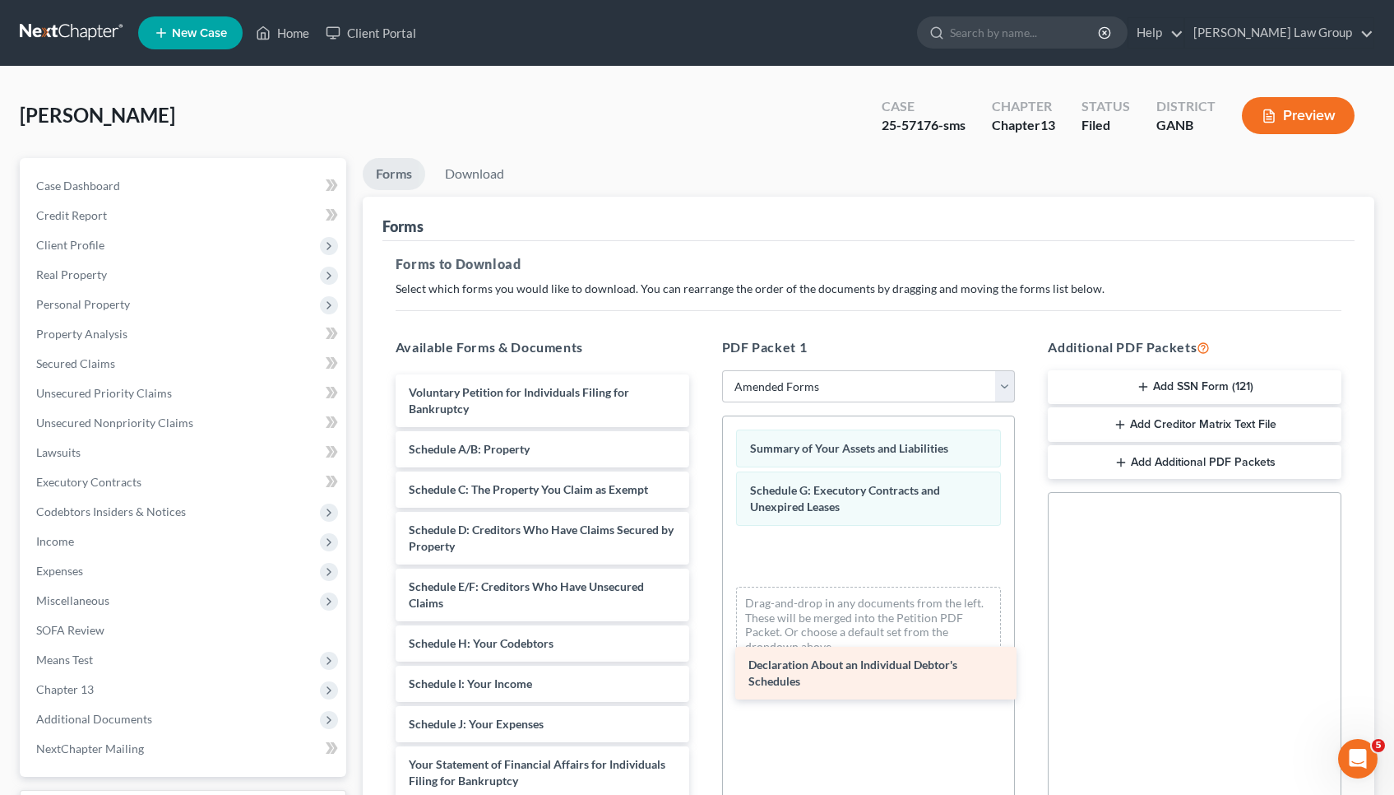
drag, startPoint x: 557, startPoint y: 758, endPoint x: 895, endPoint y: 658, distance: 352.4
click at [702, 658] on div "Declaration About an Individual Debtor's Schedules Voluntary Petition for Indiv…" at bounding box center [542, 703] width 320 height 659
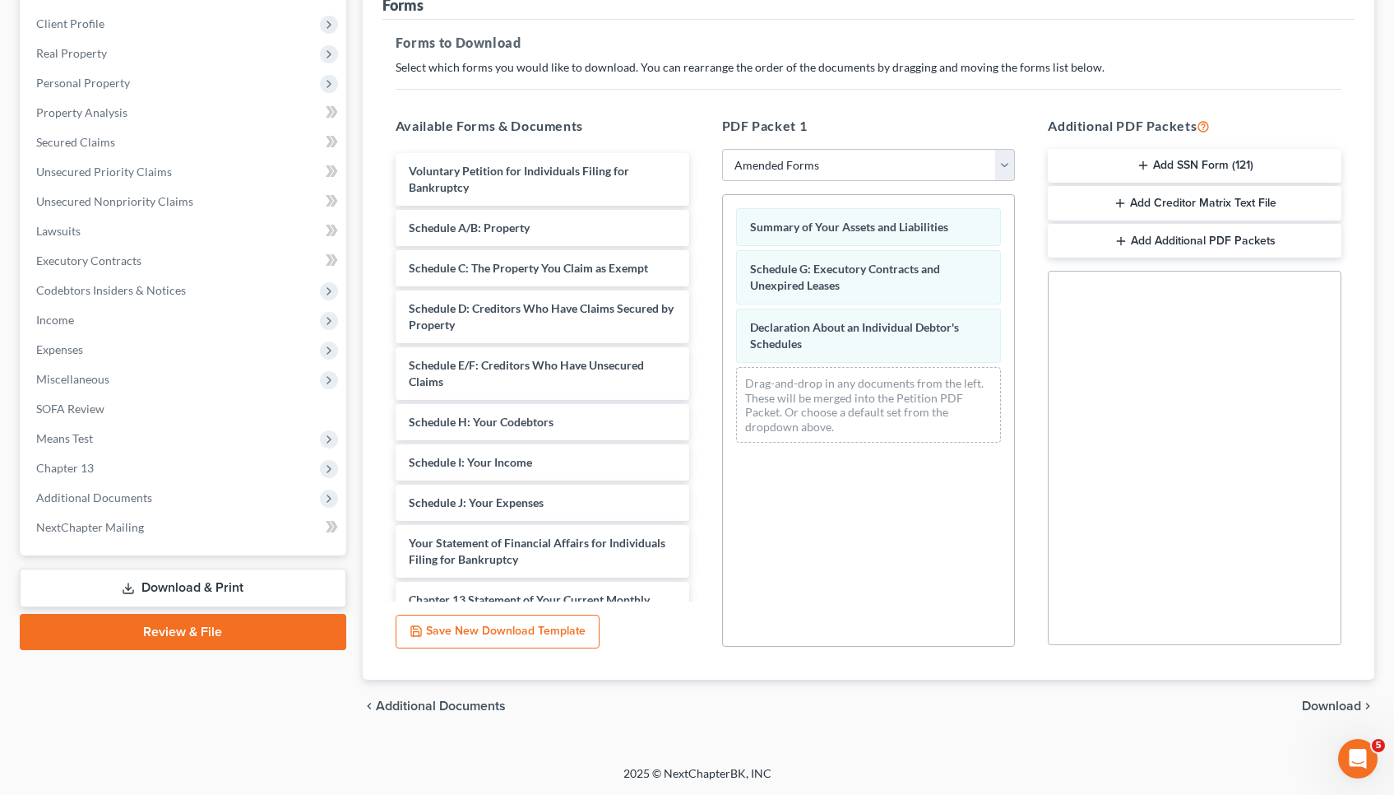
click at [1321, 704] on span "Download" at bounding box center [1331, 705] width 59 height 13
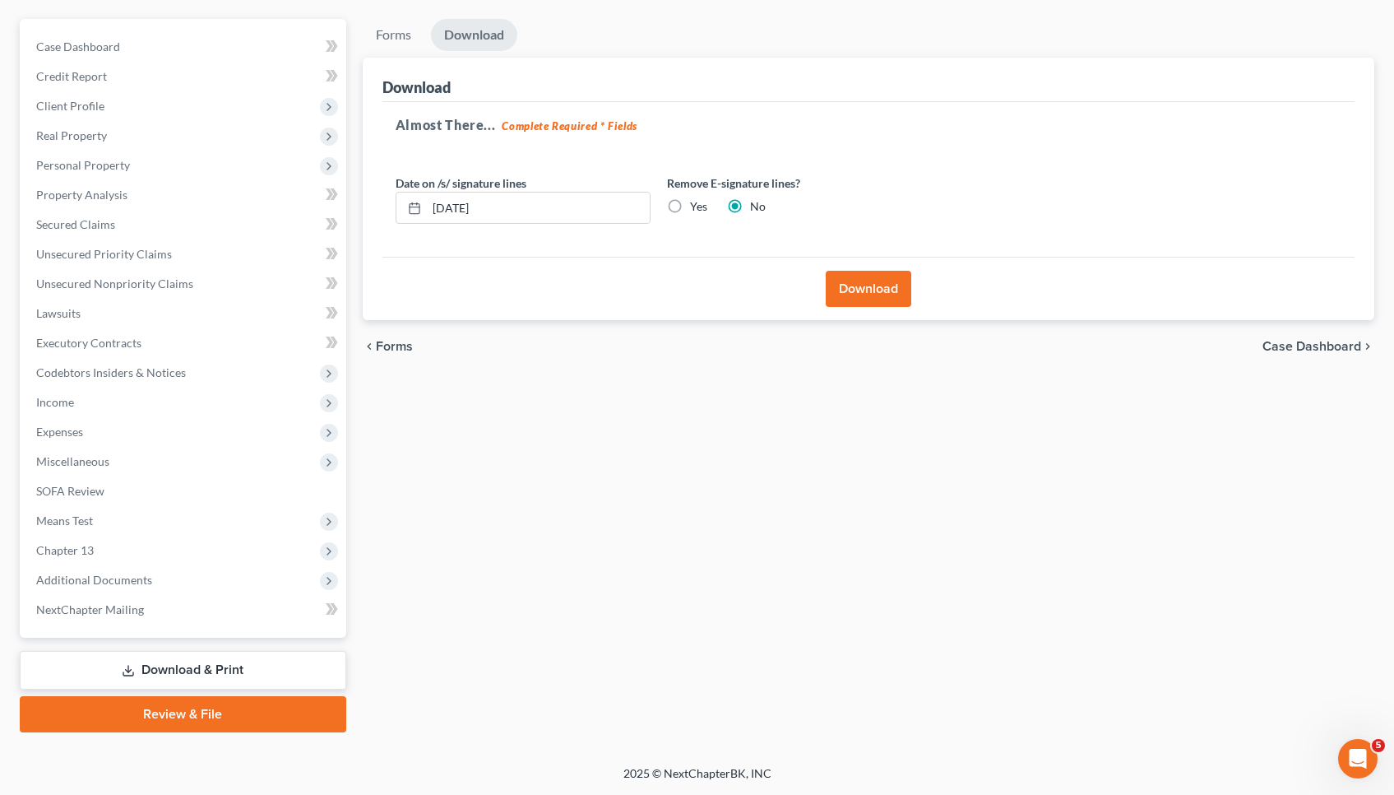
scroll to position [139, 0]
click at [873, 289] on button "Download" at bounding box center [869, 289] width 86 height 36
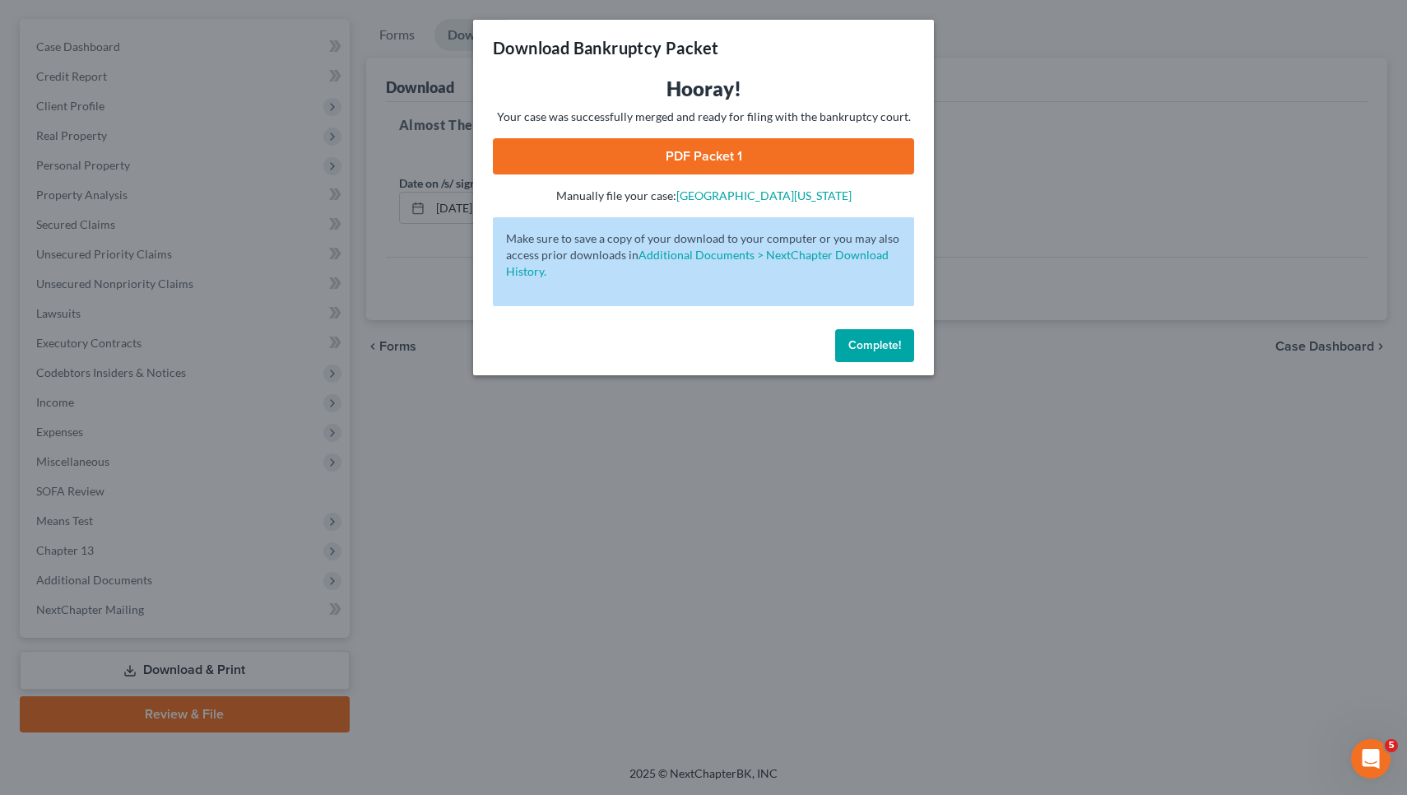
click at [826, 154] on link "PDF Packet 1" at bounding box center [703, 156] width 421 height 36
click at [856, 346] on span "Complete!" at bounding box center [874, 345] width 53 height 14
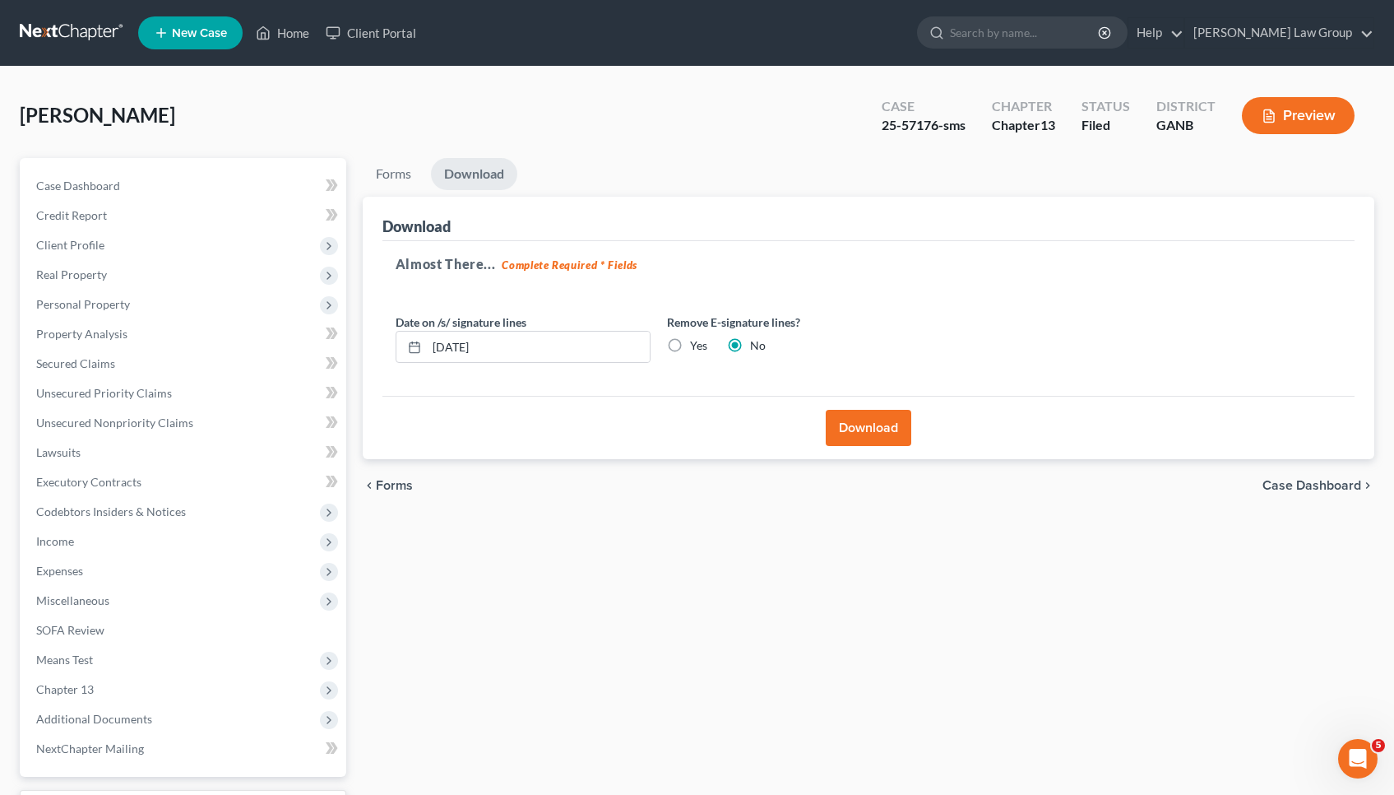
scroll to position [0, 0]
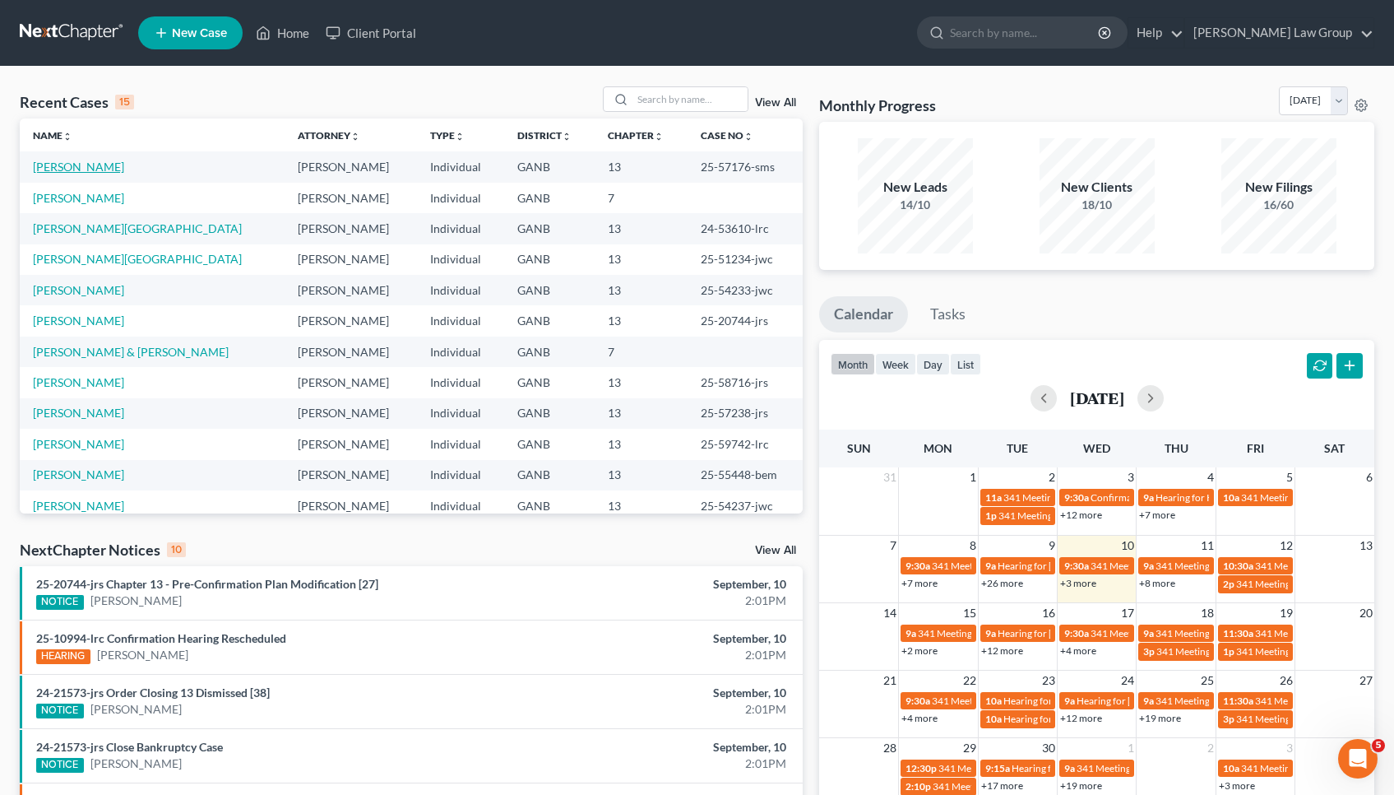
click at [98, 165] on link "[PERSON_NAME]" at bounding box center [78, 167] width 91 height 14
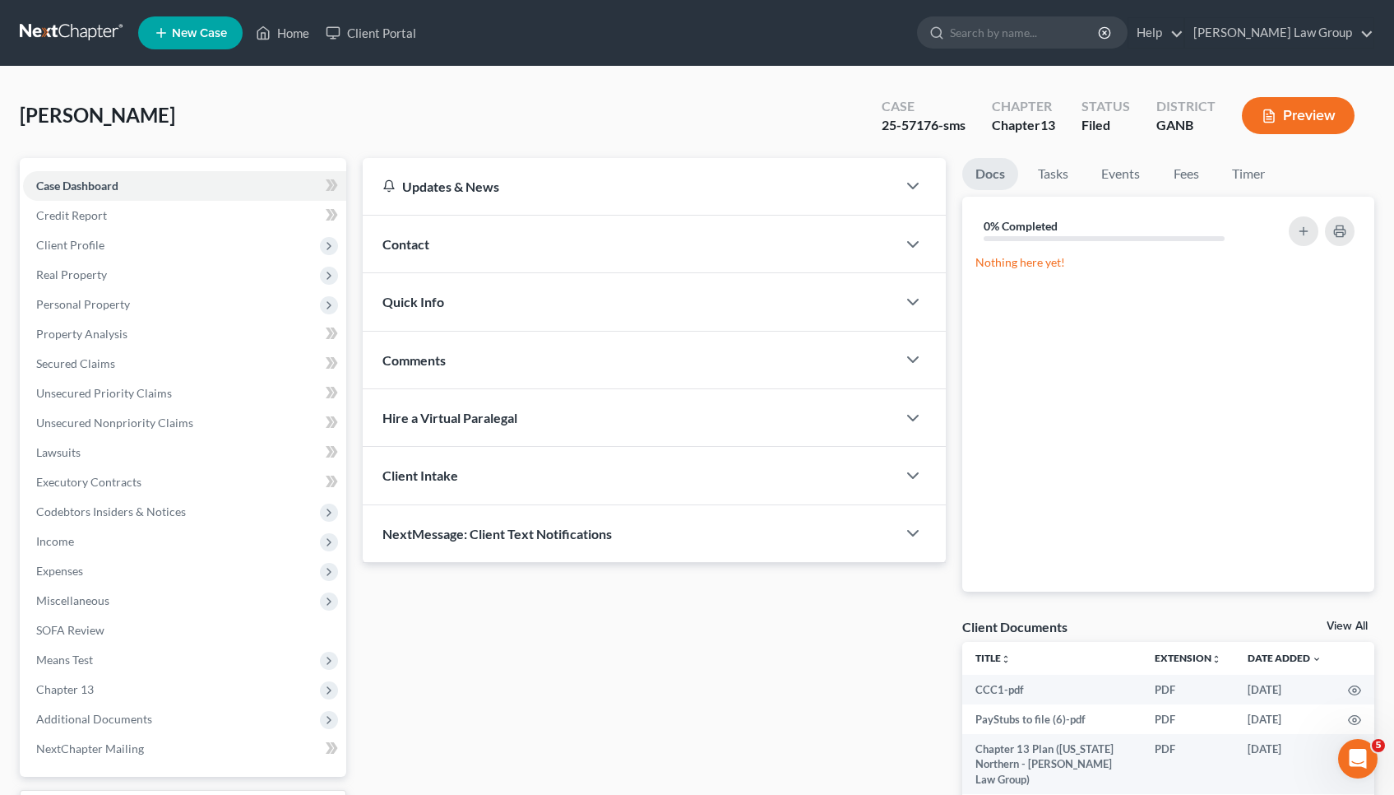
click at [920, 118] on div "25-57176-sms" at bounding box center [924, 125] width 84 height 19
copy div "57176"
click at [276, 44] on link "Home" at bounding box center [283, 33] width 70 height 30
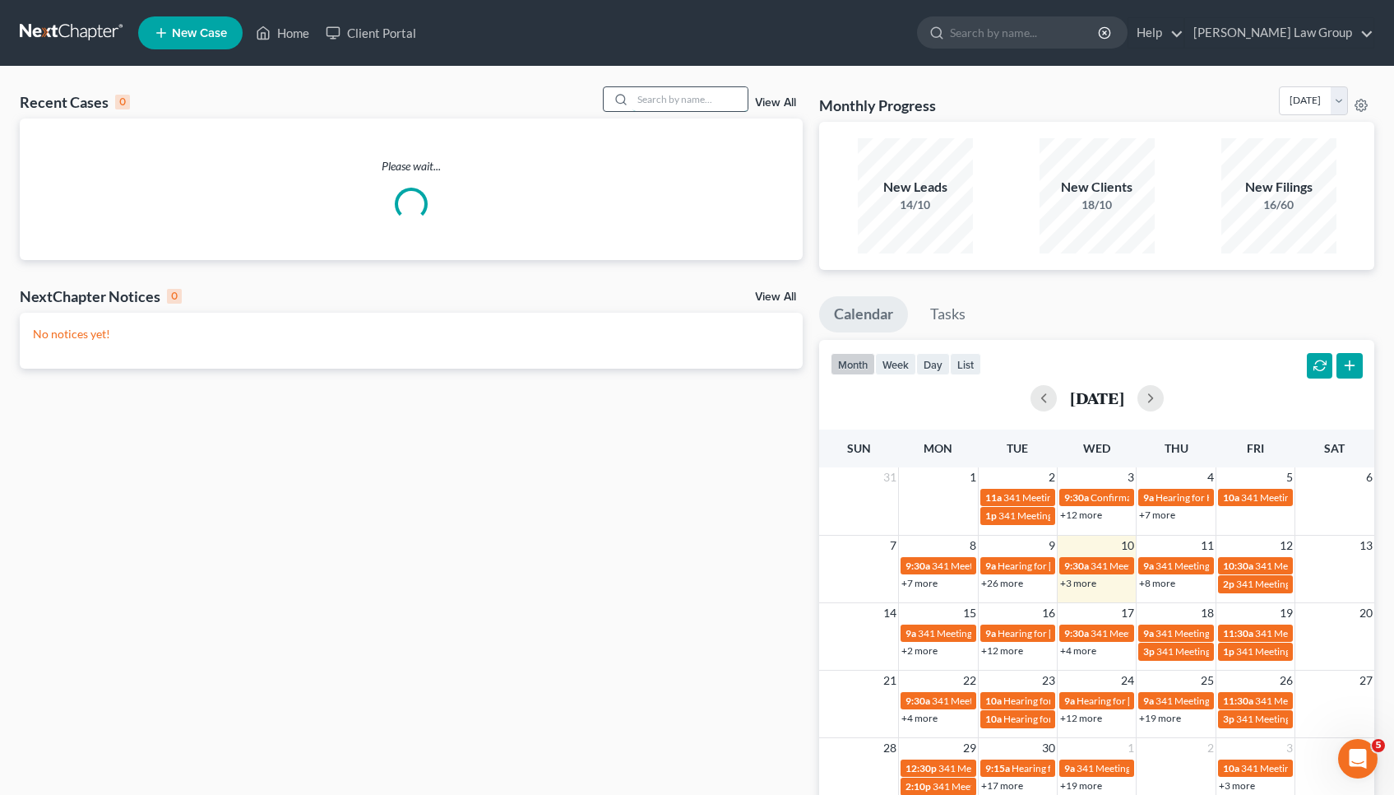
click at [667, 107] on input "search" at bounding box center [690, 99] width 115 height 24
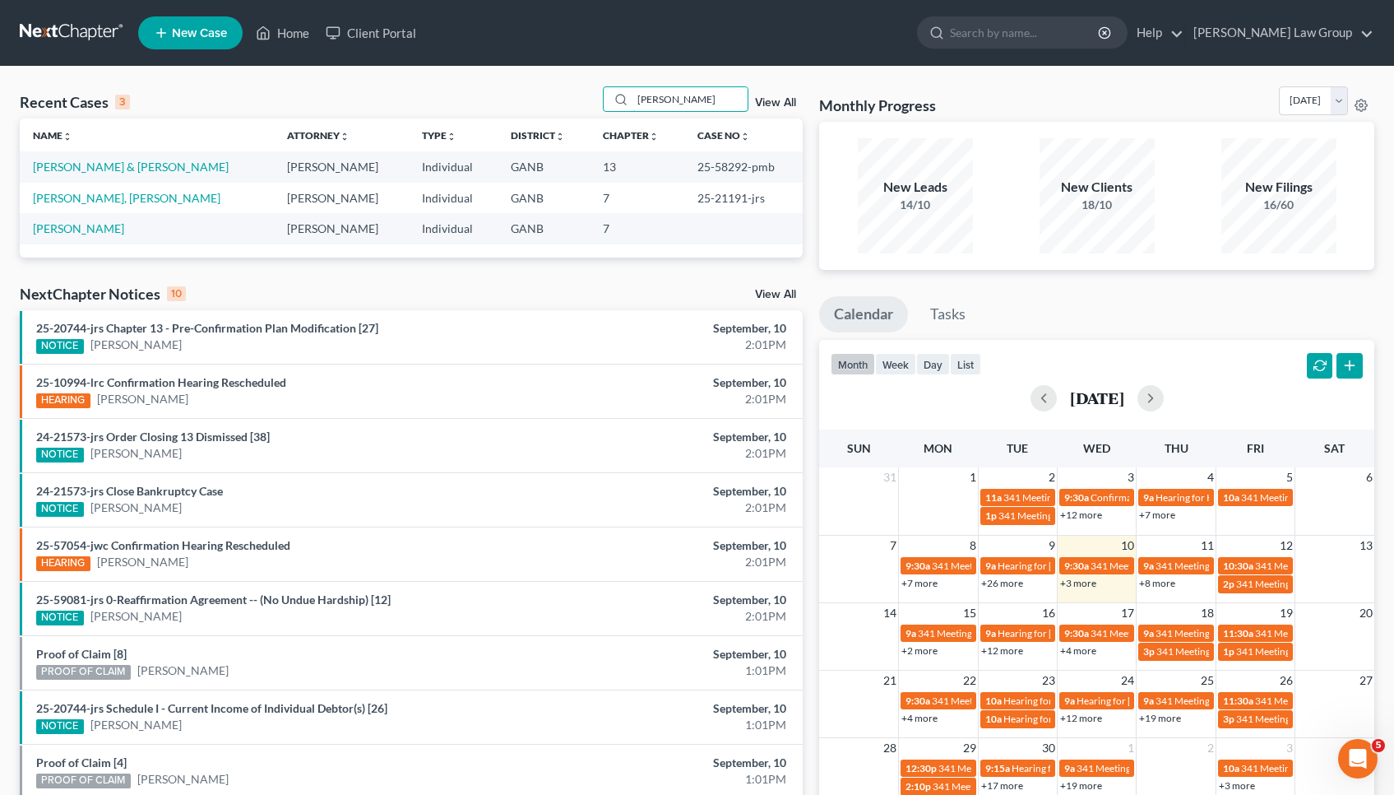
type input "Peters"
drag, startPoint x: 628, startPoint y: 118, endPoint x: 716, endPoint y: 167, distance: 101.6
click at [716, 167] on td "25-58292-pmb" at bounding box center [743, 166] width 118 height 30
copy td "58292"
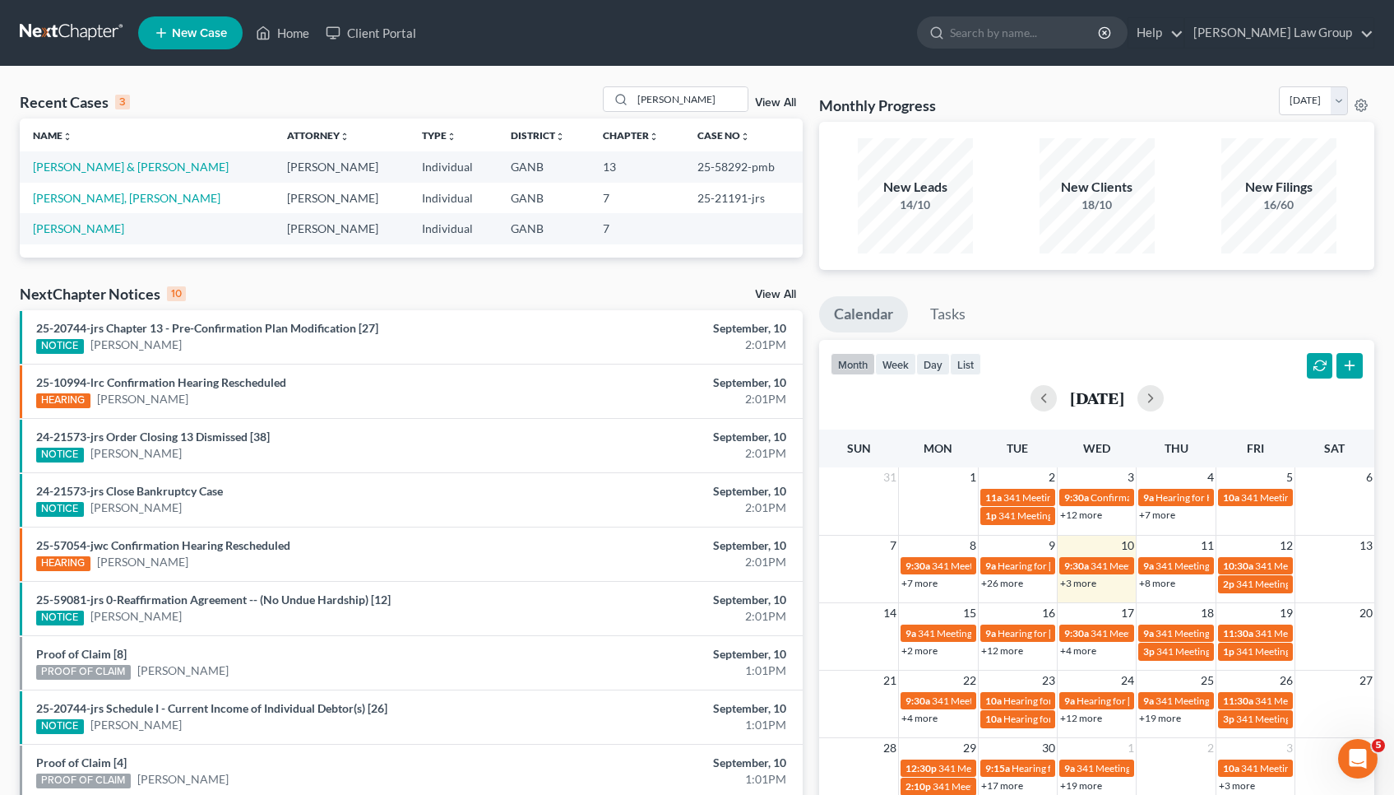
click at [707, 169] on td "25-58292-pmb" at bounding box center [743, 166] width 118 height 30
copy td "58292"
